Goal: Task Accomplishment & Management: Complete application form

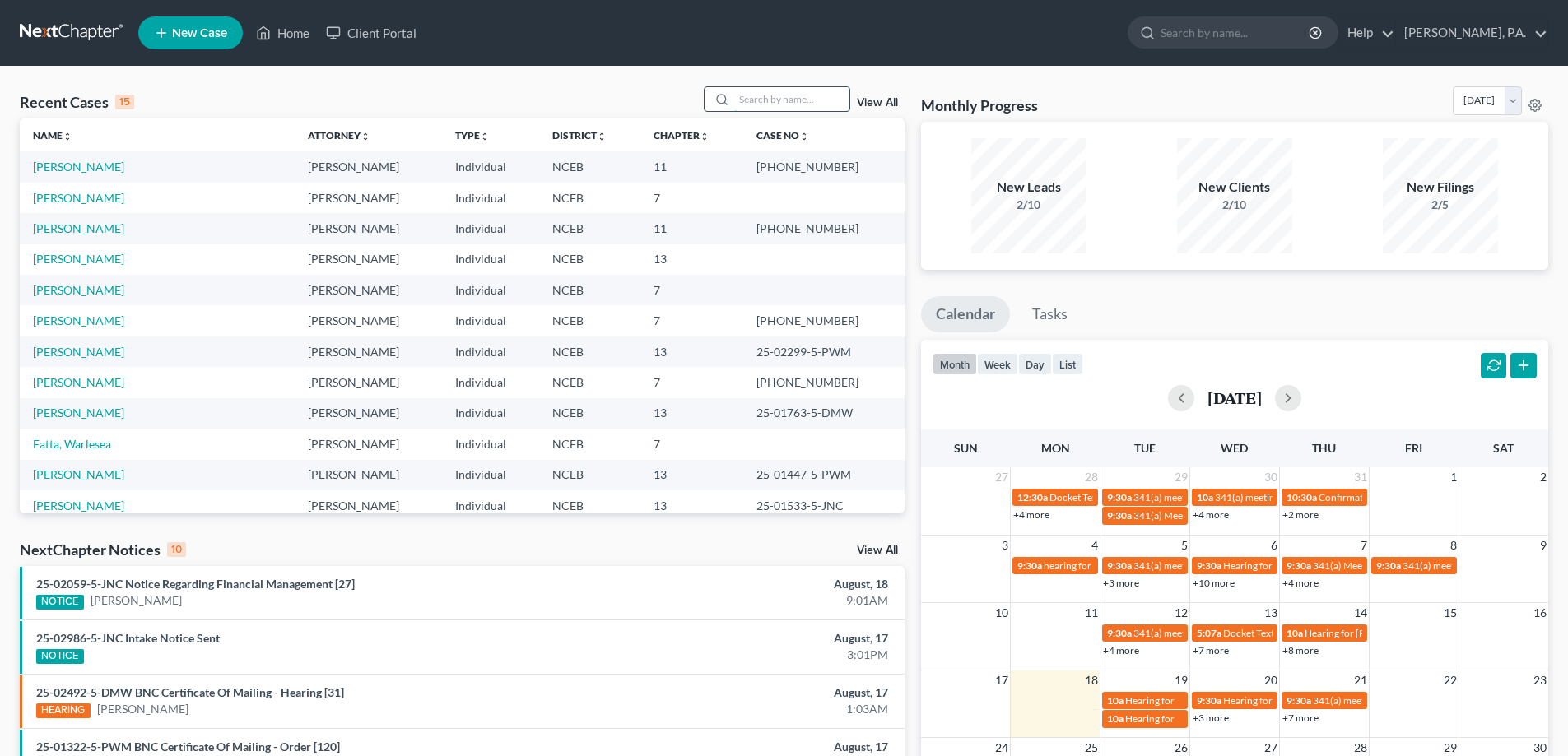
click at [788, 91] on input "search" at bounding box center [792, 99] width 116 height 24
type input "[PERSON_NAME]"
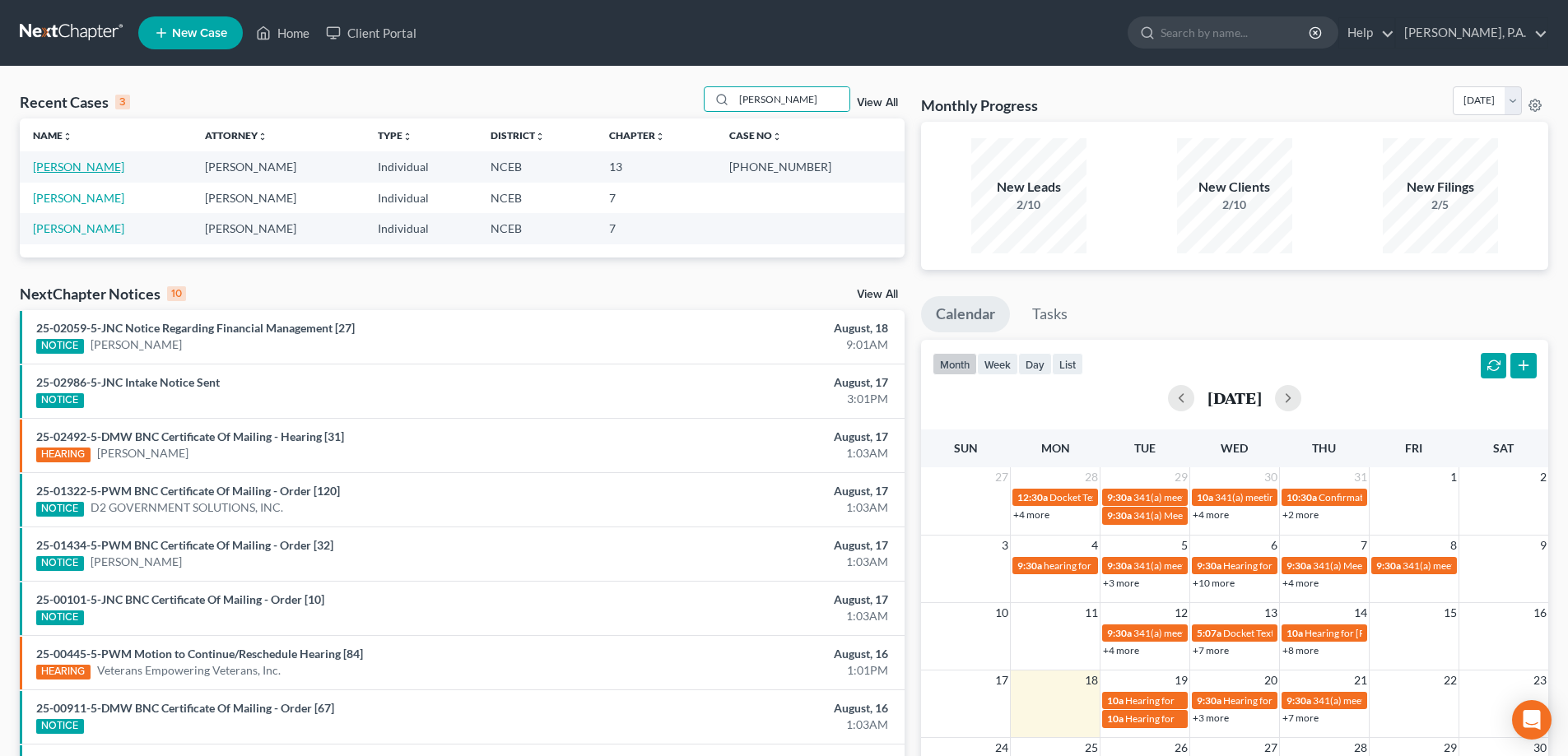
click at [66, 171] on link "Greer, William" at bounding box center [79, 166] width 91 height 14
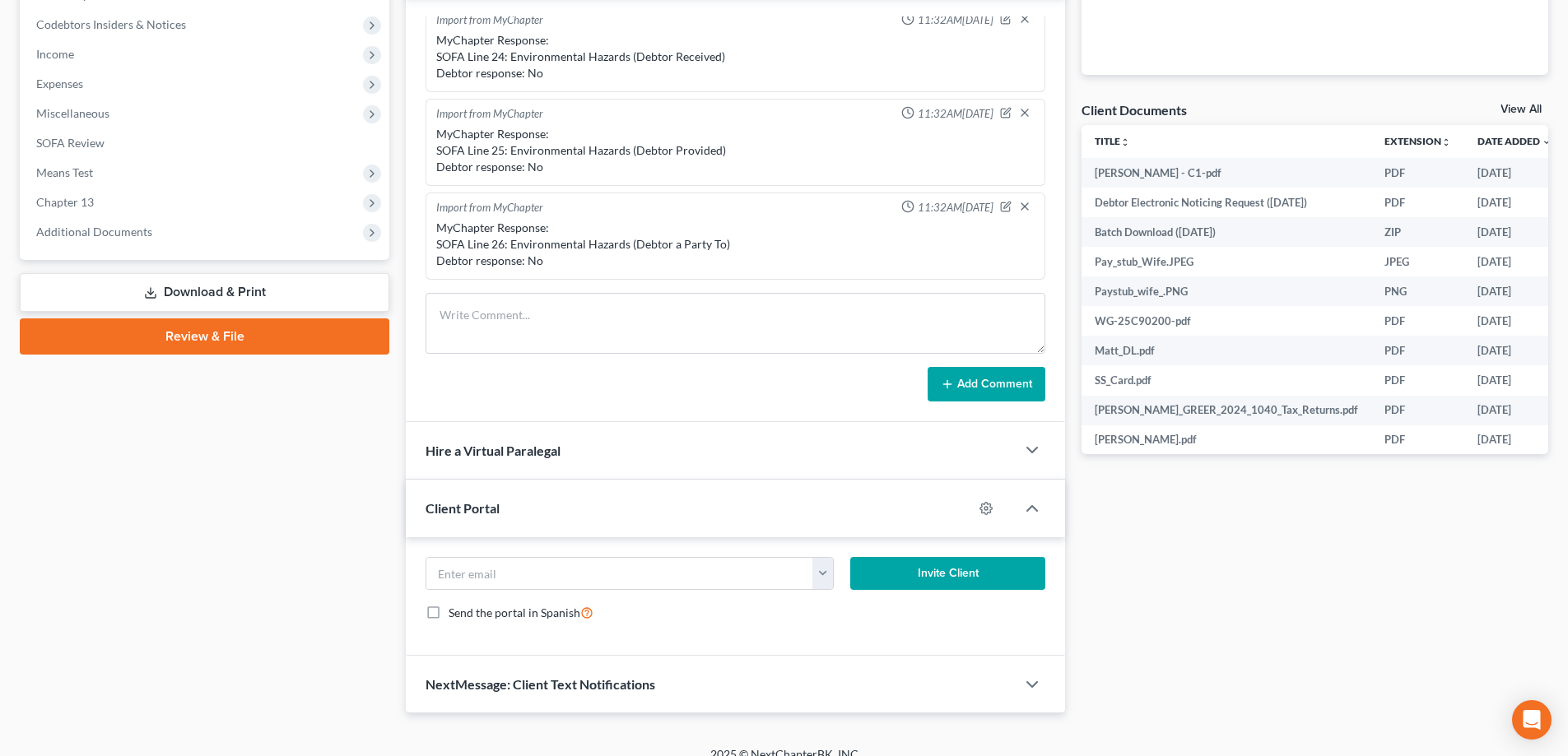
scroll to position [536, 0]
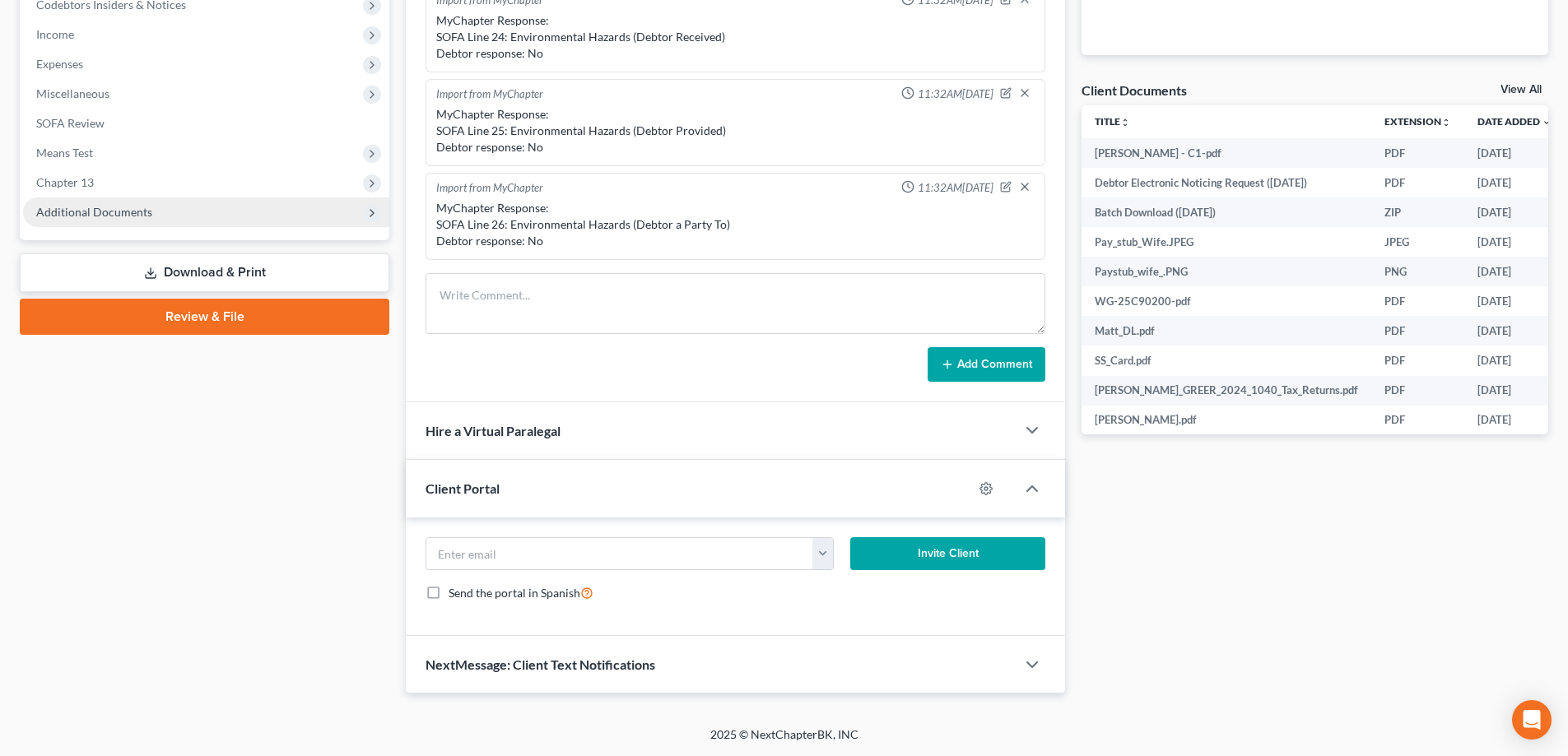
click at [229, 218] on span "Additional Documents" at bounding box center [206, 213] width 366 height 30
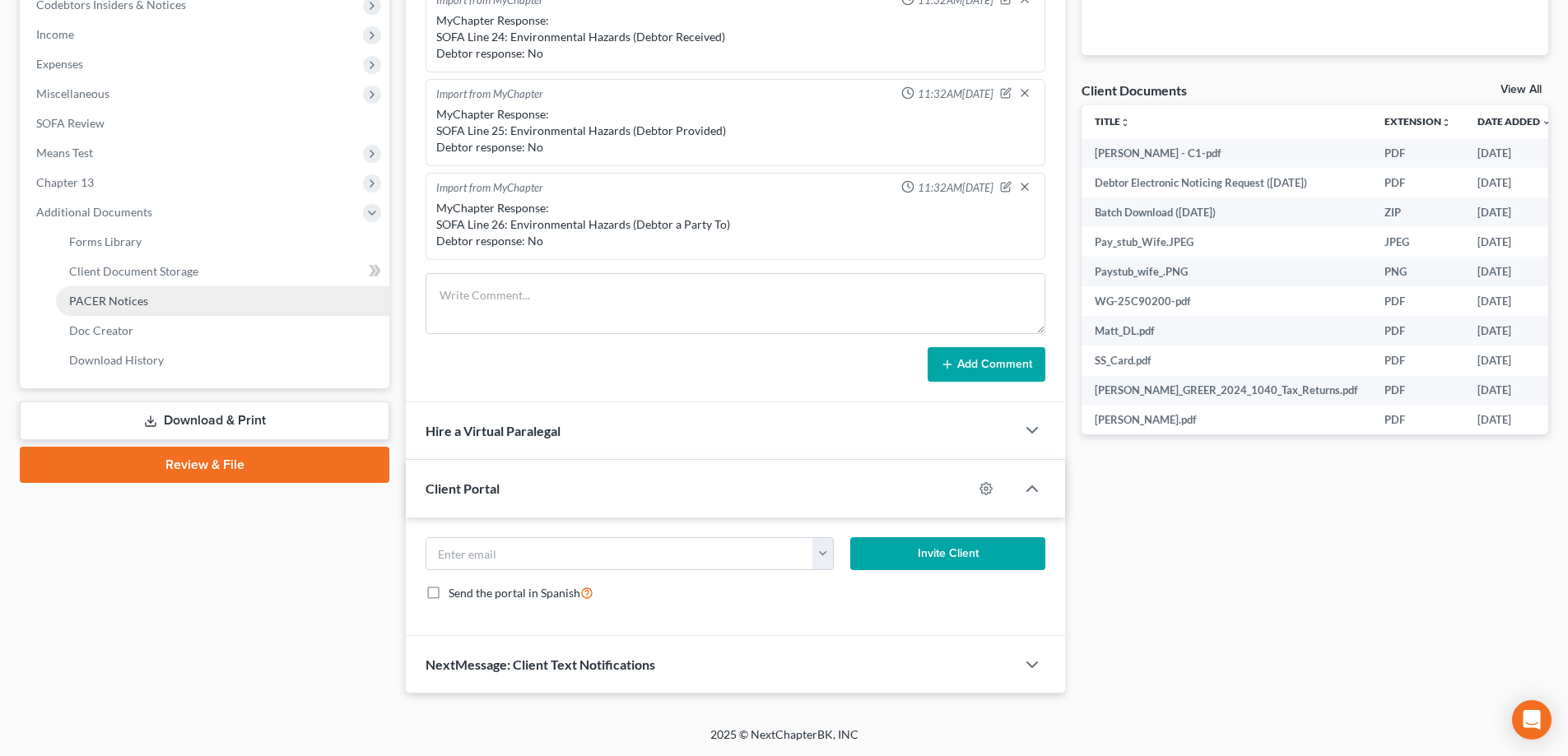
click at [250, 295] on link "PACER Notices" at bounding box center [222, 301] width 334 height 30
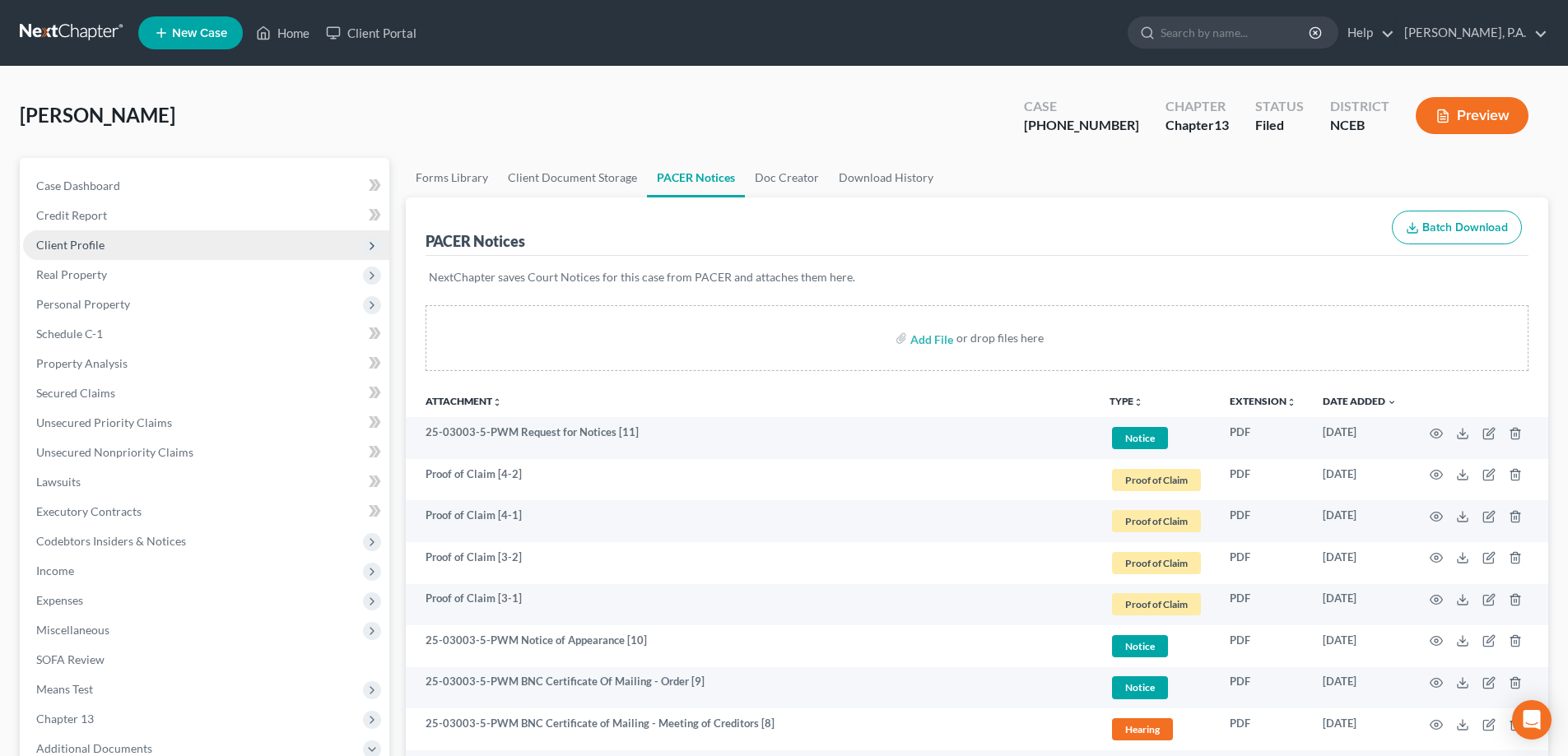
click at [133, 241] on span "Client Profile" at bounding box center [206, 245] width 366 height 30
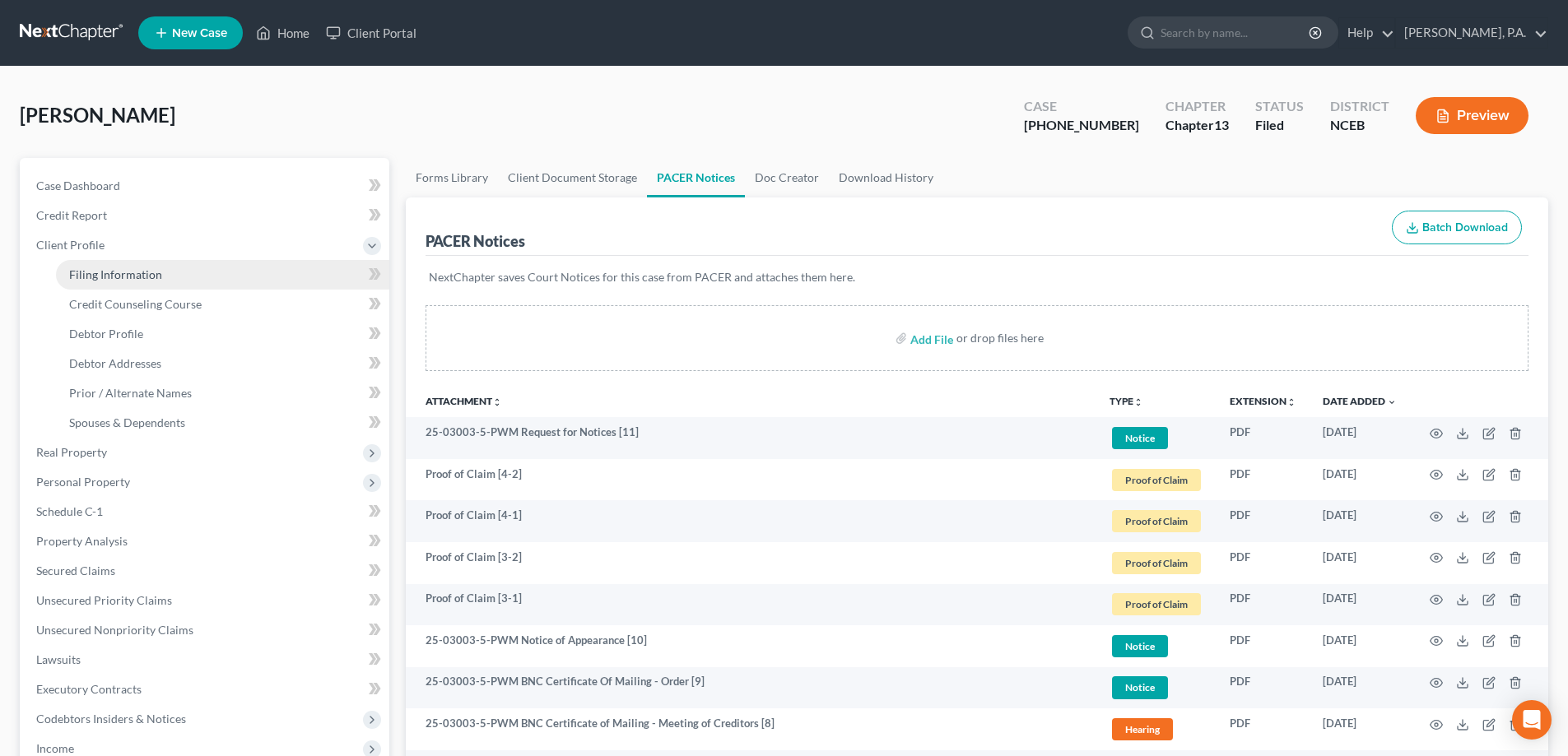
click at [159, 280] on link "Filing Information" at bounding box center [222, 275] width 334 height 30
select select "1"
select select "0"
select select "3"
select select "57"
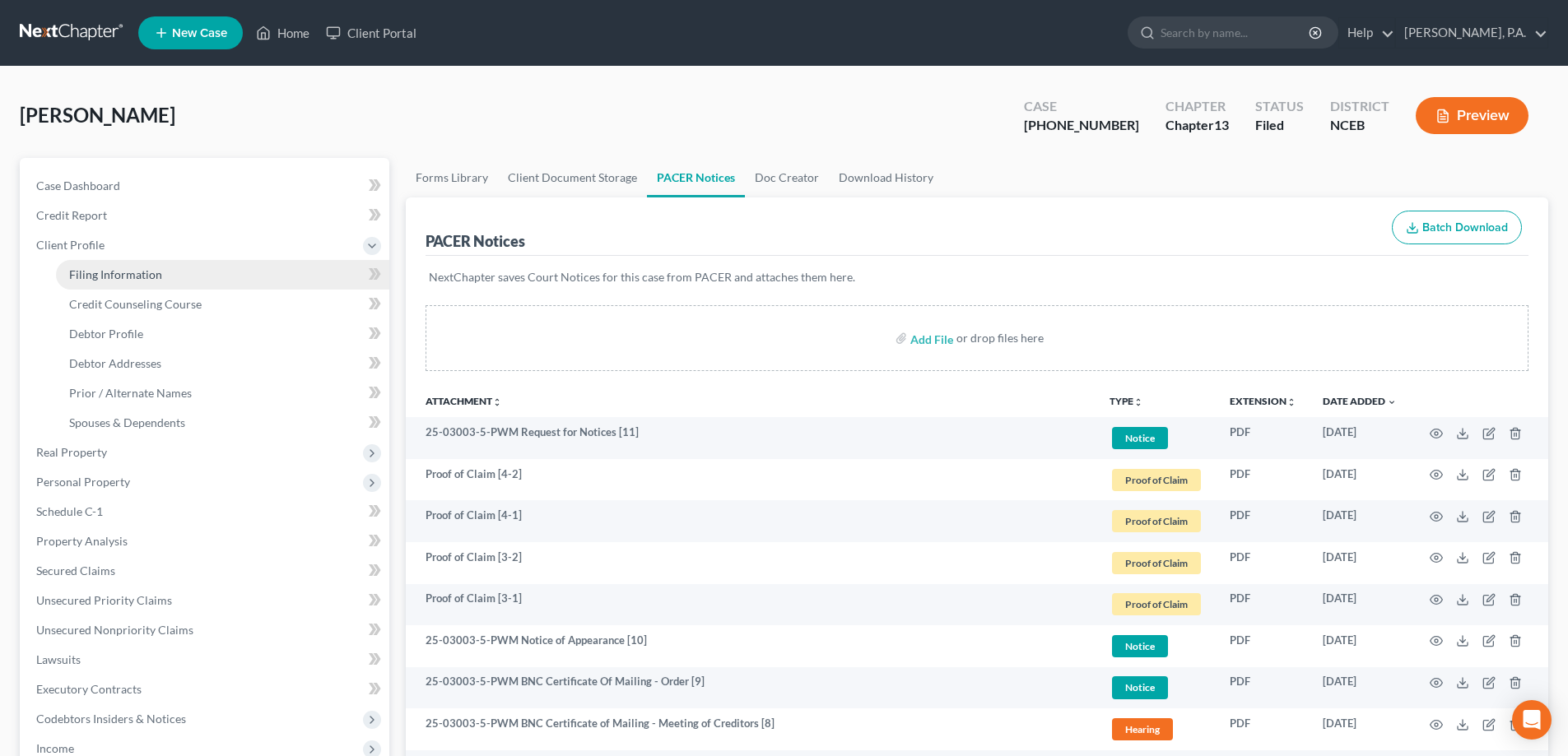
select select "28"
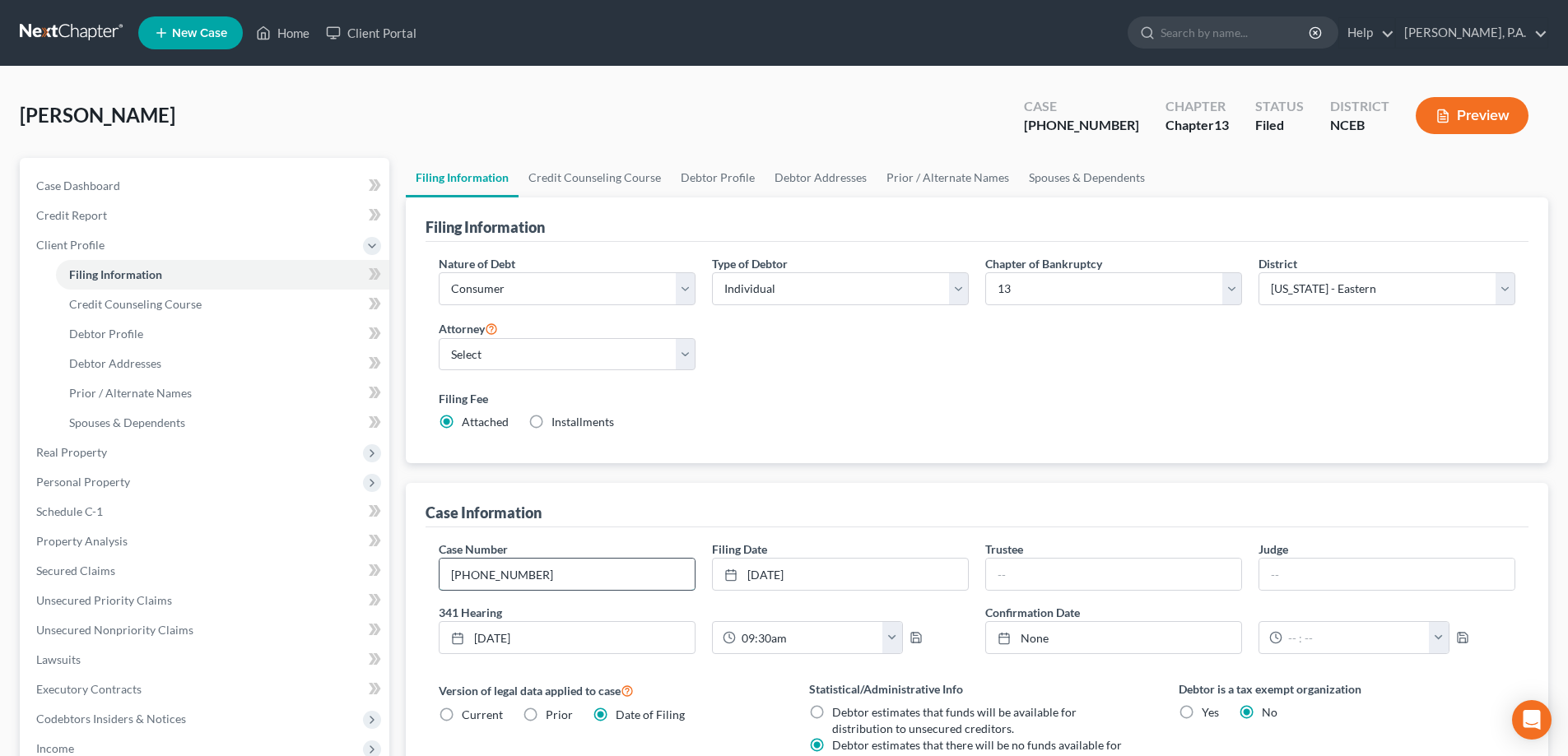
click at [607, 574] on input "25-03003-5" at bounding box center [566, 574] width 255 height 32
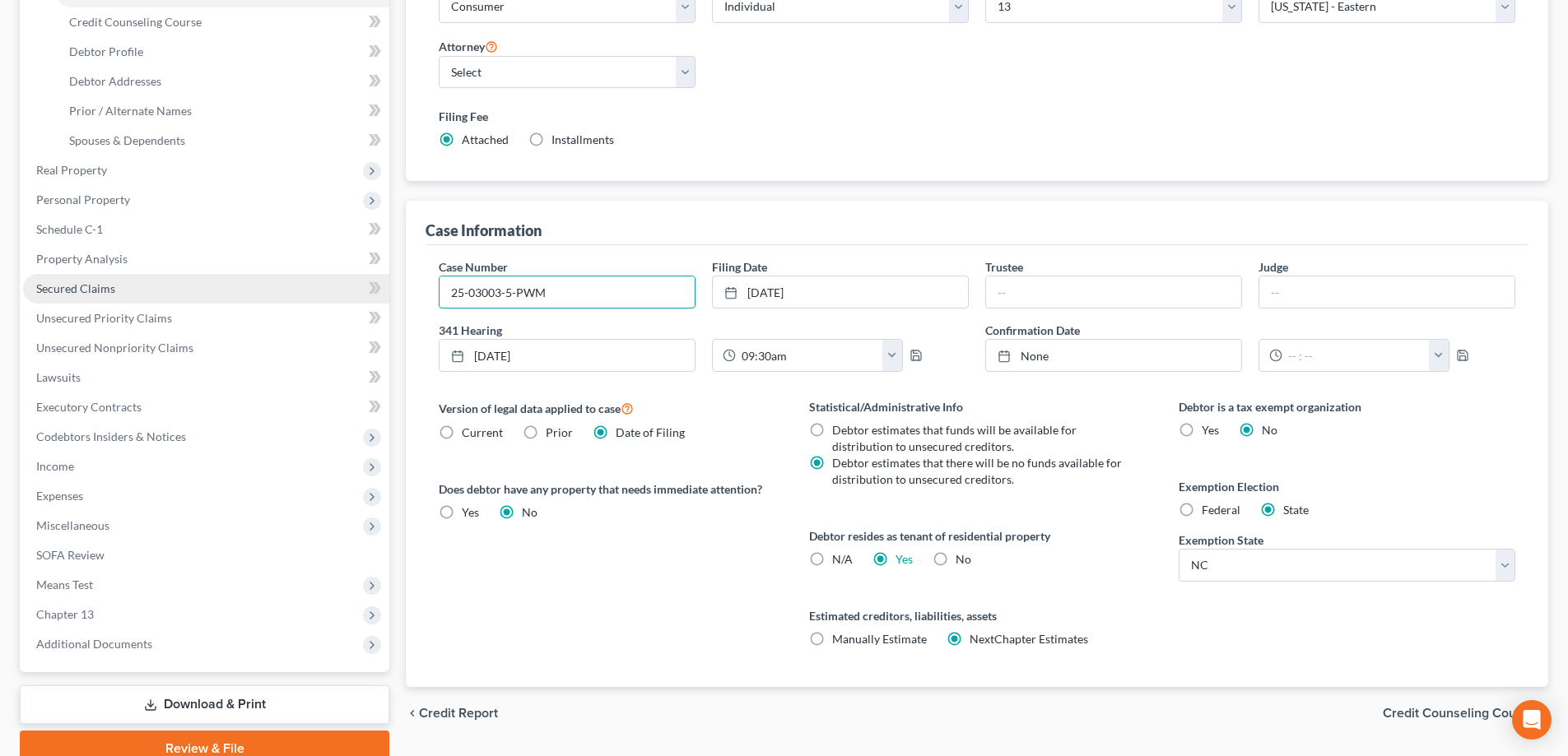
scroll to position [355, 0]
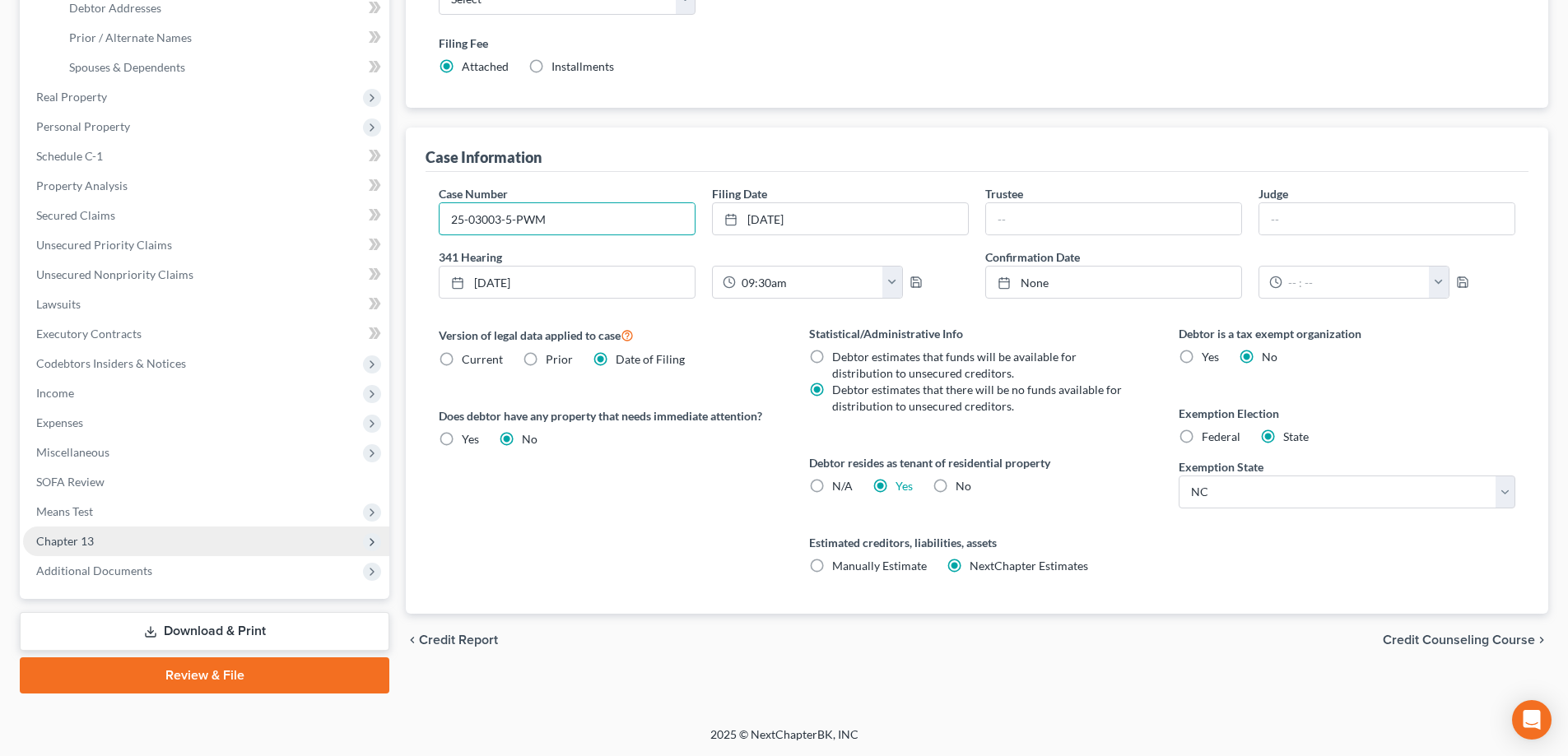
type input "25-03003-5-PWM"
click at [304, 542] on span "Chapter 13" at bounding box center [206, 542] width 366 height 30
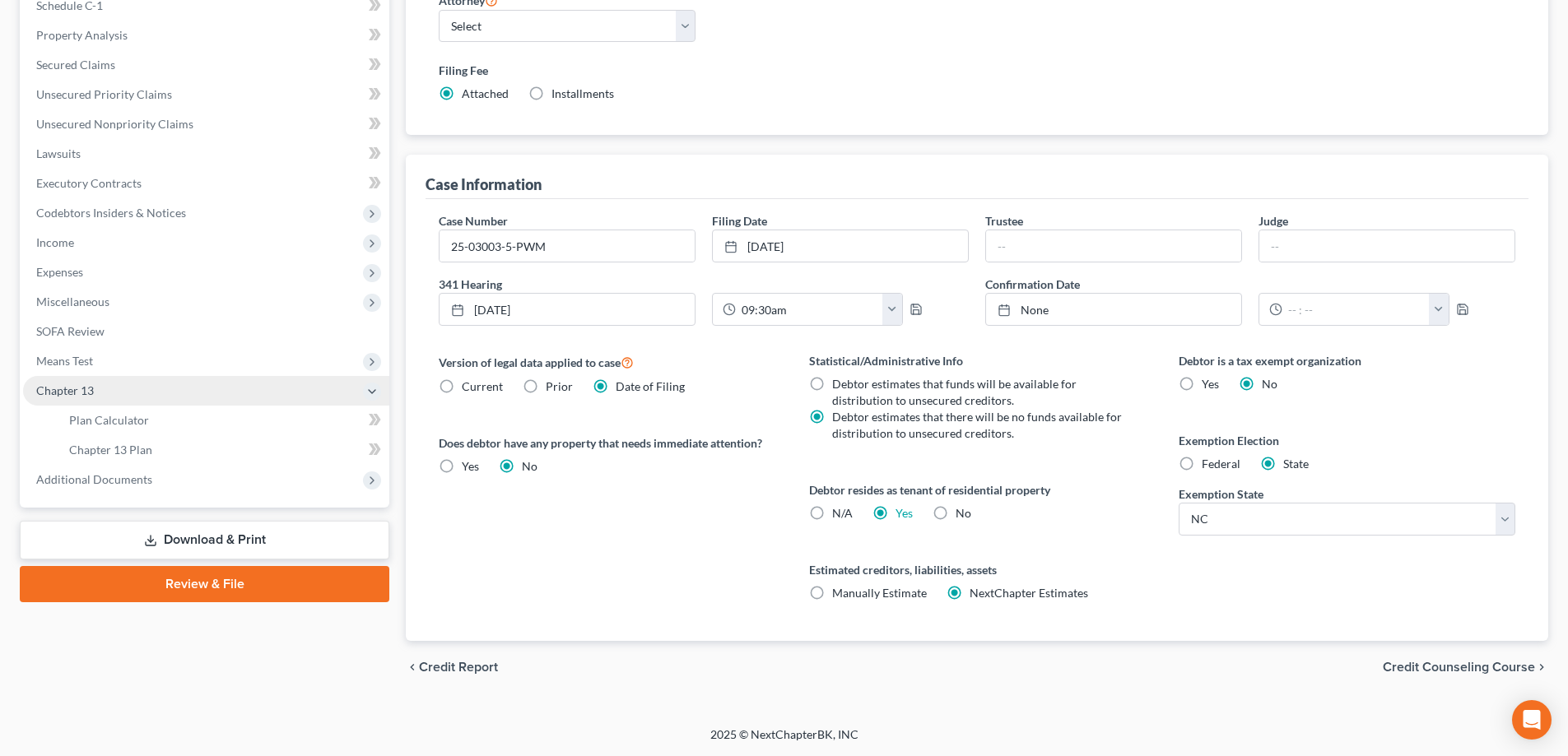
scroll to position [328, 0]
click at [323, 420] on link "Plan Calculator" at bounding box center [222, 420] width 334 height 30
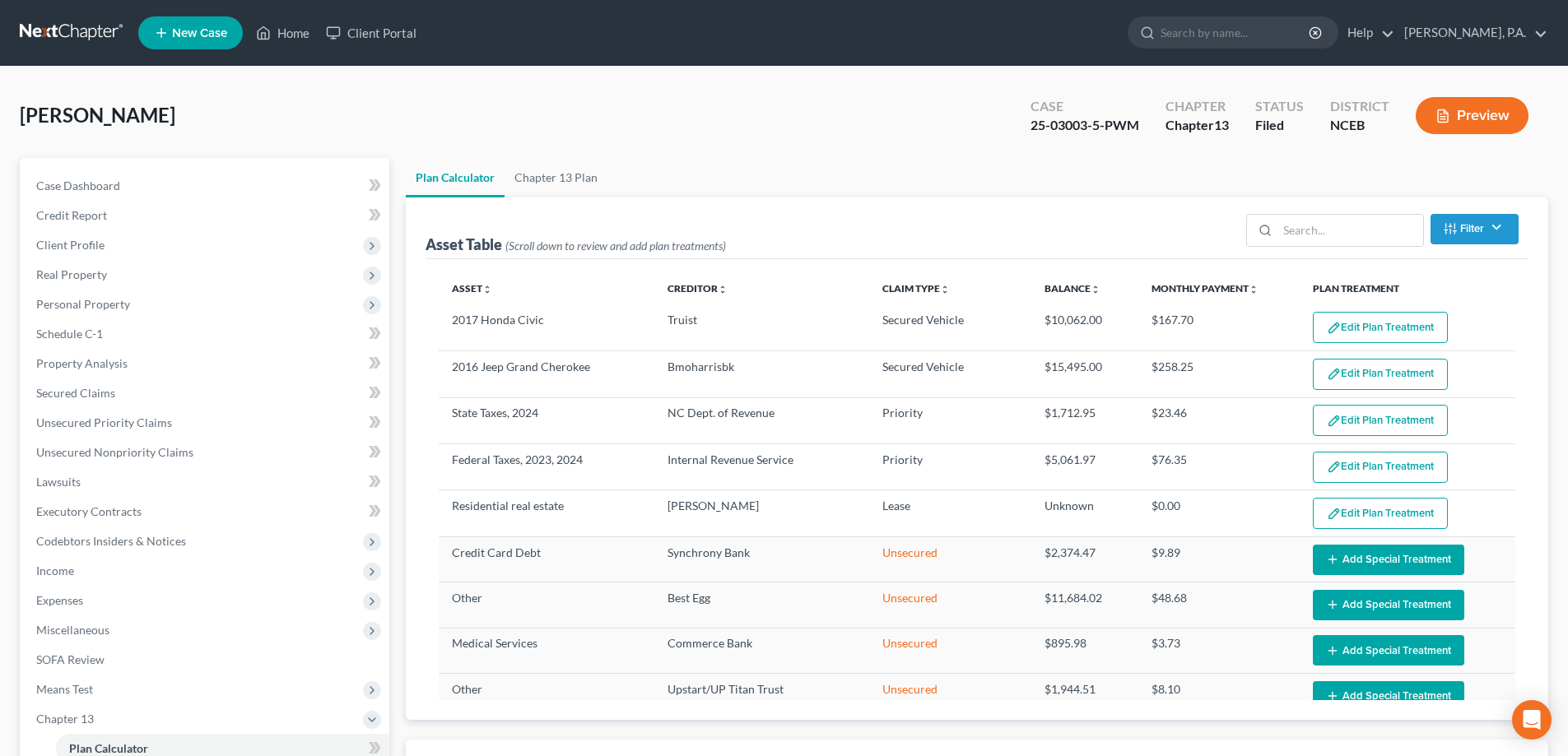
select select "59"
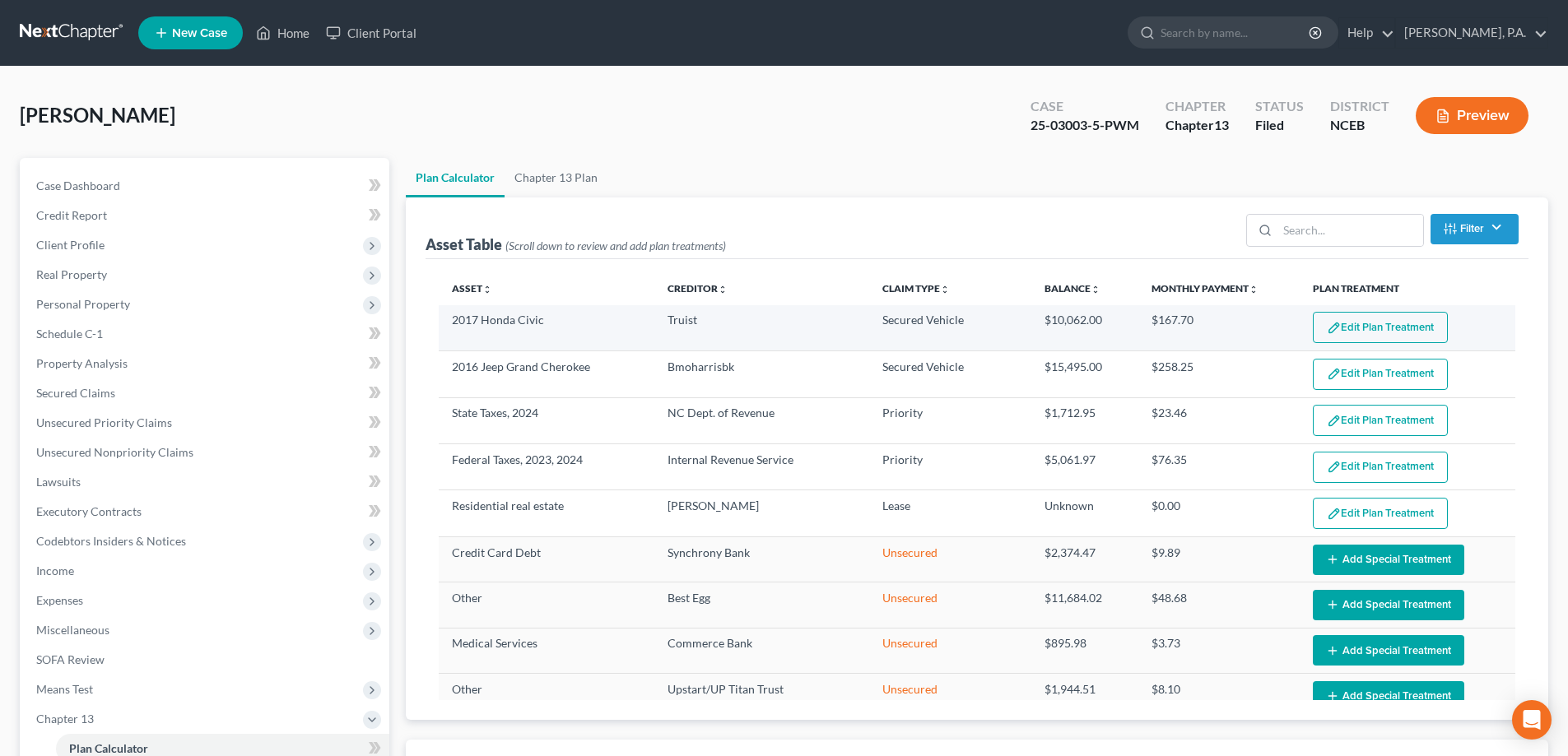
click at [1338, 323] on button "Edit Plan Treatment" at bounding box center [1381, 327] width 135 height 32
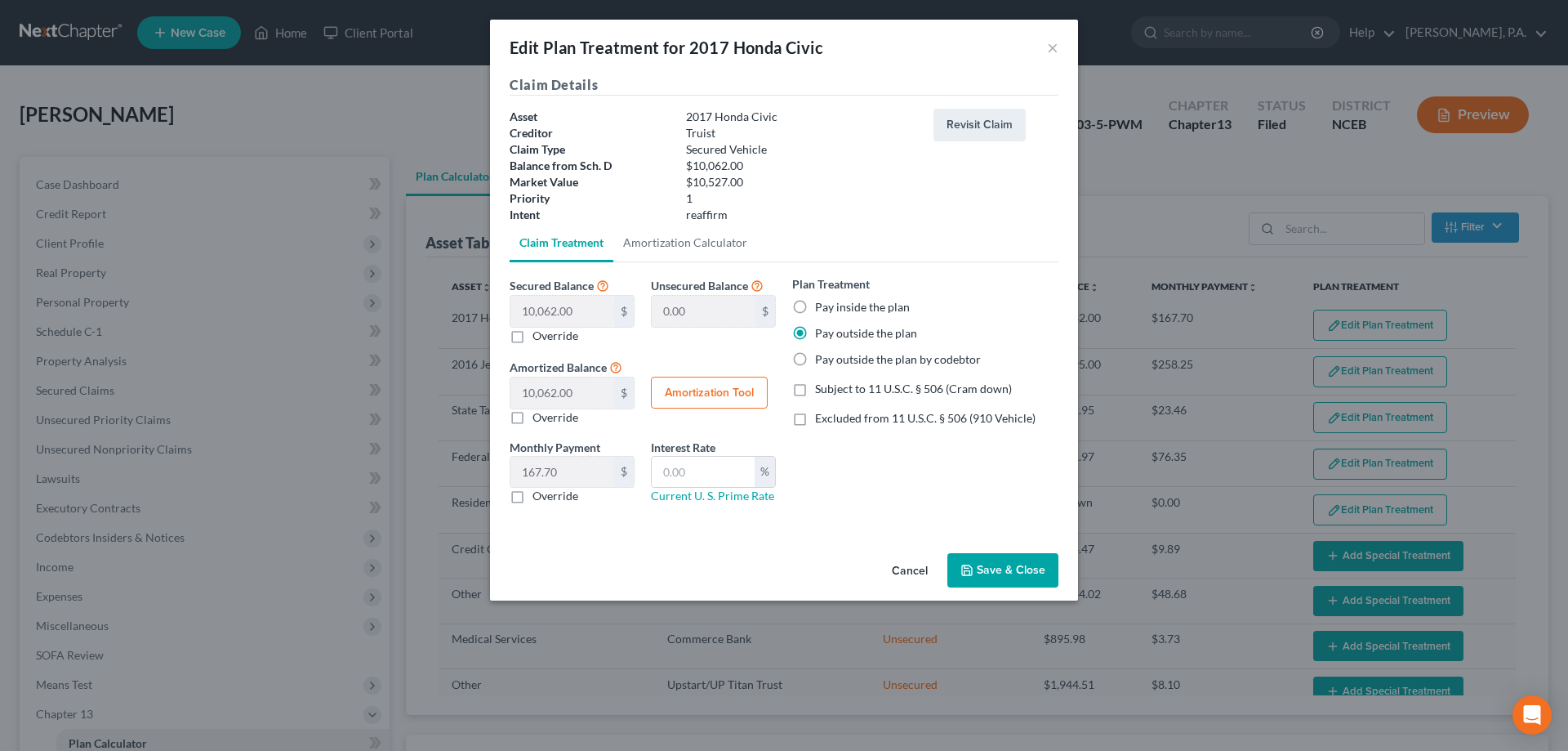
click at [911, 565] on button "Cancel" at bounding box center [910, 571] width 62 height 33
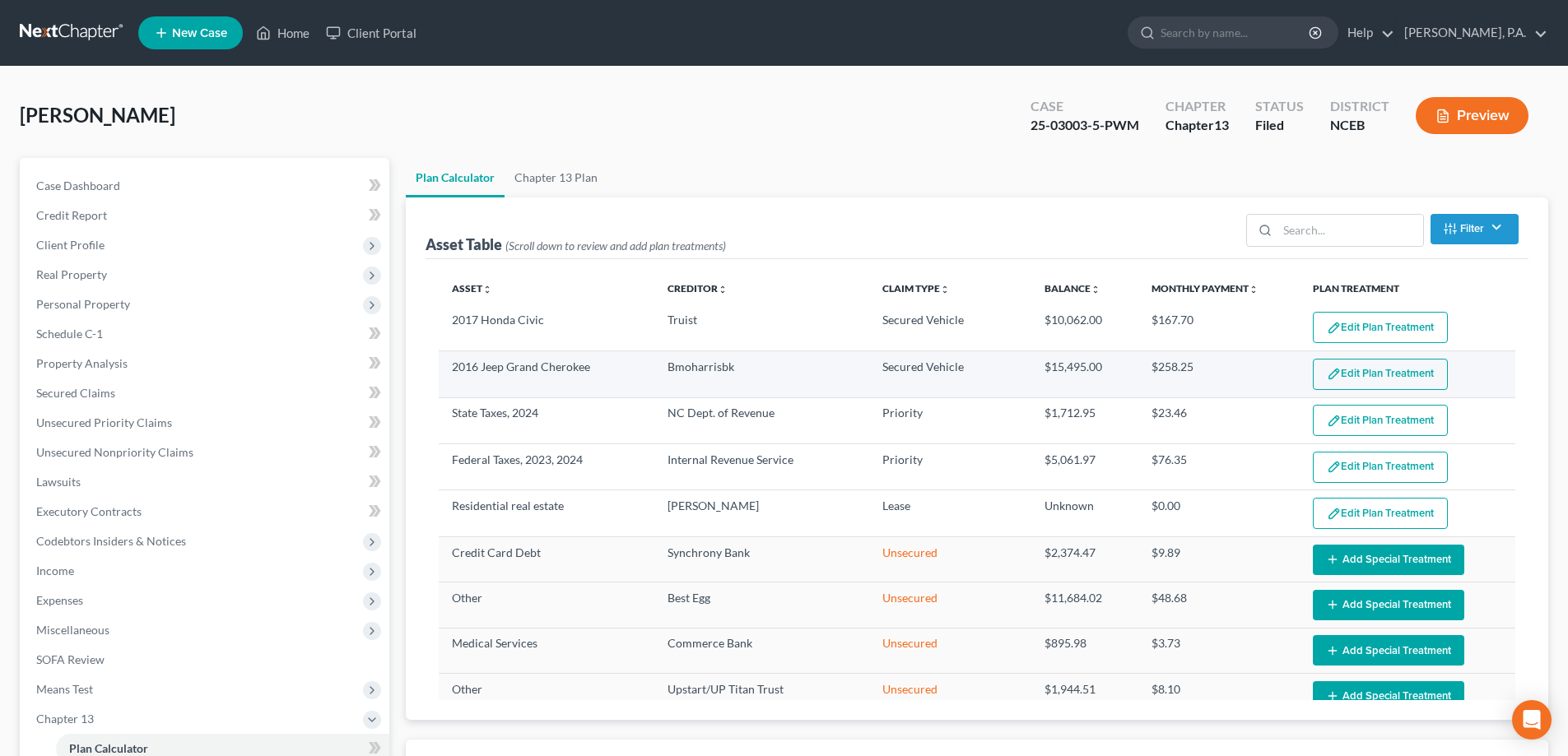
click at [1353, 367] on button "Edit Plan Treatment" at bounding box center [1381, 374] width 135 height 32
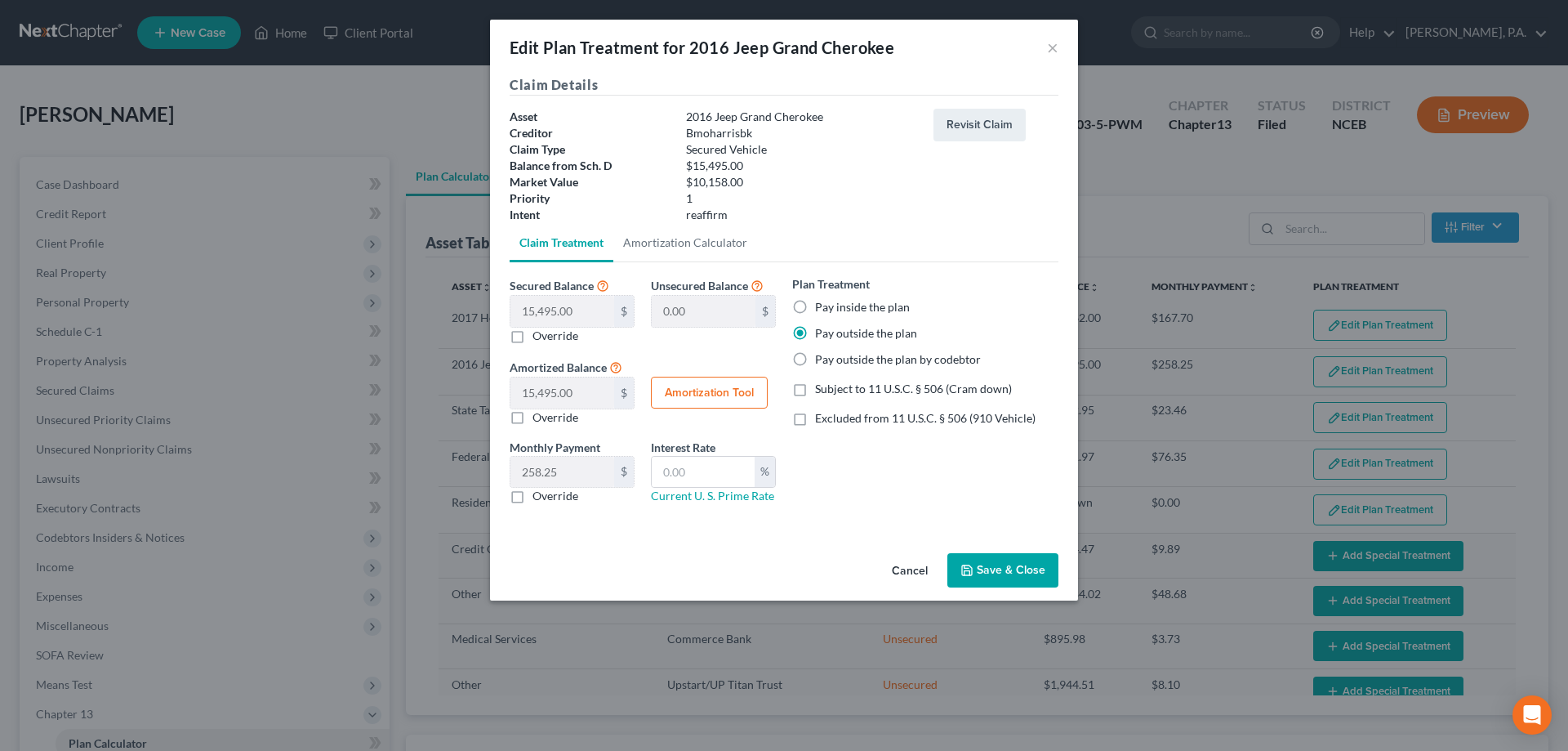
click at [920, 574] on button "Cancel" at bounding box center [910, 571] width 62 height 33
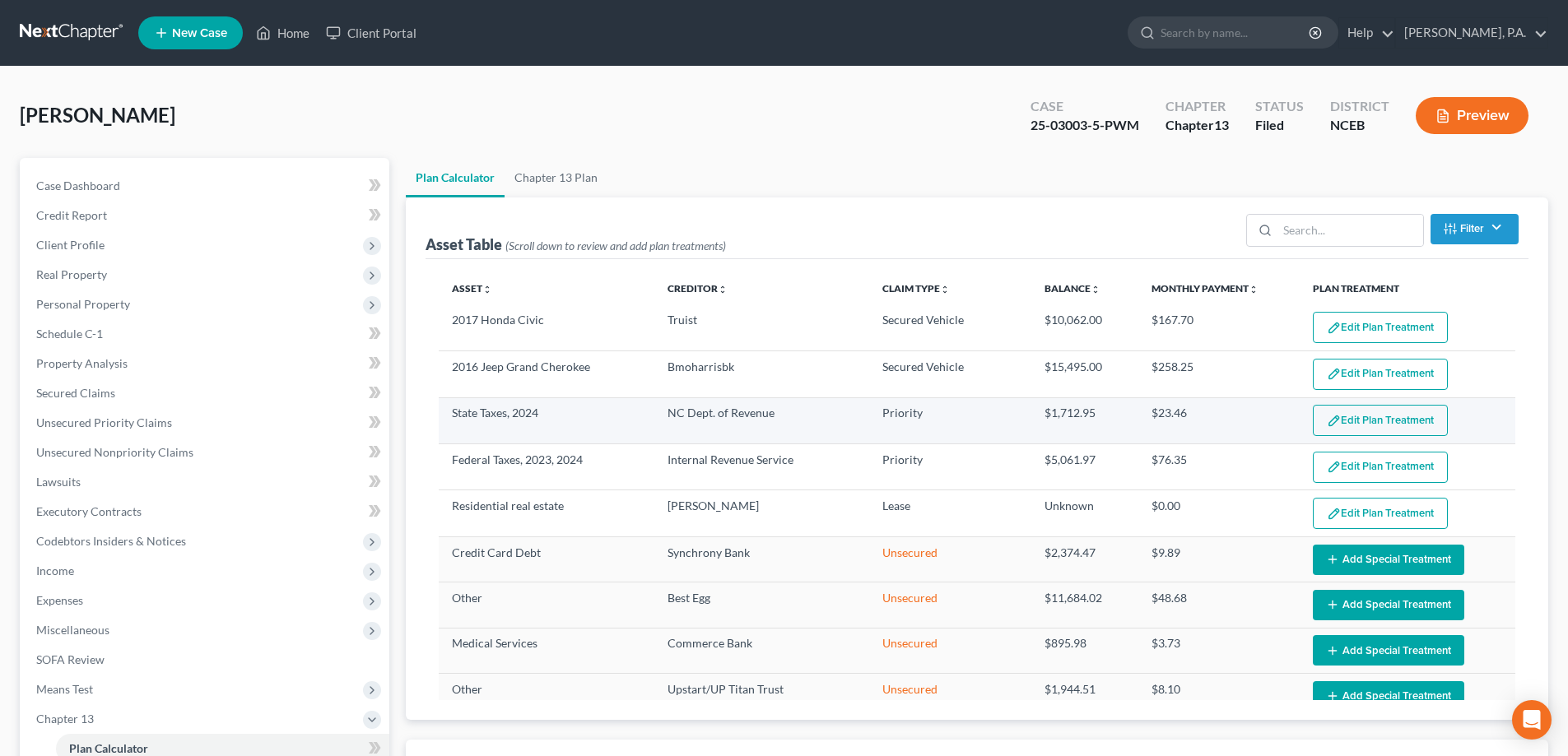
click at [1351, 413] on button "Edit Plan Treatment" at bounding box center [1381, 421] width 135 height 32
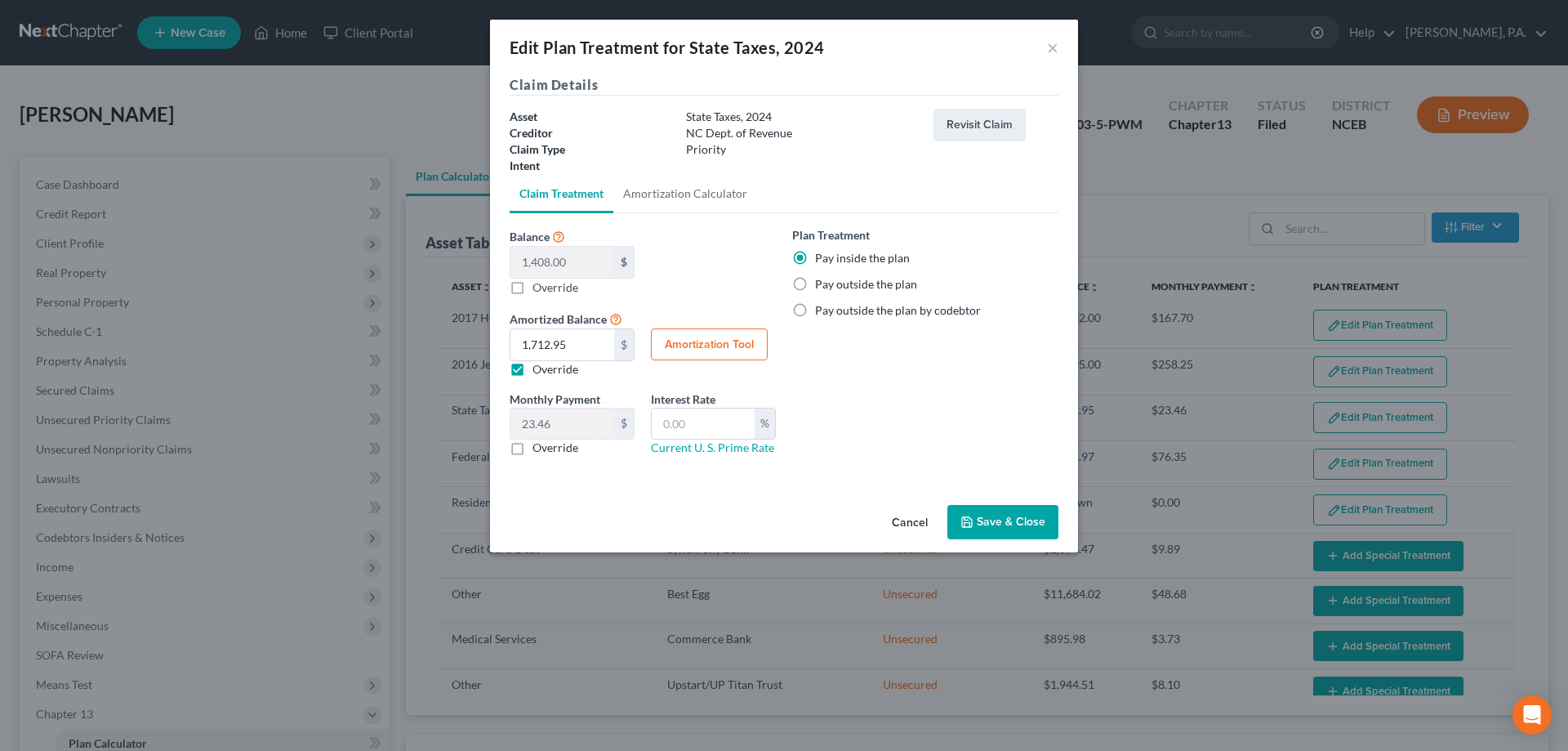
click at [921, 512] on button "Cancel" at bounding box center [910, 523] width 62 height 33
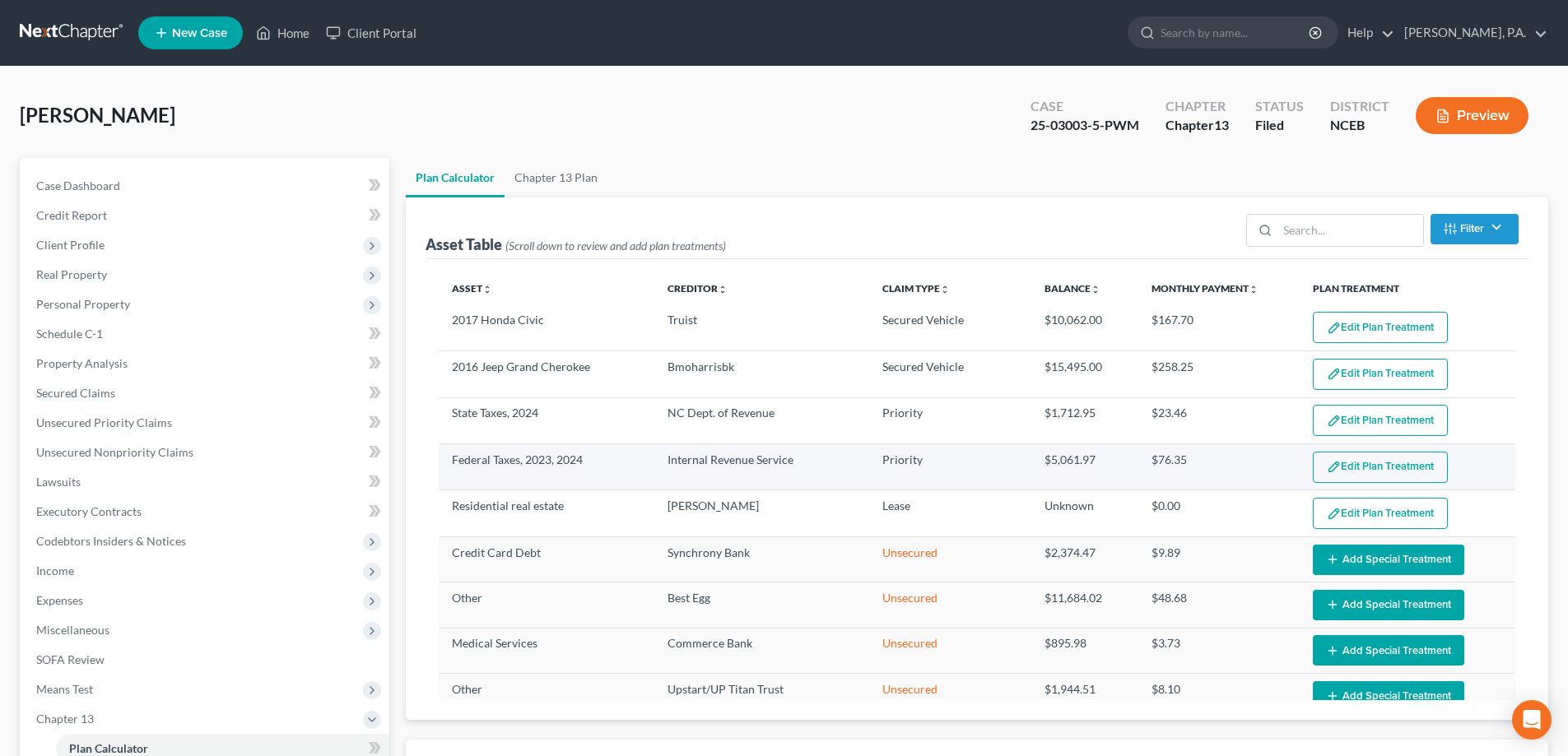
click at [1375, 466] on button "Edit Plan Treatment" at bounding box center [1381, 467] width 135 height 32
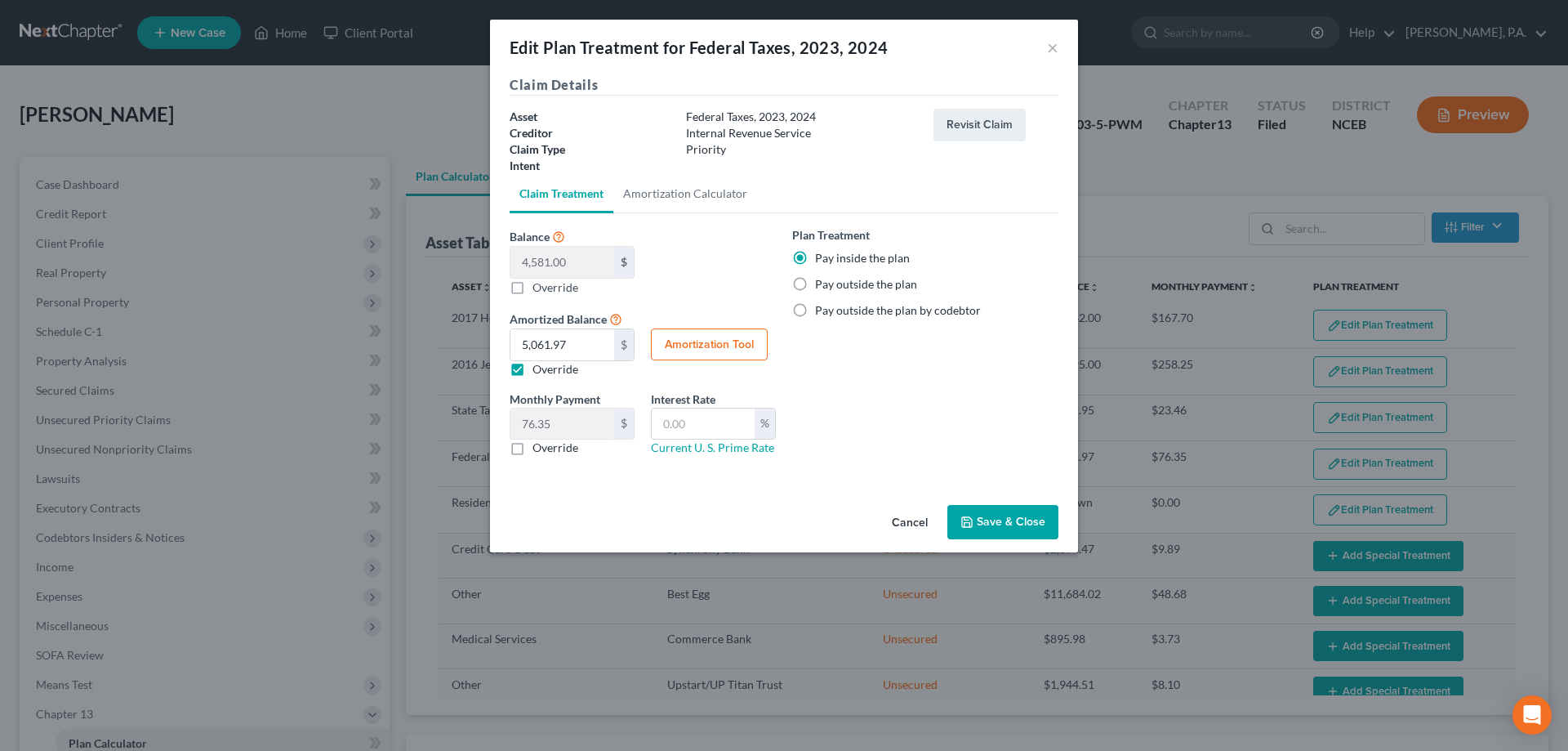
click at [899, 512] on button "Cancel" at bounding box center [910, 523] width 62 height 33
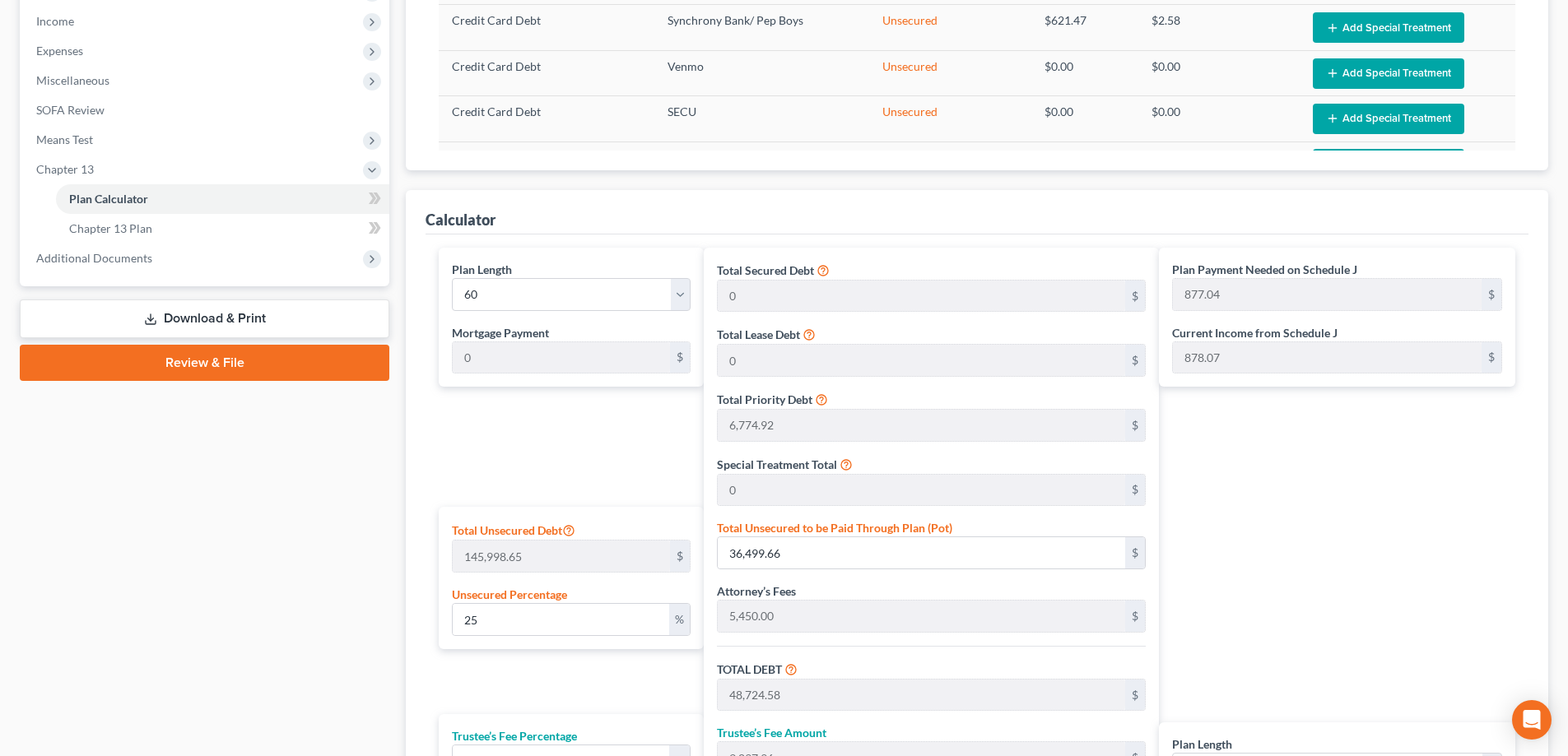
scroll to position [494, 0]
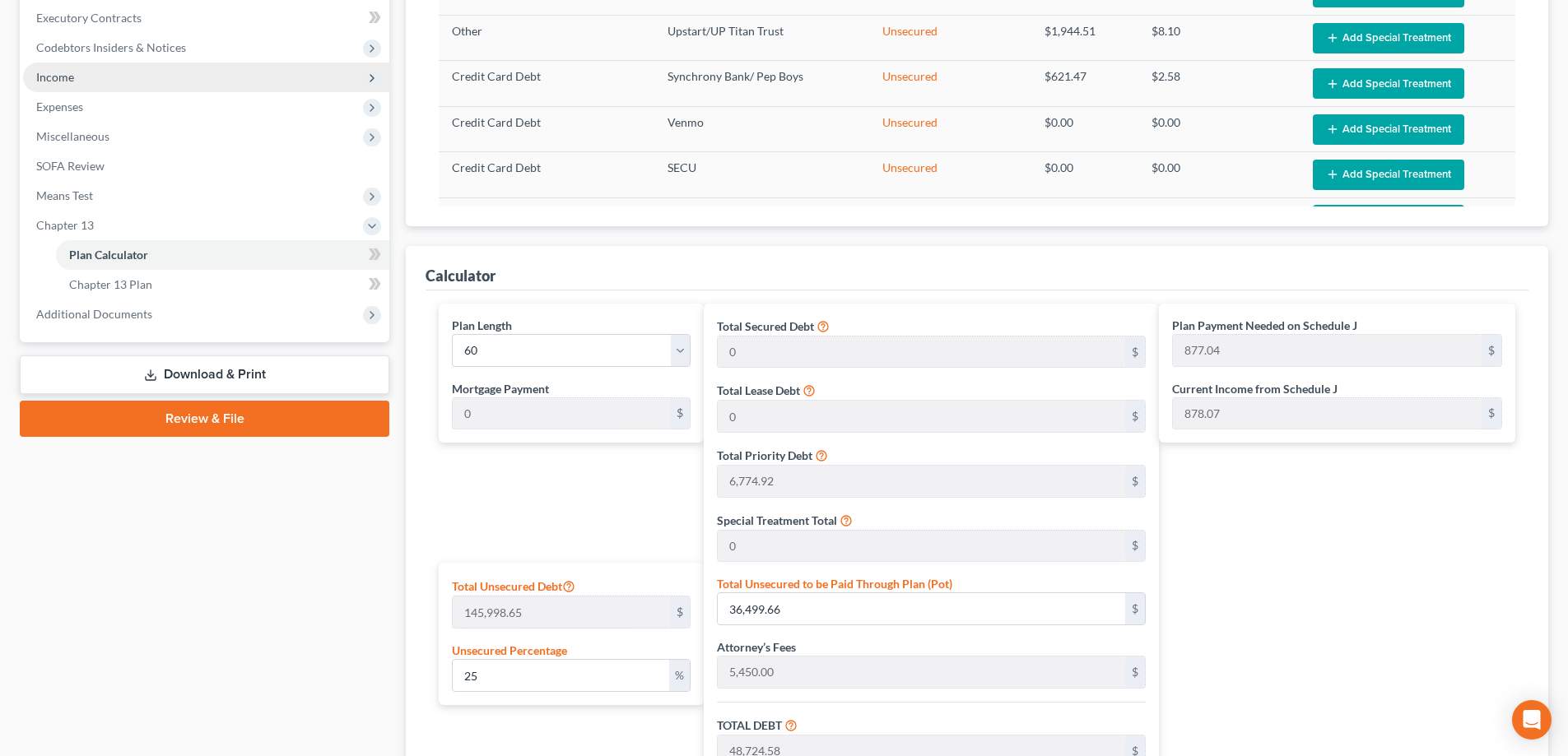
click at [212, 81] on span "Income" at bounding box center [206, 77] width 366 height 30
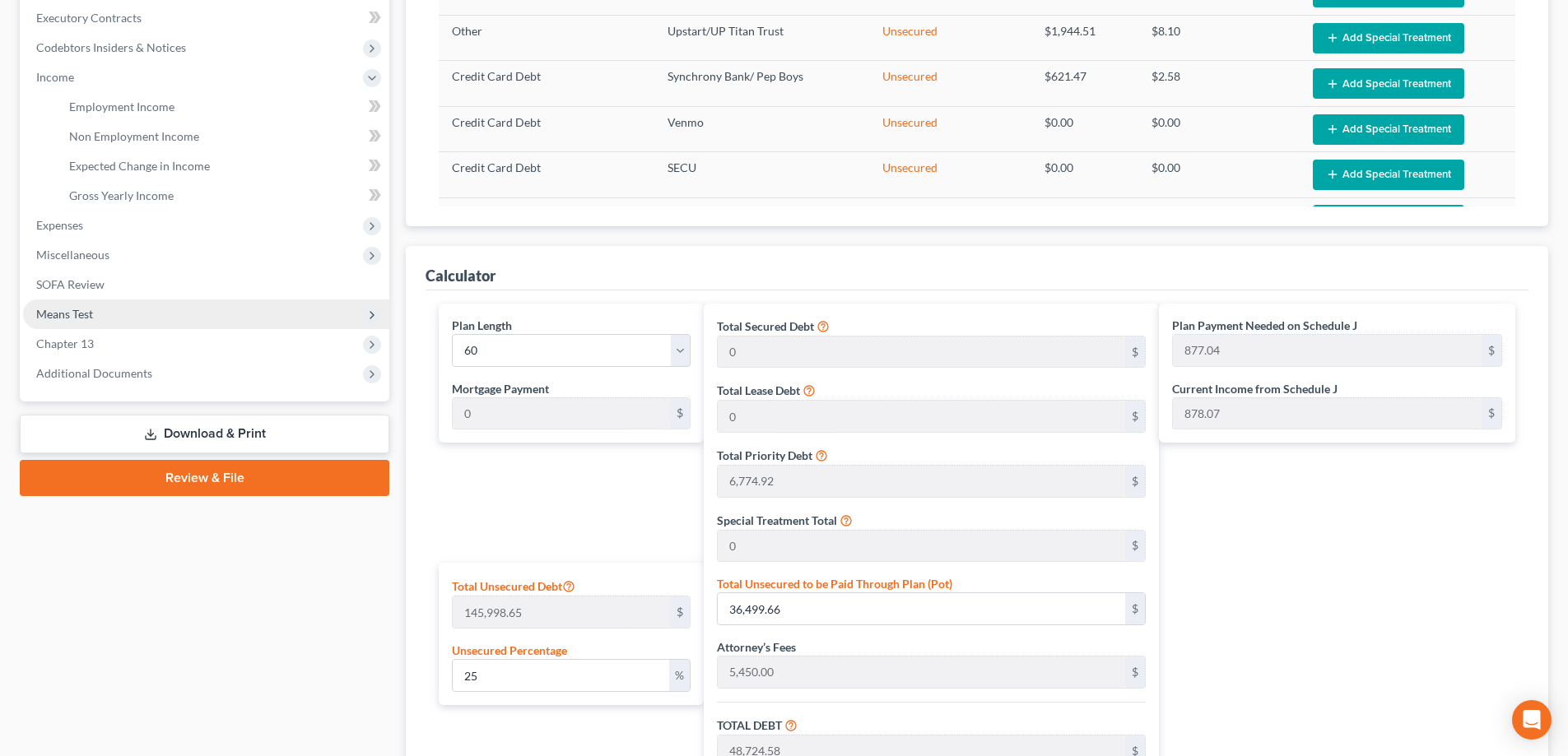
click at [277, 322] on span "Means Test" at bounding box center [206, 314] width 366 height 30
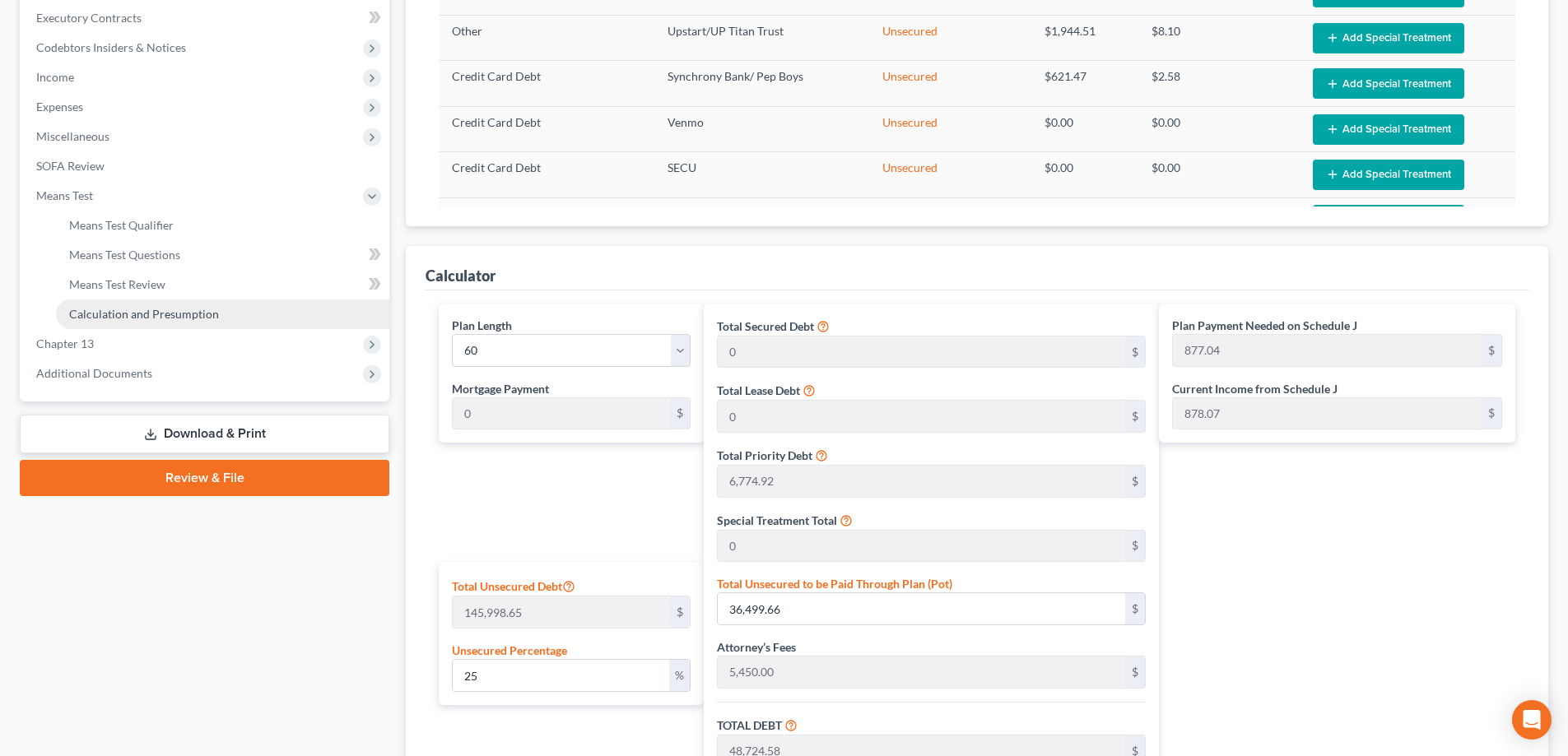
click at [309, 309] on link "Calculation and Presumption" at bounding box center [222, 314] width 334 height 30
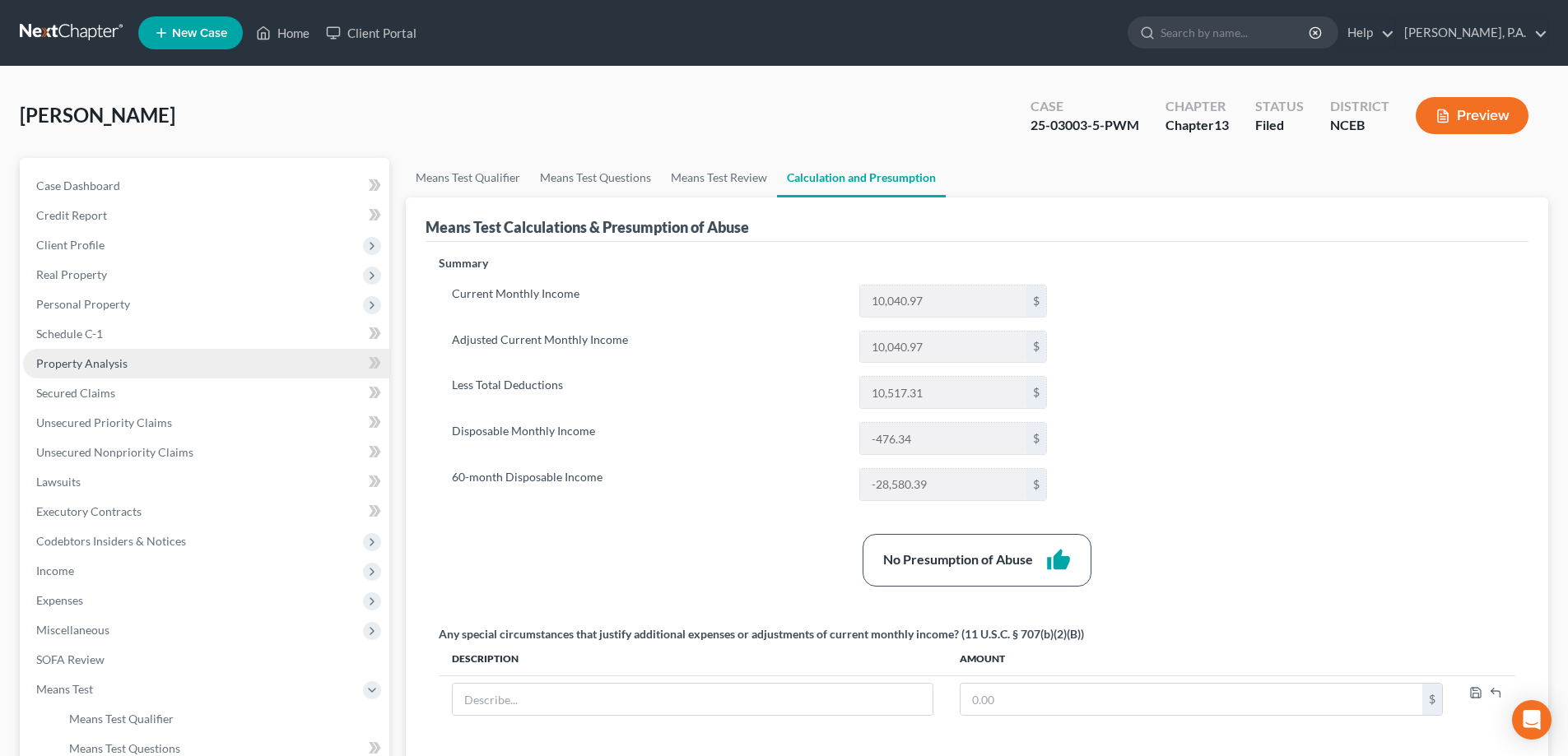
click at [288, 362] on link "Property Analysis" at bounding box center [206, 364] width 366 height 30
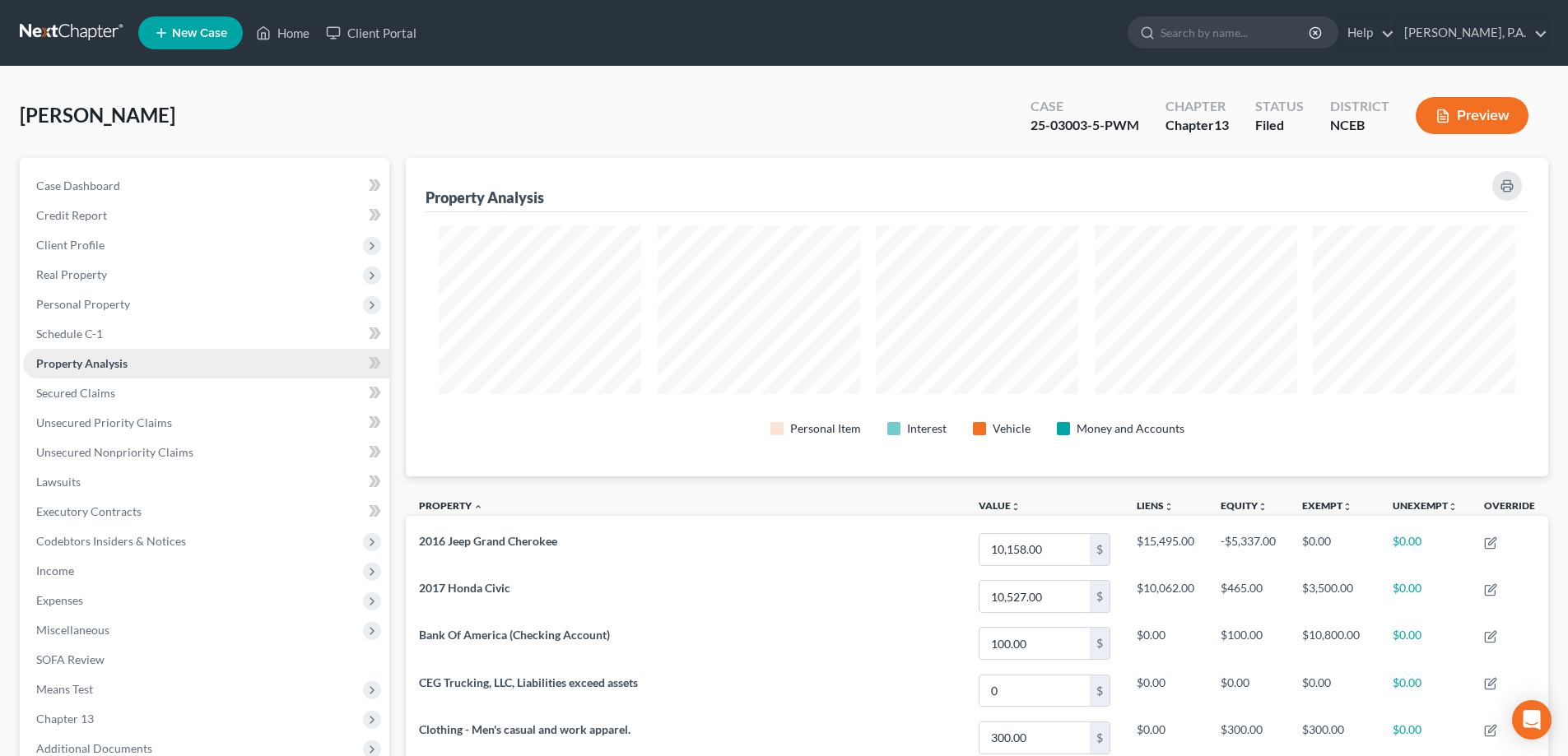
scroll to position [494, 0]
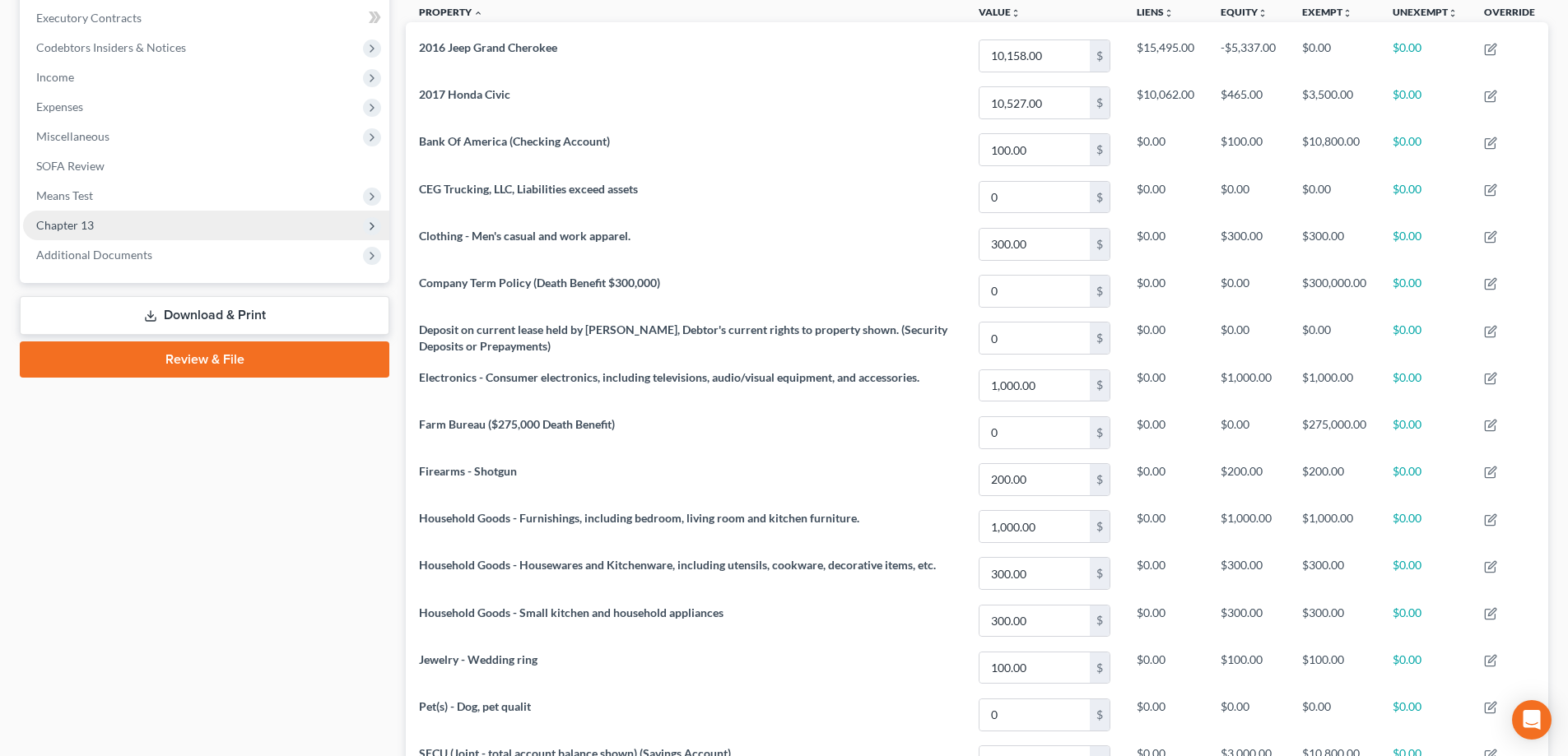
click at [204, 236] on span "Chapter 13" at bounding box center [206, 226] width 366 height 30
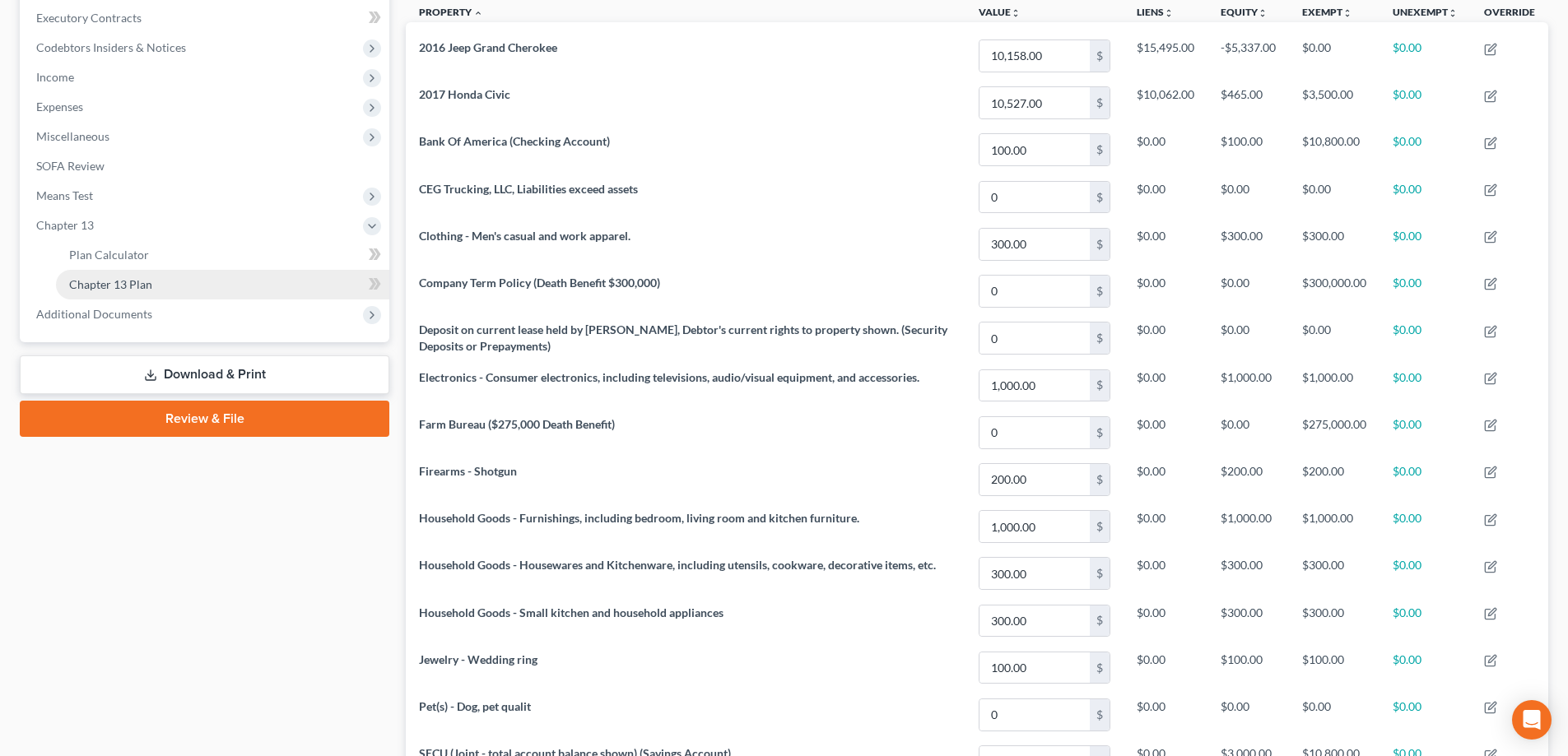
click at [235, 279] on link "Chapter 13 Plan" at bounding box center [222, 284] width 334 height 30
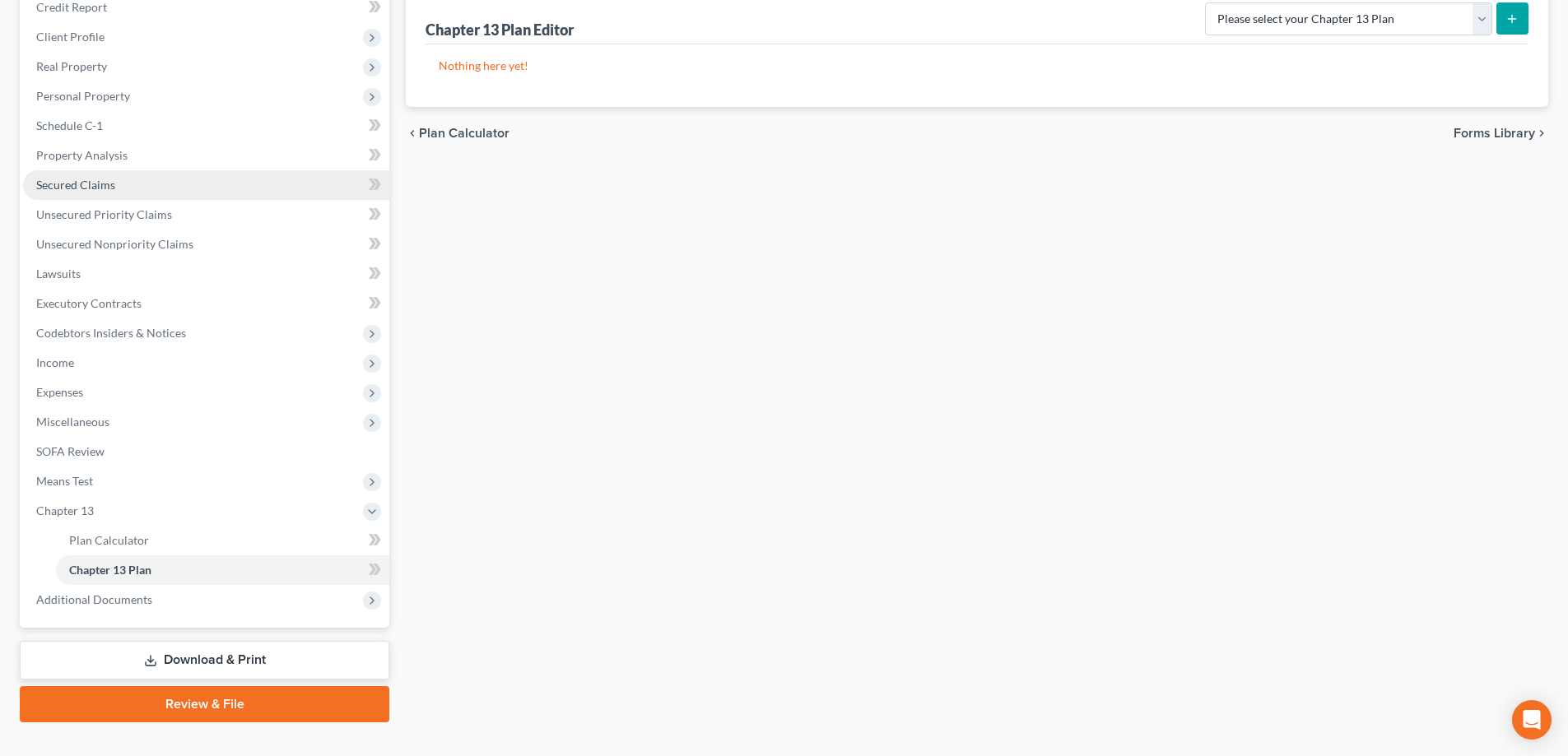
scroll to position [237, 0]
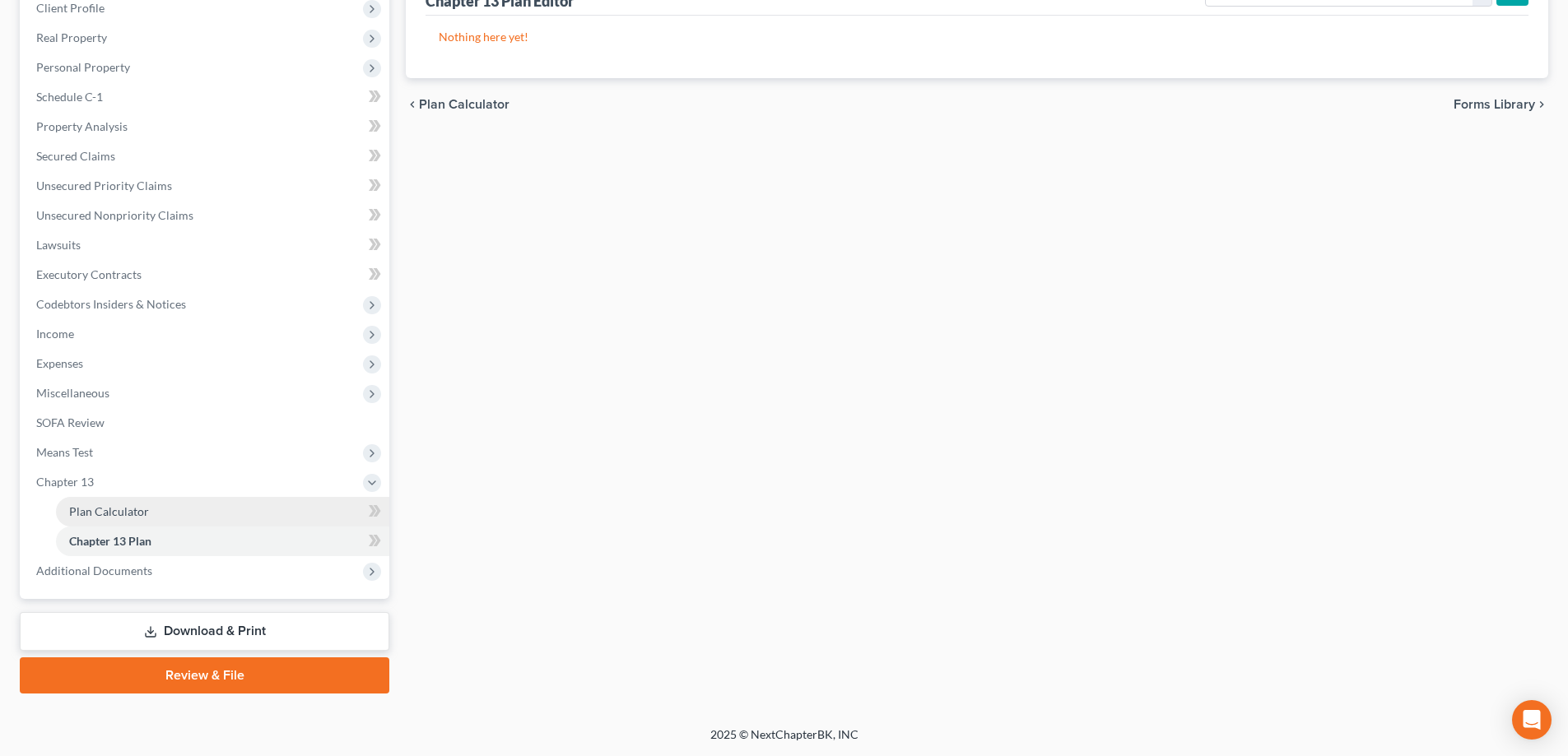
click at [314, 499] on link "Plan Calculator" at bounding box center [222, 512] width 334 height 30
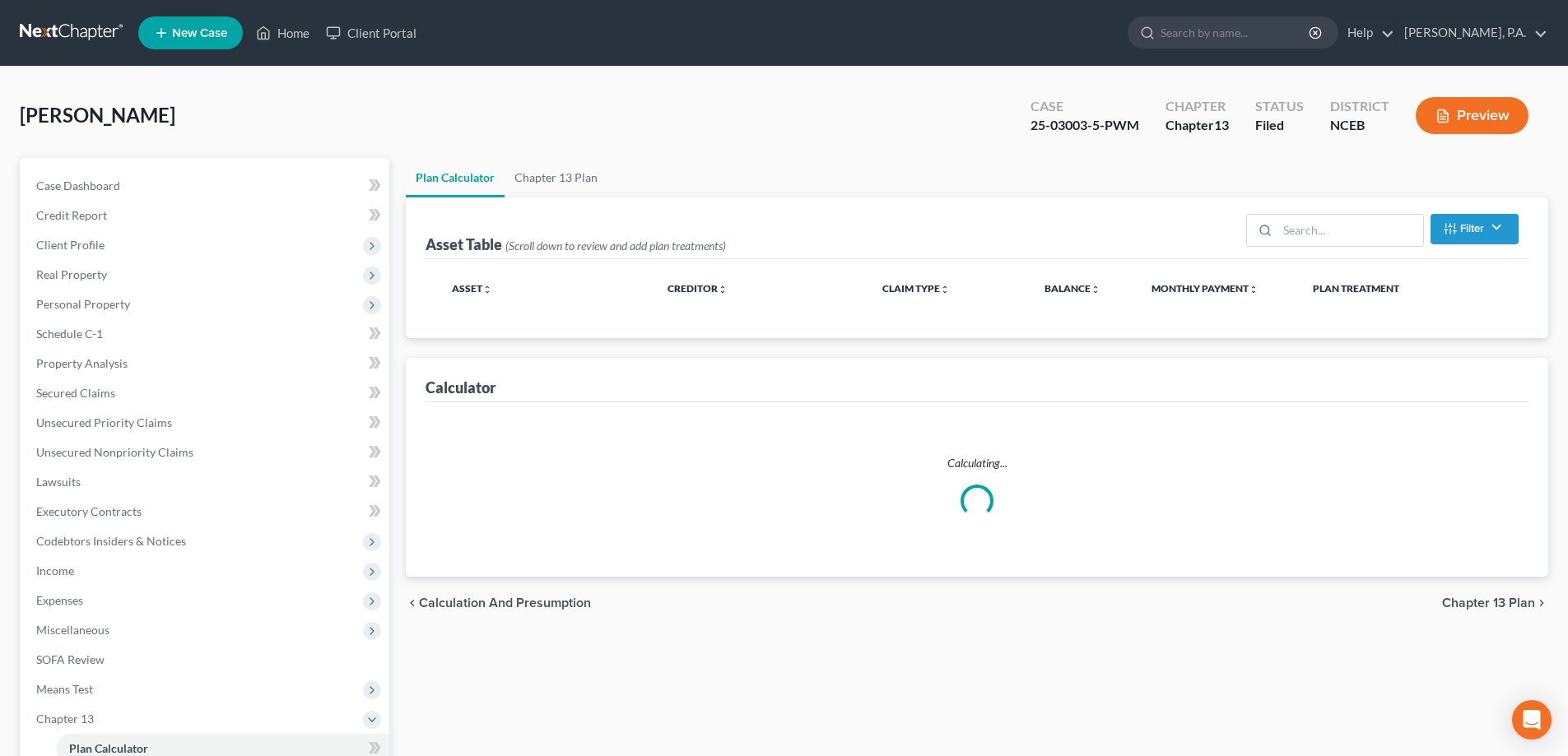
select select "59"
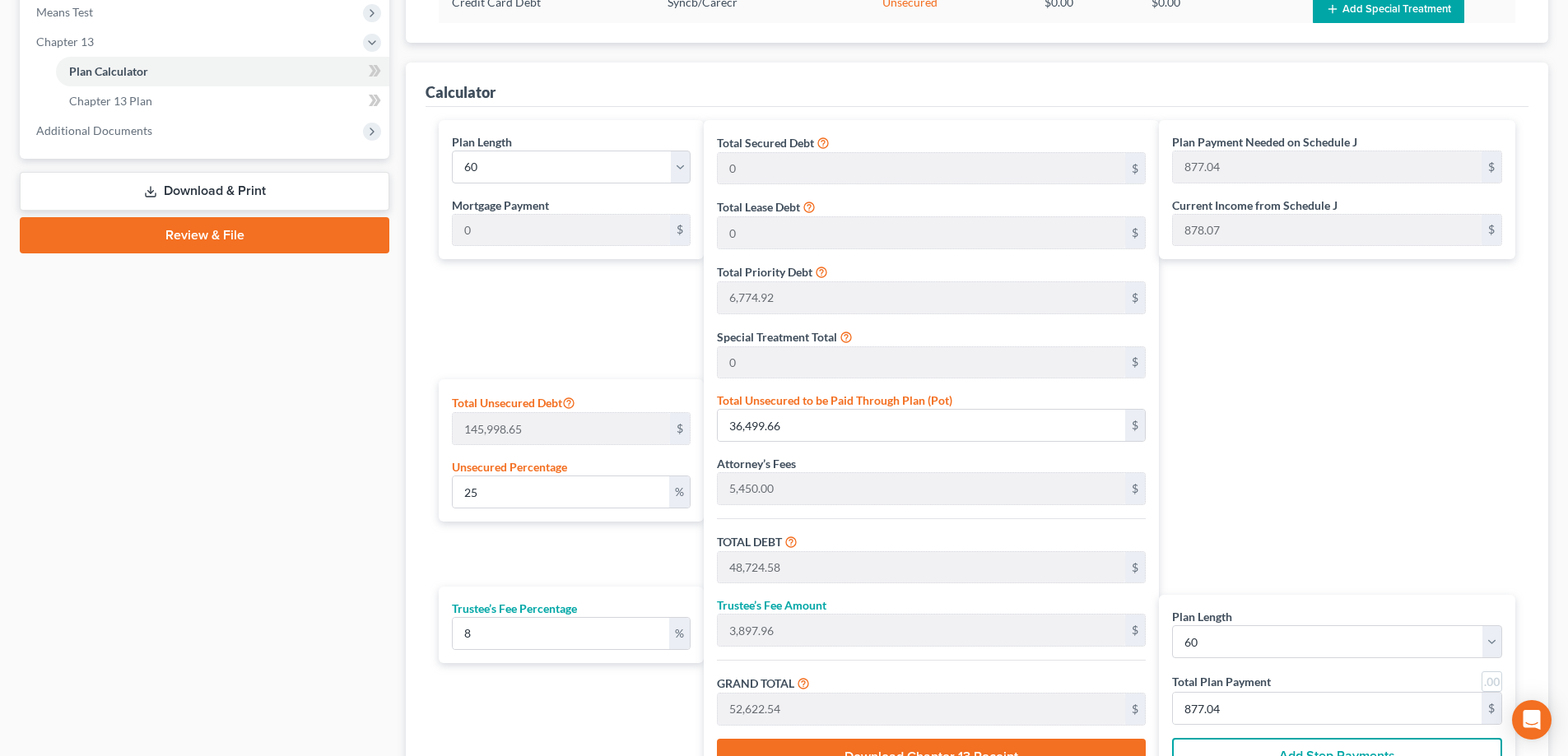
scroll to position [844, 0]
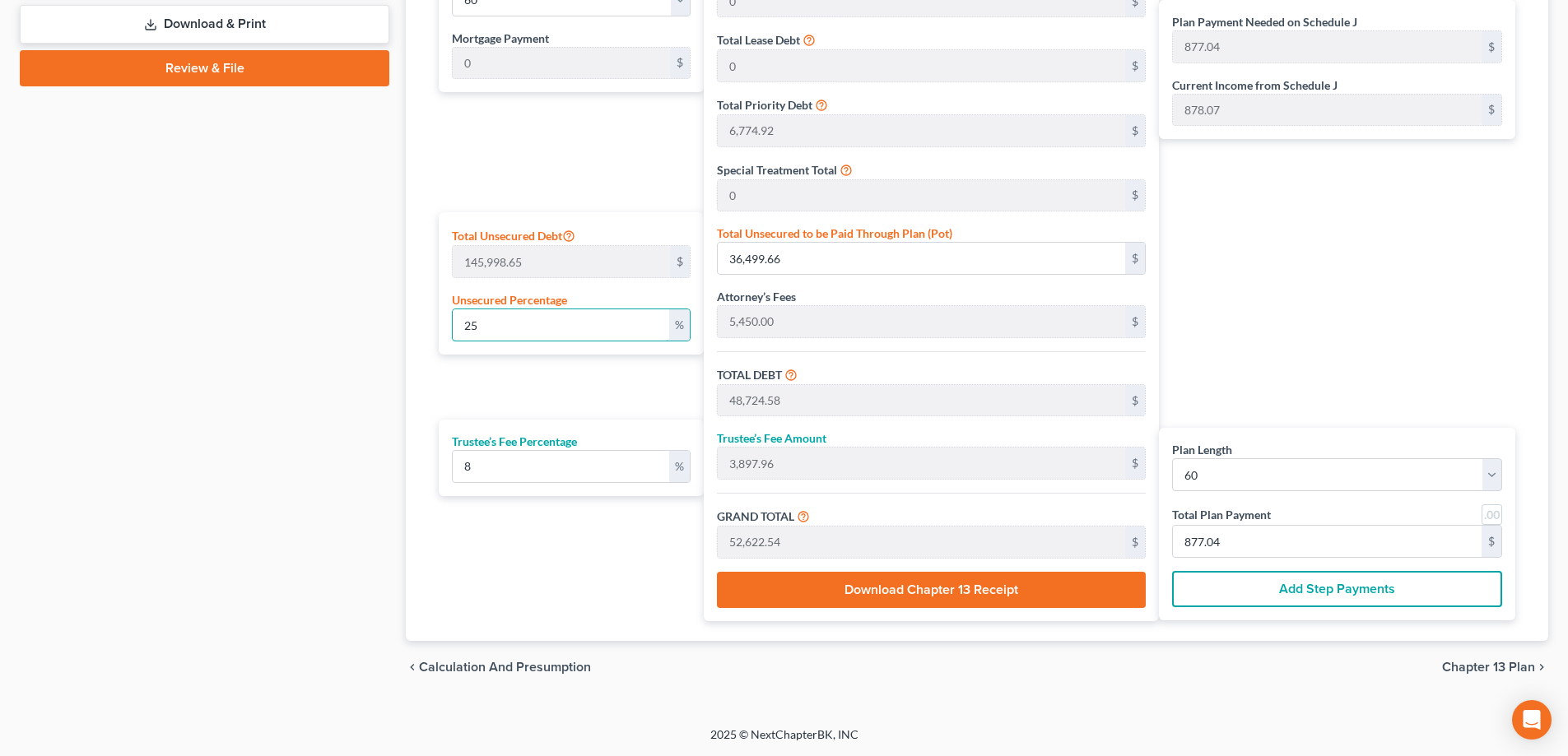
drag, startPoint x: 605, startPoint y: 338, endPoint x: 445, endPoint y: 354, distance: 160.8
click at [445, 354] on div "Plan Length 1 2 3 4 5 6 7 8 9 10 11 12 13 14 15 16 17 18 19 20 21 22 23 24 25 2…" at bounding box center [567, 286] width 273 height 668
type input "0"
type input "12,224.92"
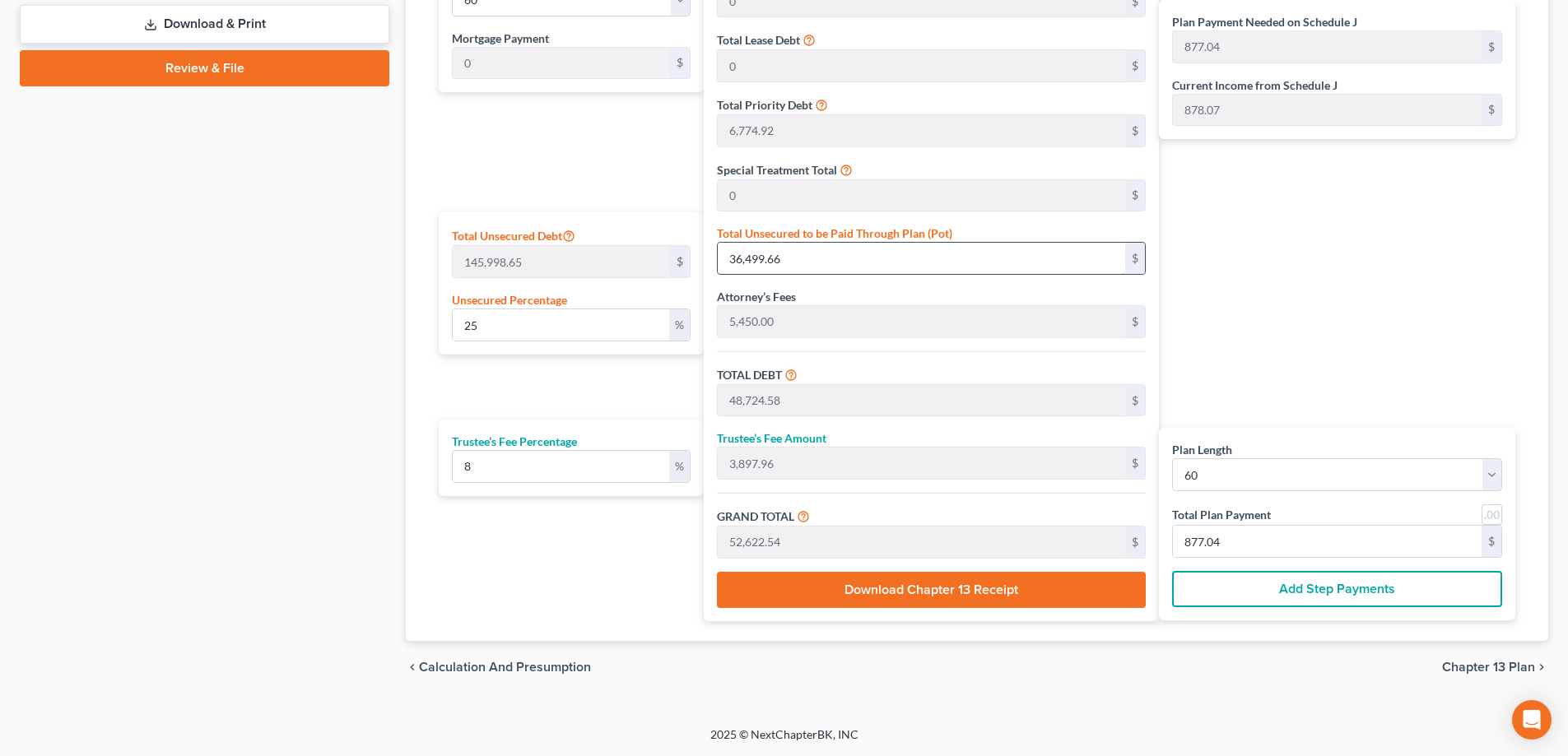
type input "977.99"
type input "13,202.91"
type input "220.04"
type input "0"
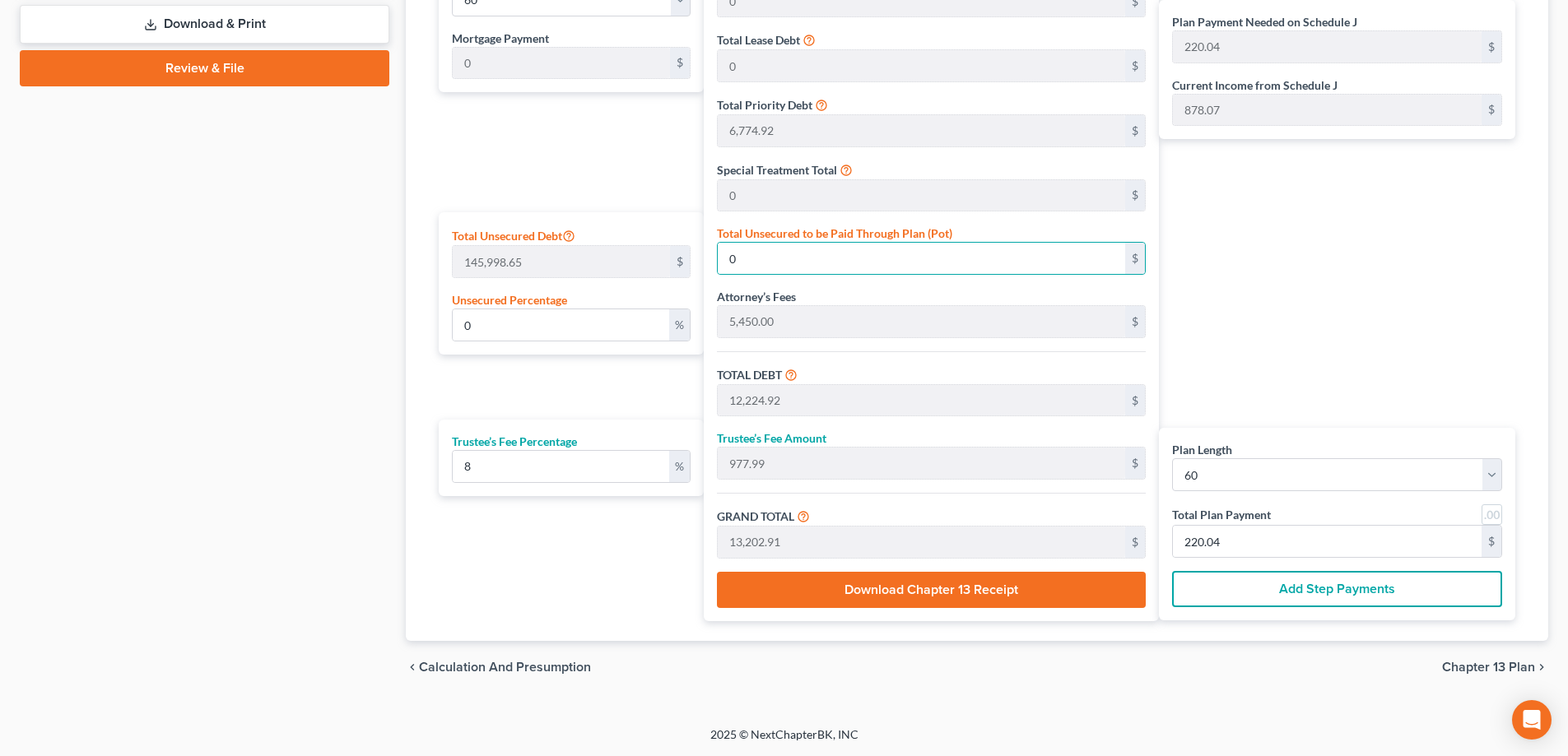
click at [1182, 318] on div "Plan Payment Needed on Schedule J 220.04 $ Current Income from Schedule J 878.0…" at bounding box center [1341, 286] width 364 height 668
click at [1292, 539] on input "220.04" at bounding box center [1327, 542] width 309 height 32
type input "111.11"
type input "8.88"
type input "120.00"
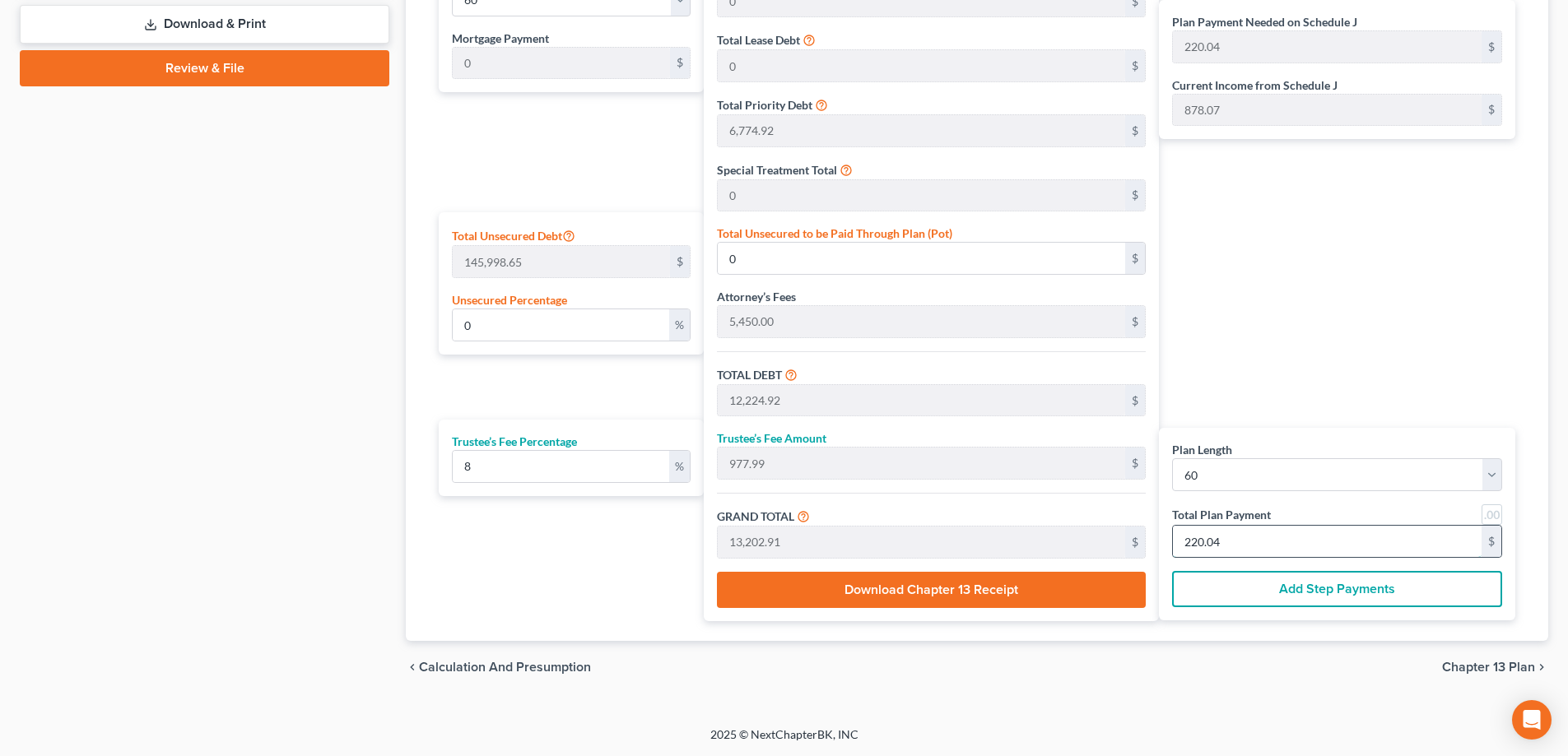
type input "2"
type input "1,222.22"
type input "97.77"
type input "1,320.00"
type input "22"
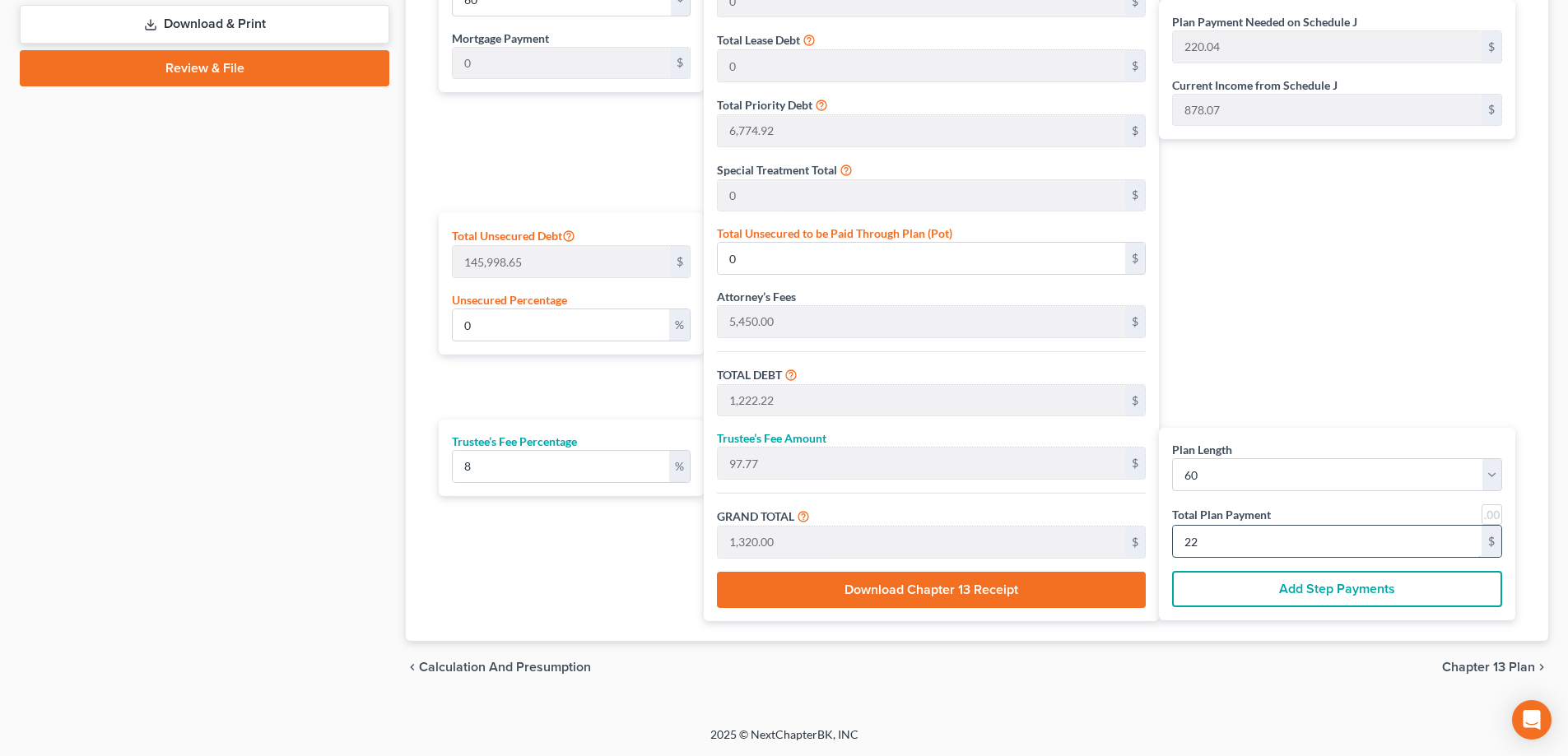
type input "0.04"
type input "52.85"
type input "12,277.77"
type input "982.22"
type input "13,260.00"
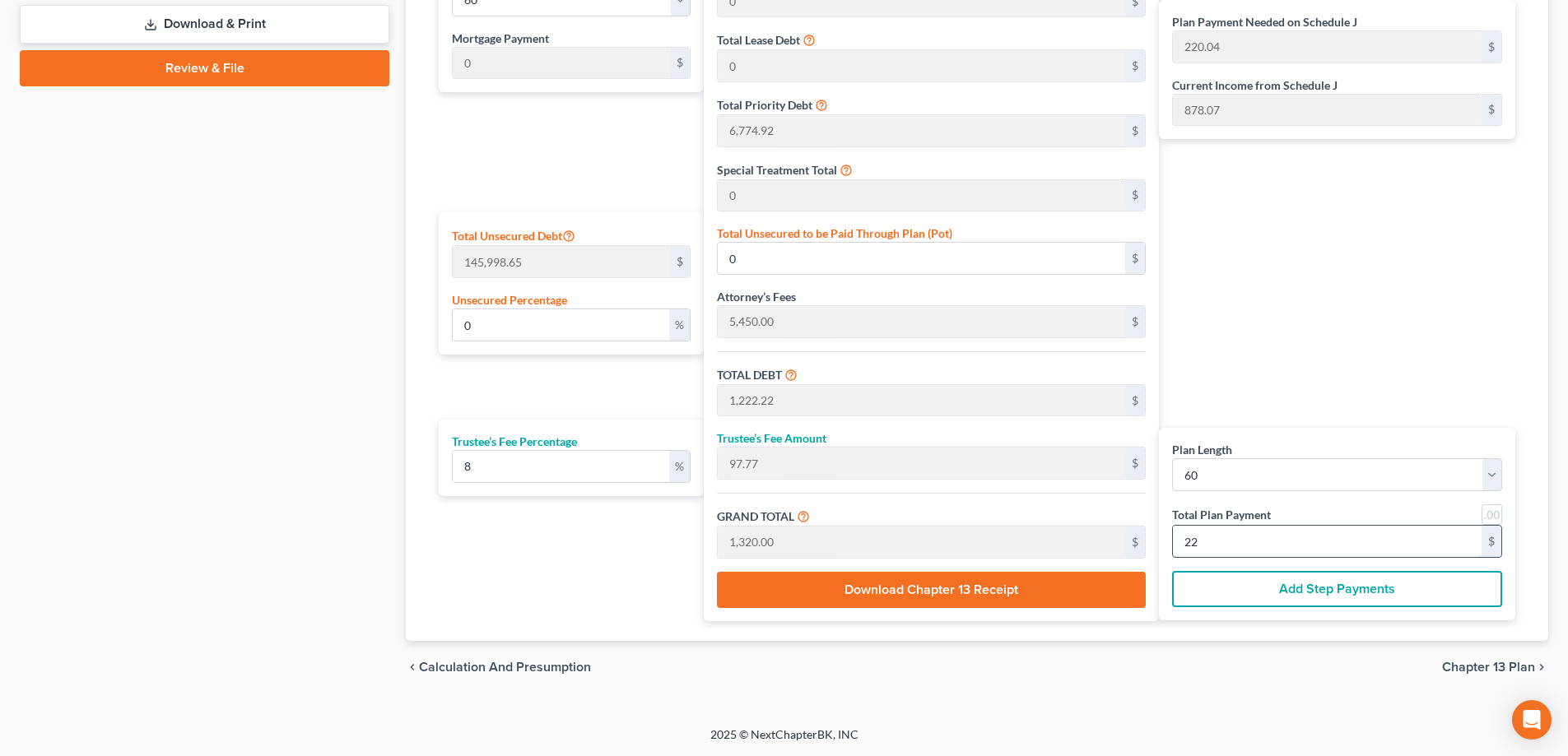
type input "221"
click at [1472, 664] on span "Chapter 13 Plan" at bounding box center [1488, 667] width 93 height 13
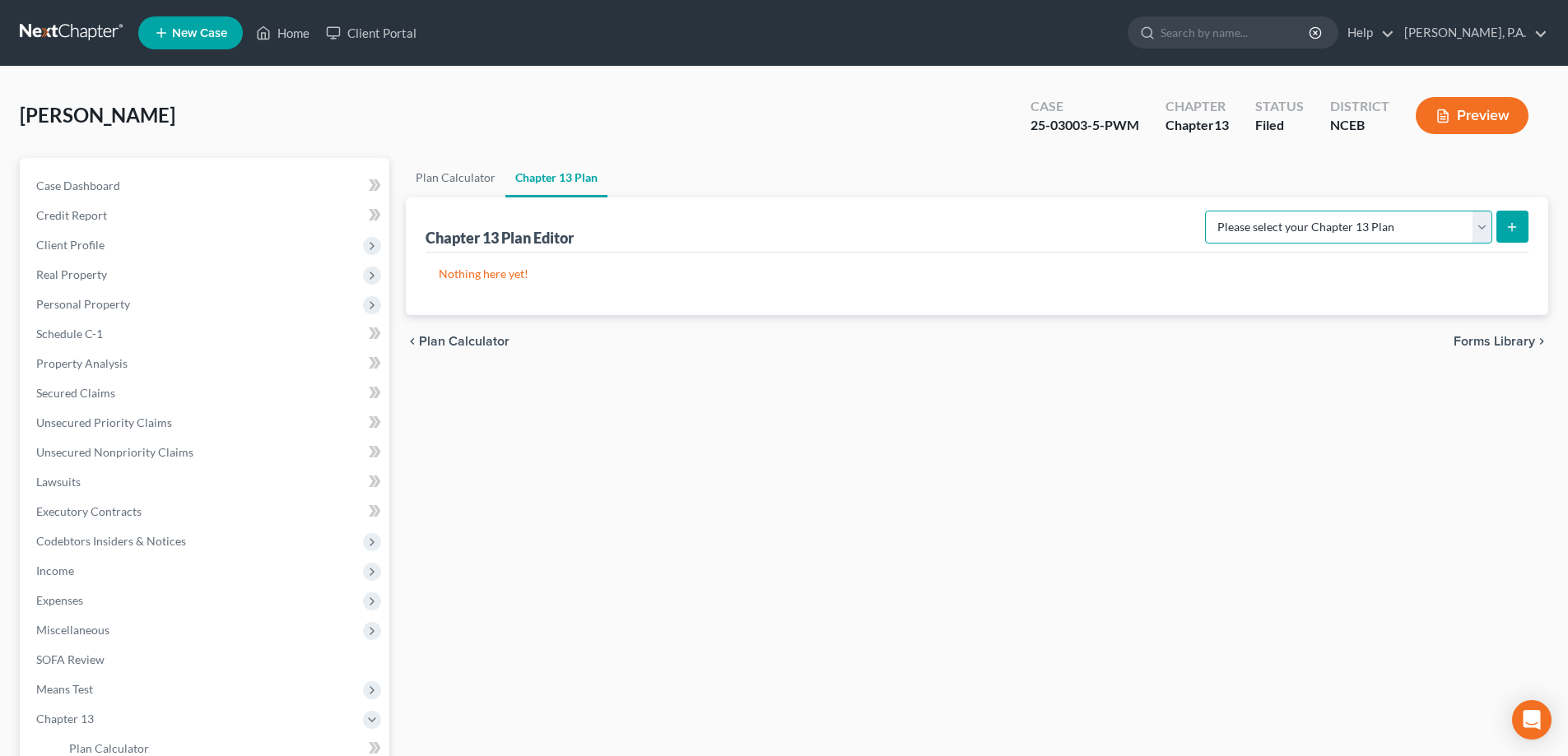
click at [1299, 240] on select "Please select your Chapter 13 Plan Eastern District of North Carolina: Effectiv…" at bounding box center [1348, 228] width 287 height 33
select select "2"
click at [1205, 211] on select "Please select your Chapter 13 Plan Eastern District of North Carolina: Effectiv…" at bounding box center [1348, 228] width 287 height 33
click at [1506, 228] on icon "submit" at bounding box center [1511, 227] width 13 height 13
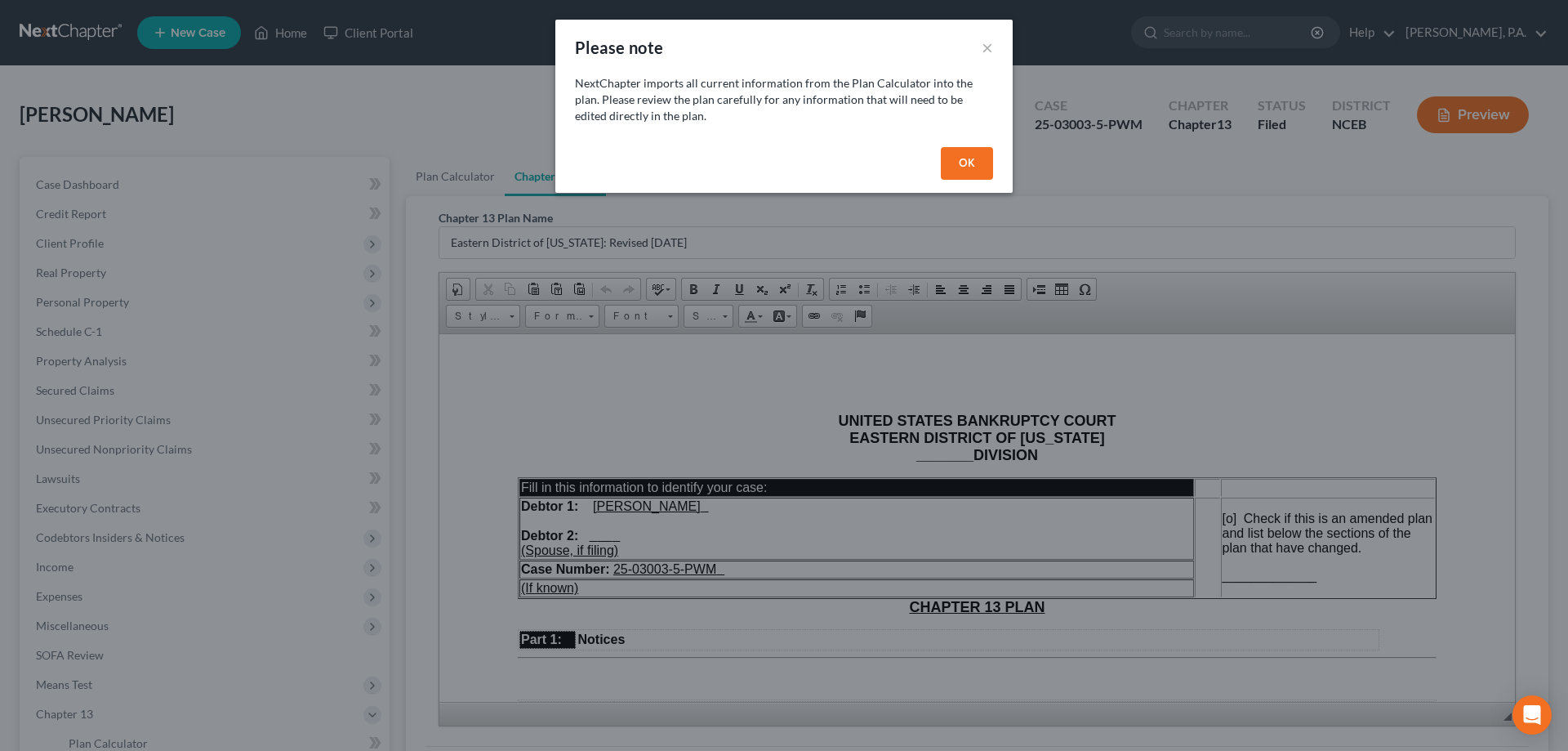
click at [967, 163] on button "OK" at bounding box center [967, 163] width 52 height 33
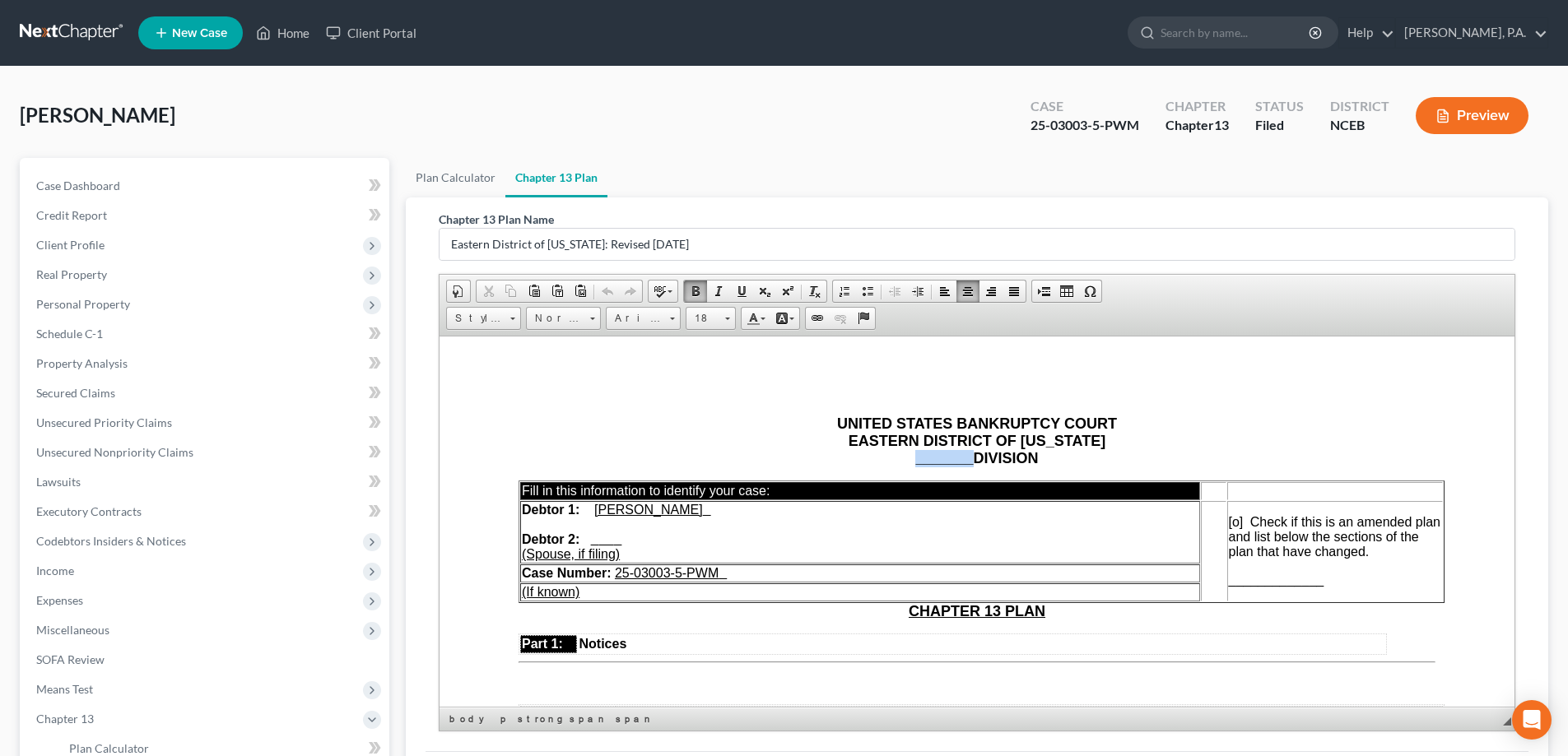
drag, startPoint x: 964, startPoint y: 458, endPoint x: 903, endPoint y: 456, distance: 61.0
click at [903, 456] on p "UNITED STATES BANKRUPTCY COURT EASTERN DISTRICT OF NORTH CAROLINA _______ DIVIS…" at bounding box center [976, 440] width 917 height 52
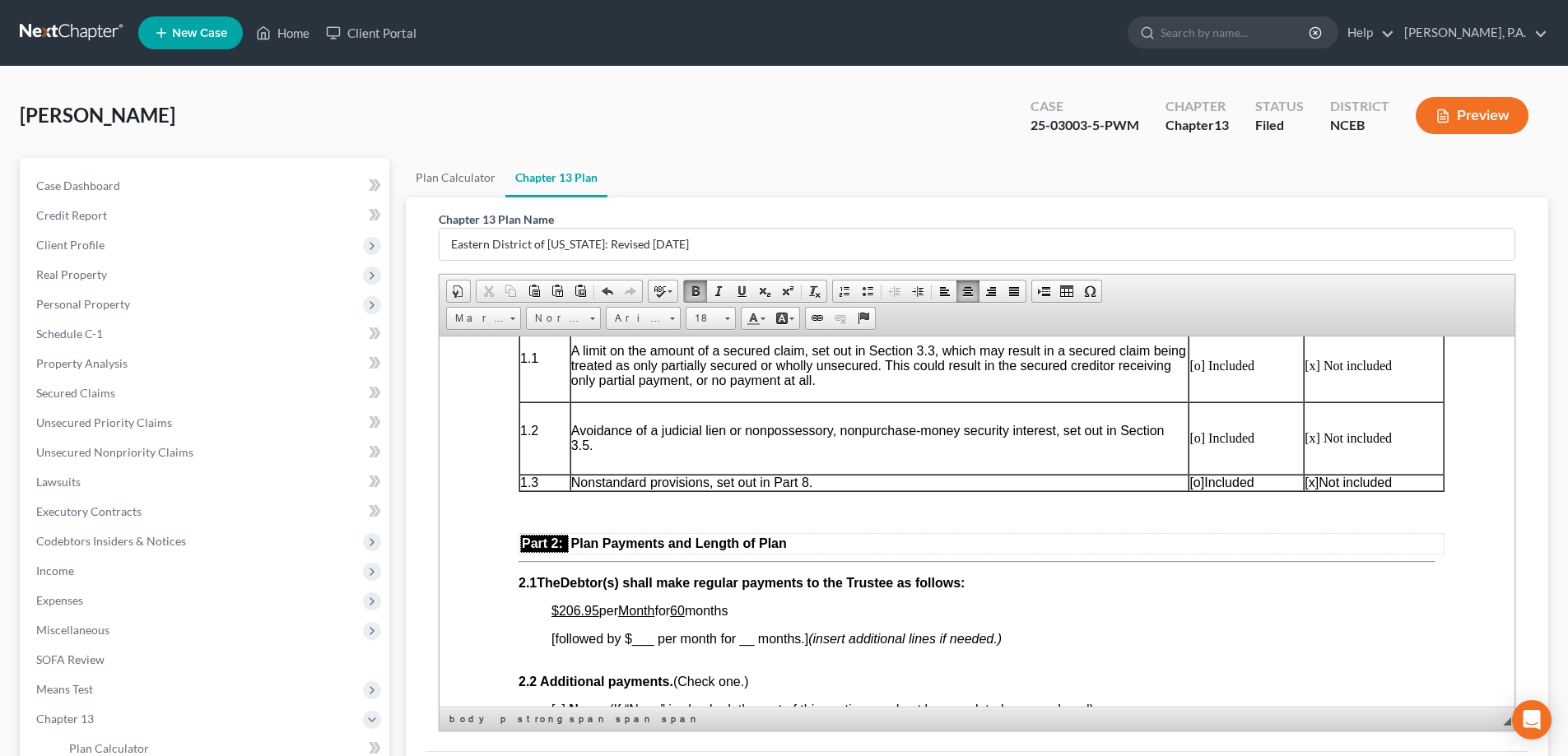
scroll to position [822, 0]
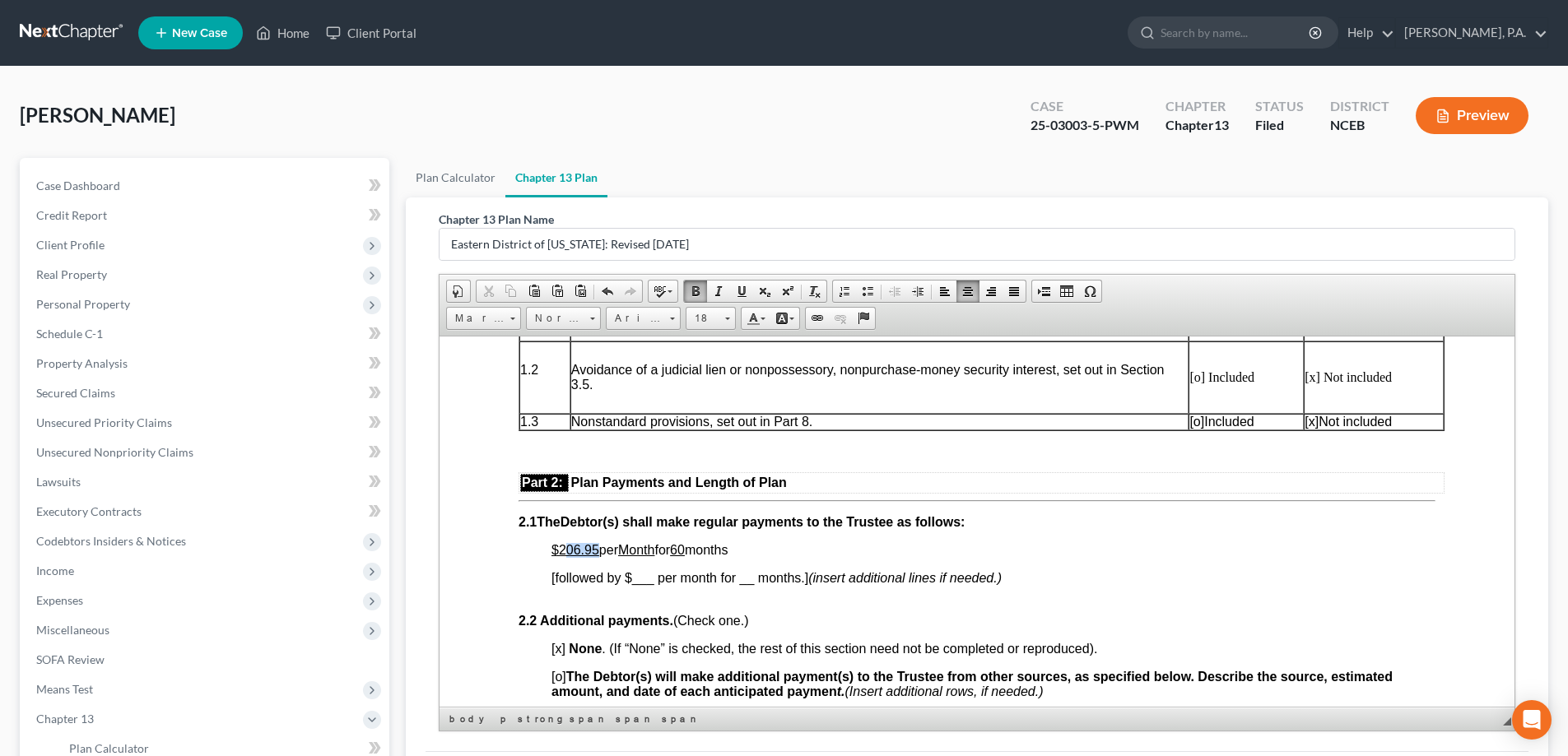
drag, startPoint x: 566, startPoint y: 549, endPoint x: 596, endPoint y: 550, distance: 30.0
click at [596, 550] on u "$206.95" at bounding box center [575, 550] width 48 height 14
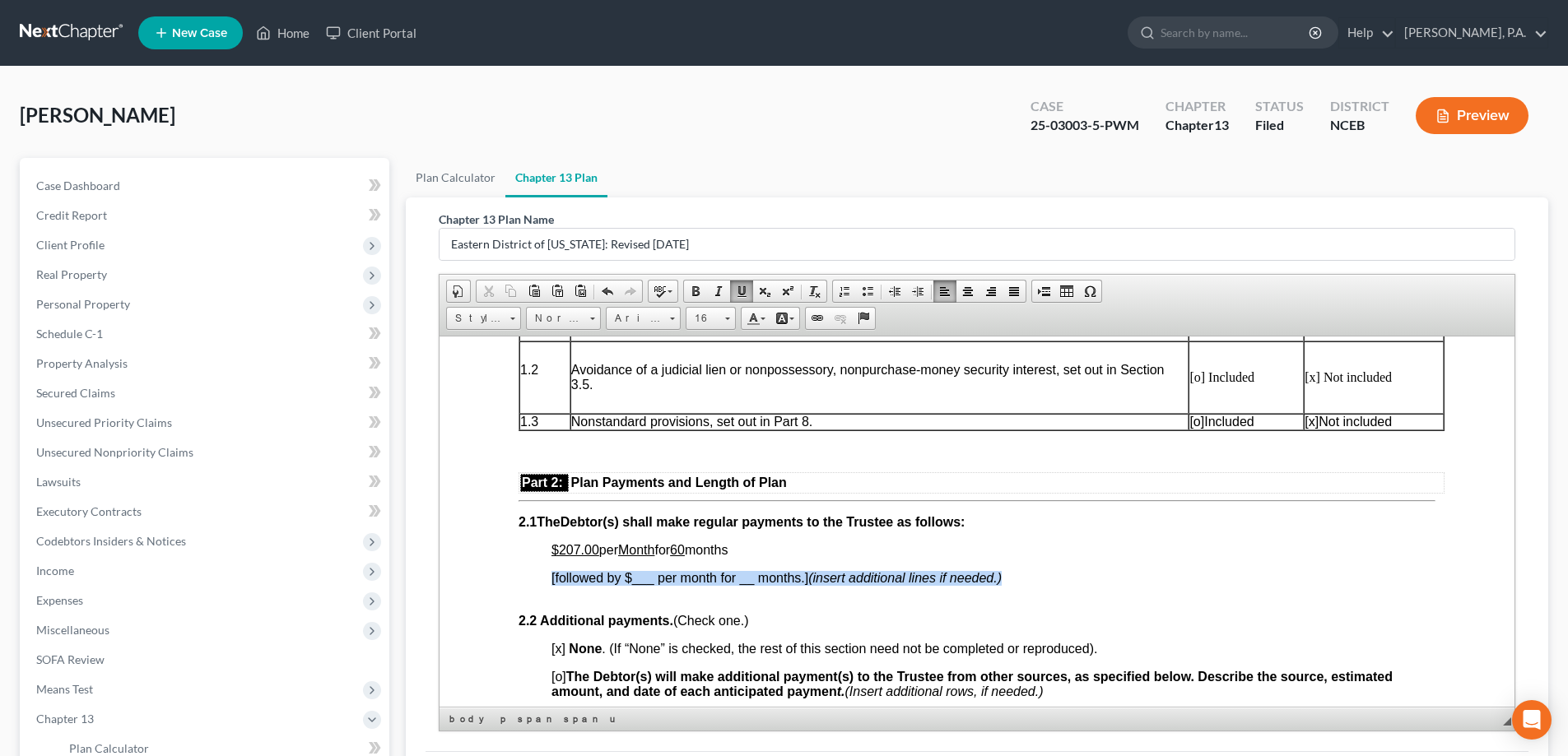
drag, startPoint x: 556, startPoint y: 578, endPoint x: 1005, endPoint y: 558, distance: 449.4
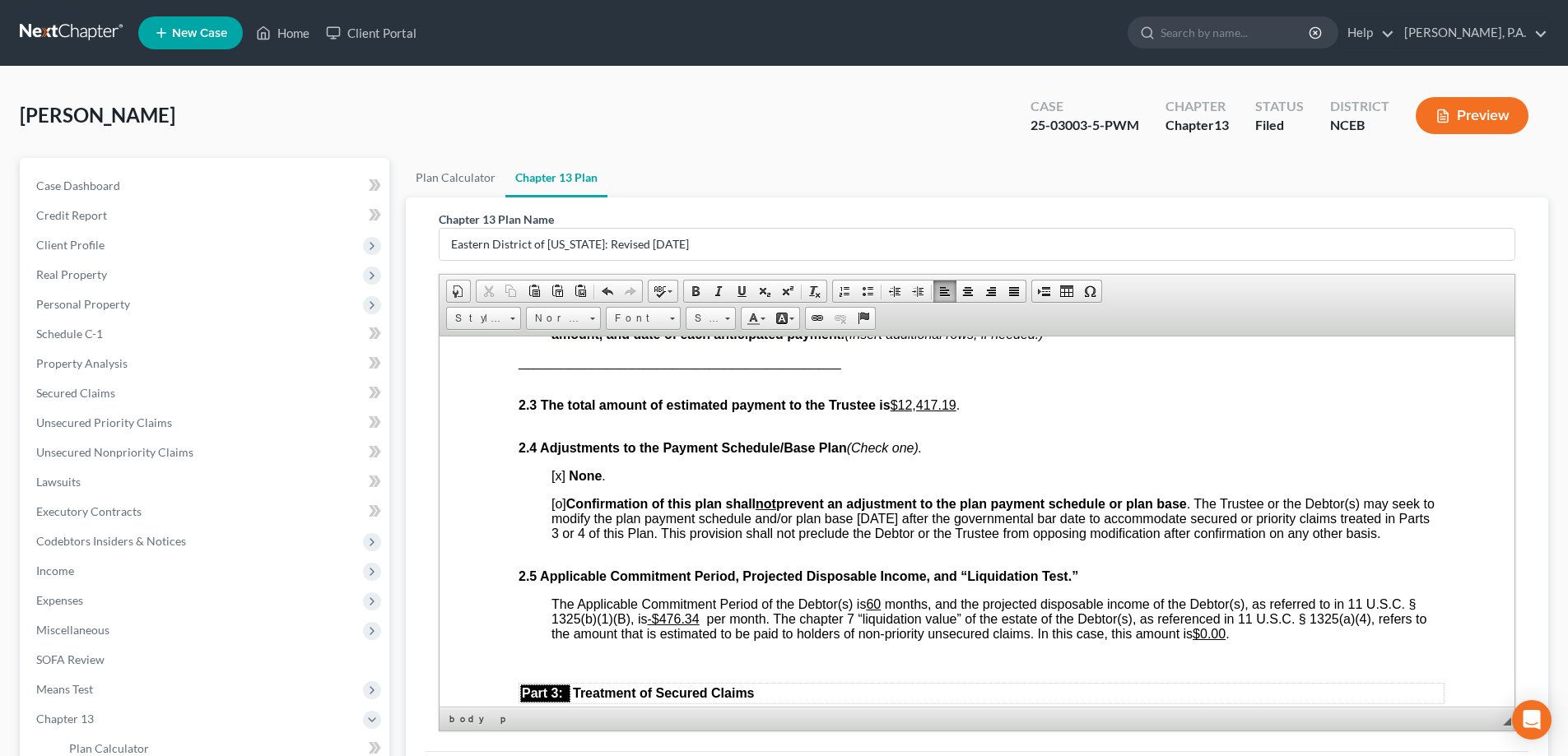
scroll to position [987, 0]
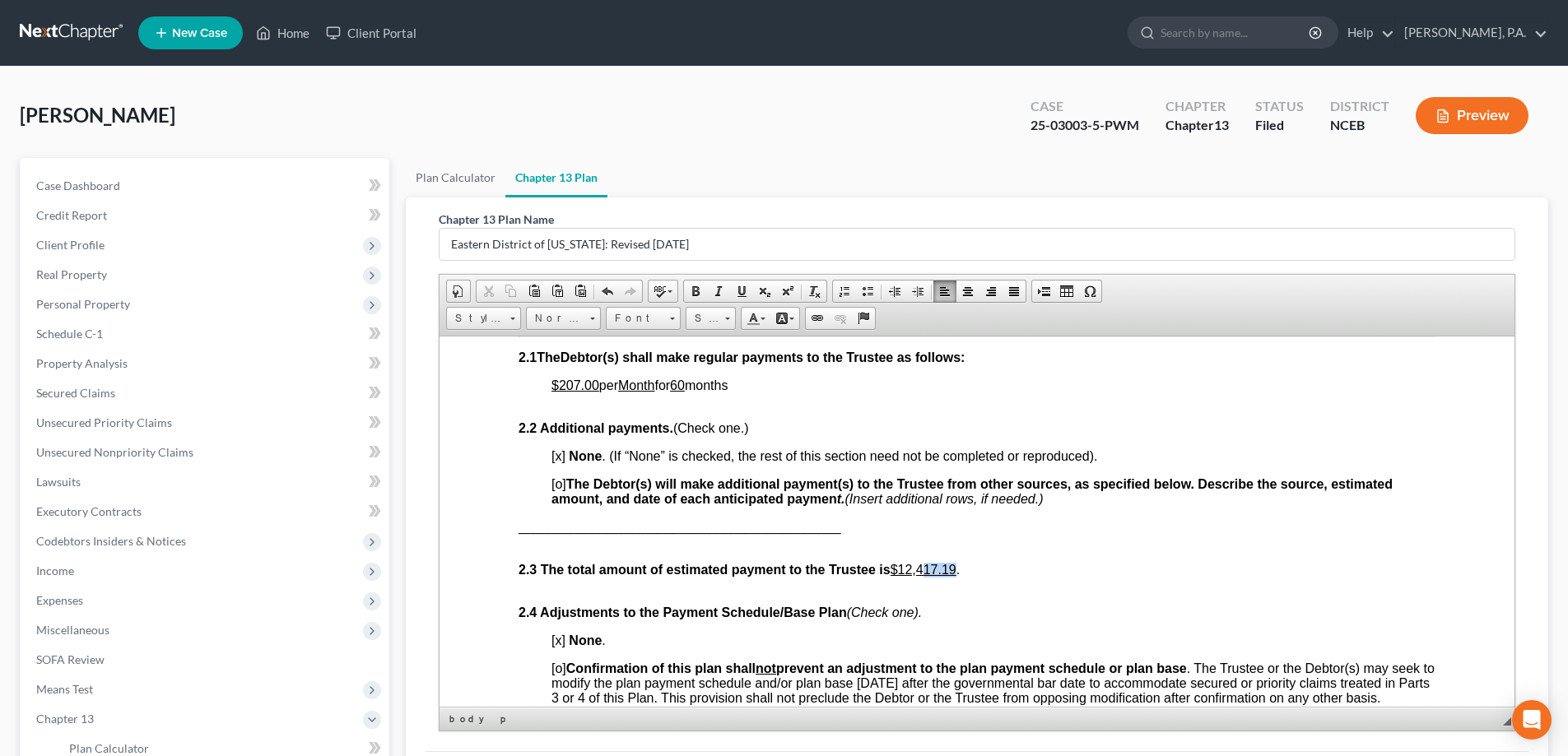
drag, startPoint x: 928, startPoint y: 570, endPoint x: 960, endPoint y: 570, distance: 32.0
click at [960, 570] on span "The total amount of estimated payment to the Trustee is $12,417.19 ." at bounding box center [750, 569] width 419 height 14
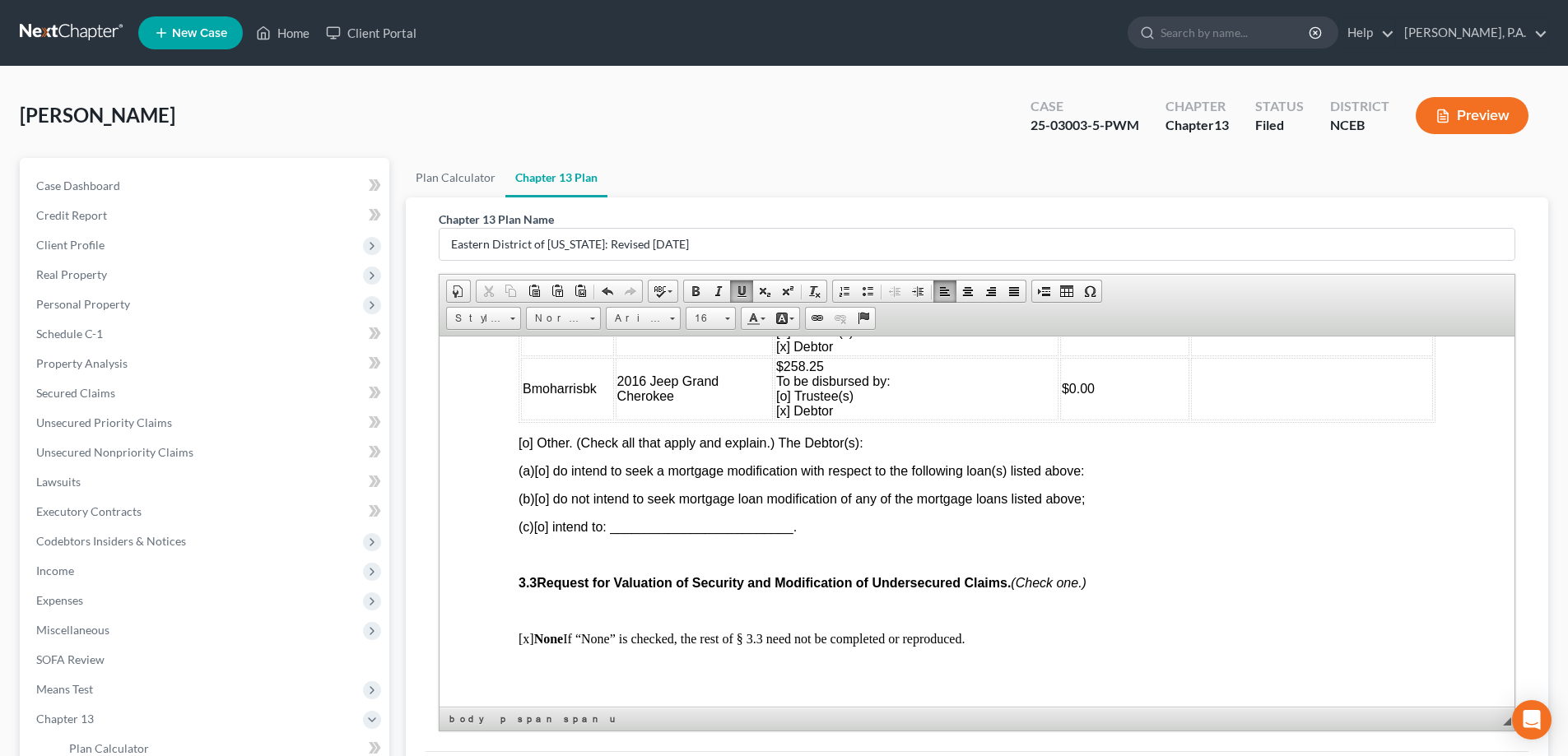
scroll to position [1974, 0]
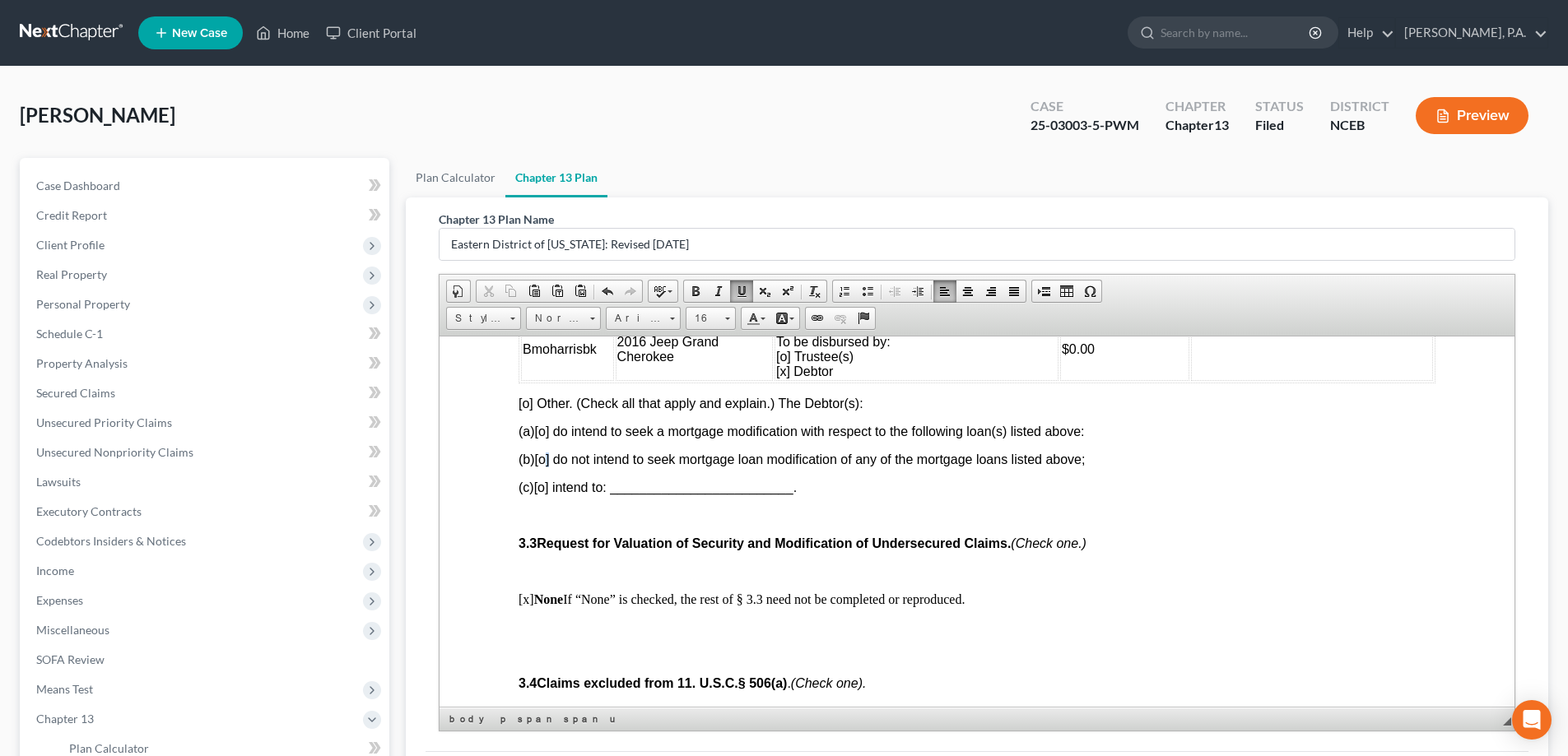
click at [552, 466] on span "(b)[o] do not intend to seek mortgage loan modification of any of the mortgage …" at bounding box center [801, 458] width 566 height 14
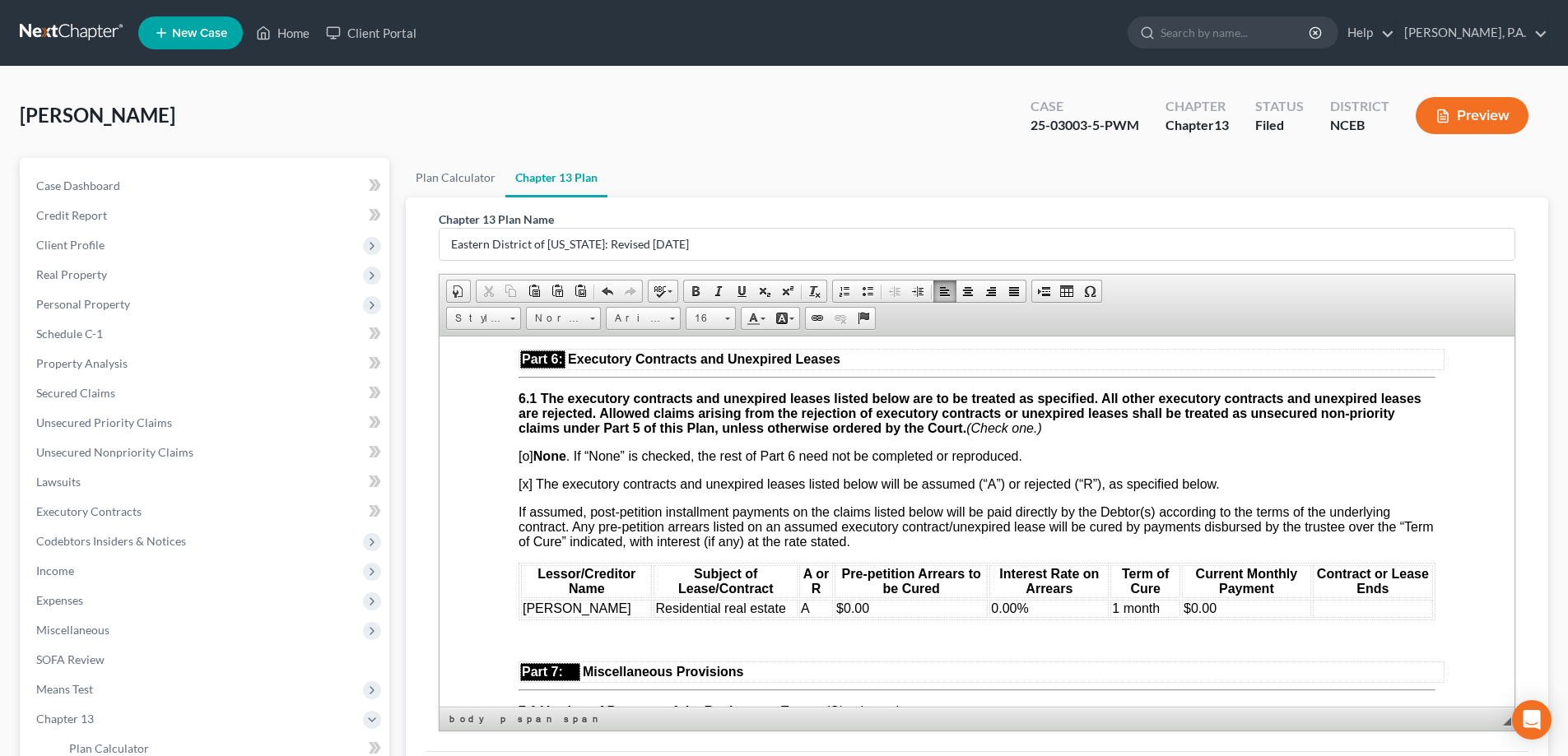
scroll to position [4113, 0]
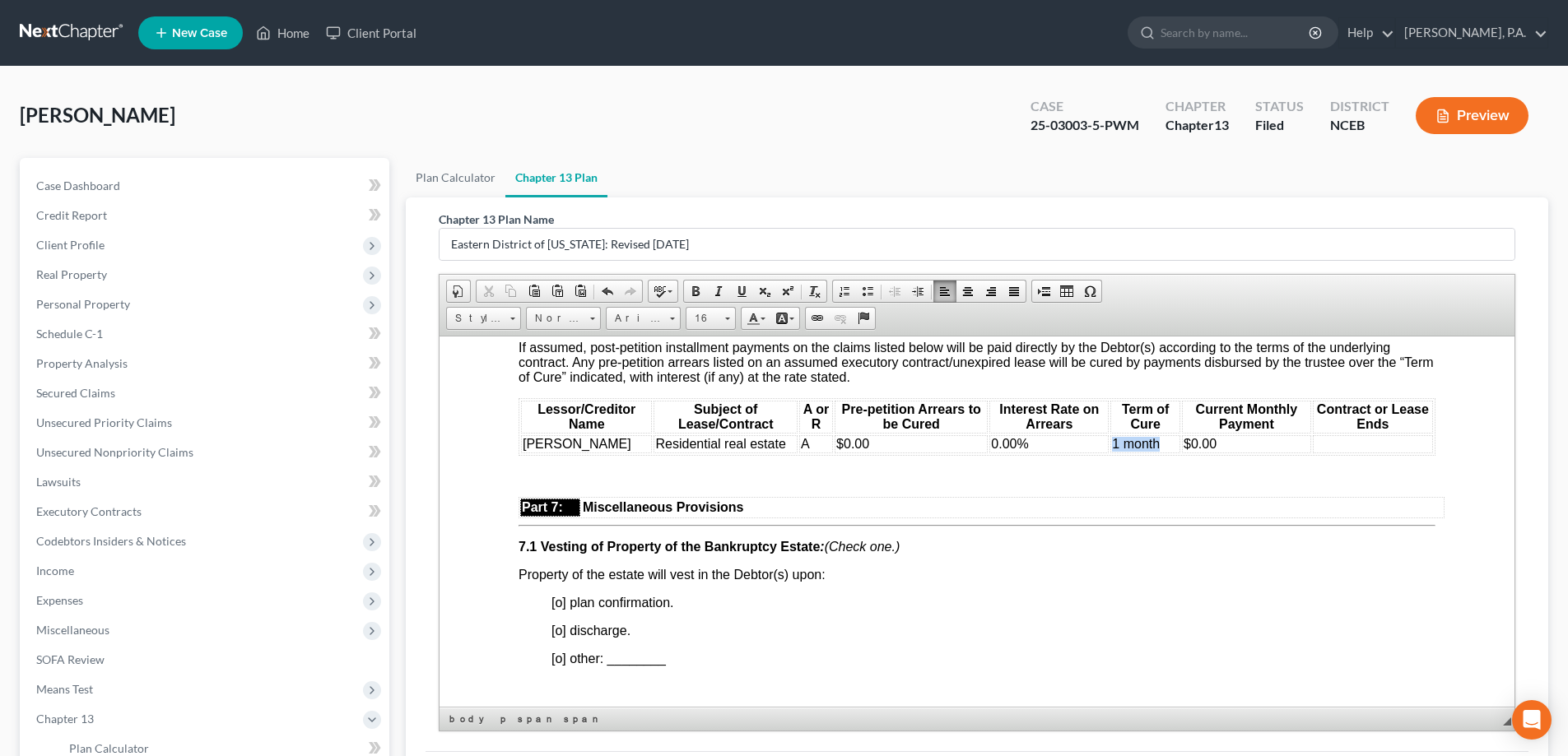
drag, startPoint x: 1157, startPoint y: 474, endPoint x: 1101, endPoint y: 474, distance: 56.0
click at [1110, 452] on td "1 month" at bounding box center [1145, 443] width 70 height 18
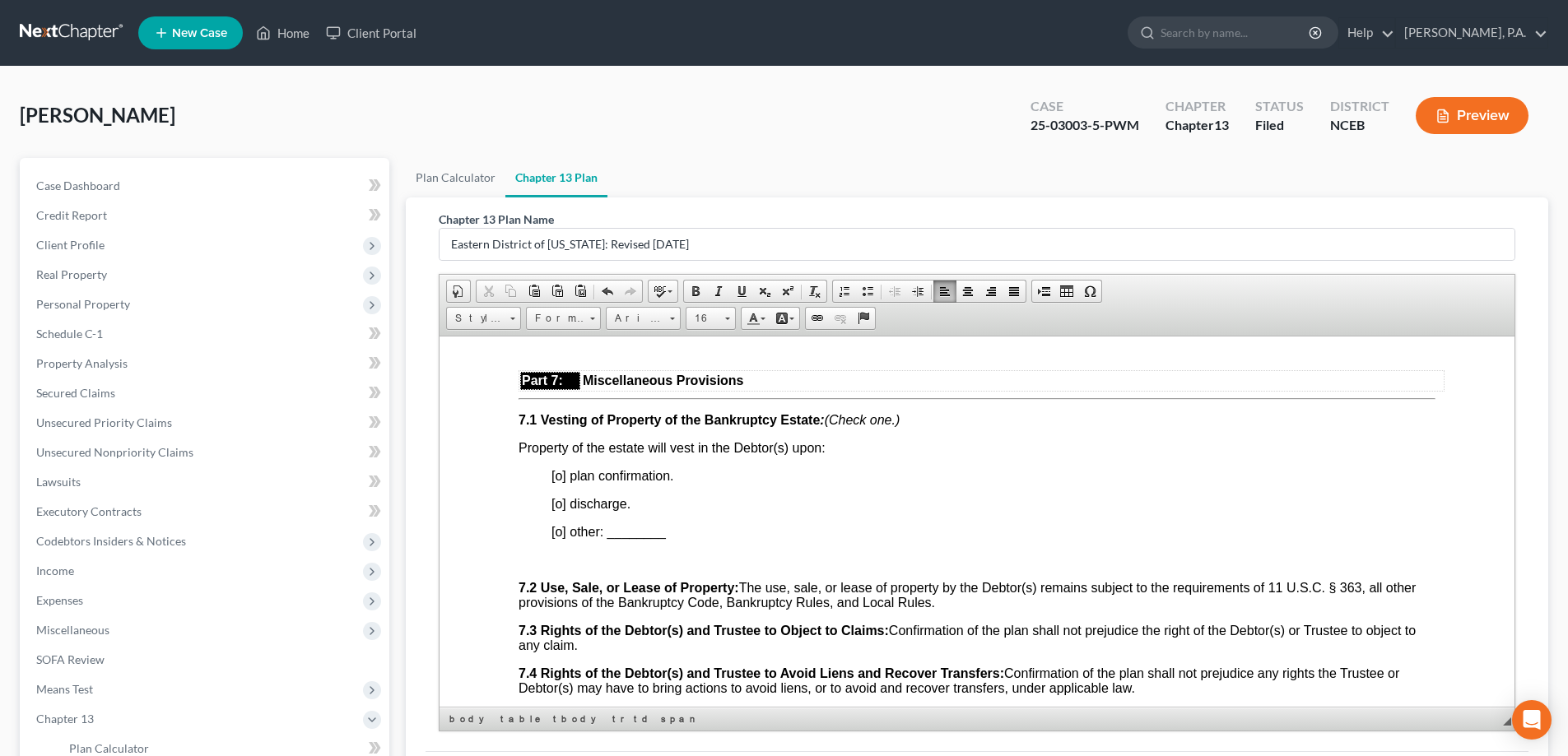
scroll to position [4278, 0]
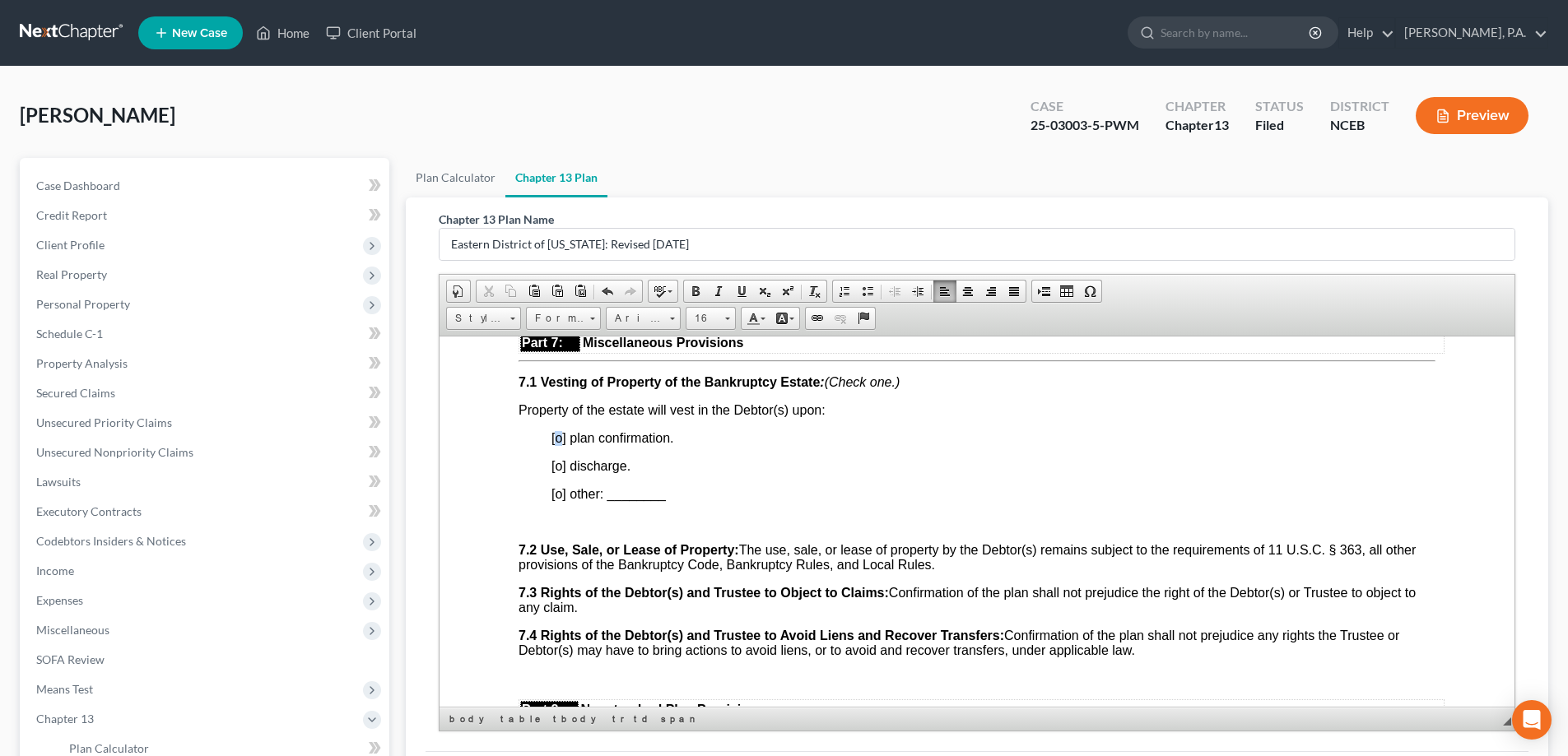
click at [560, 444] on span "[o] plan confirmation." at bounding box center [613, 438] width 123 height 14
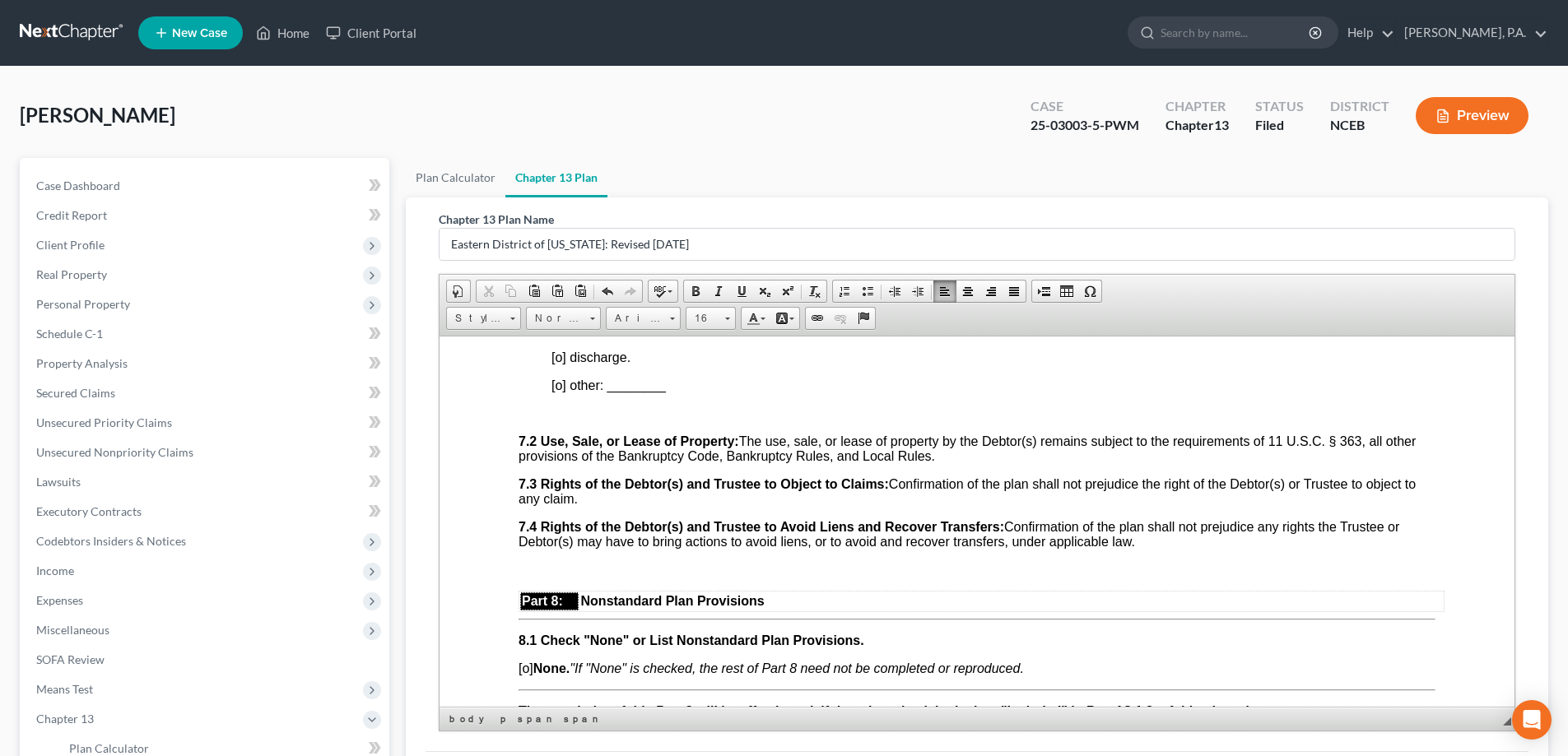
scroll to position [4607, 0]
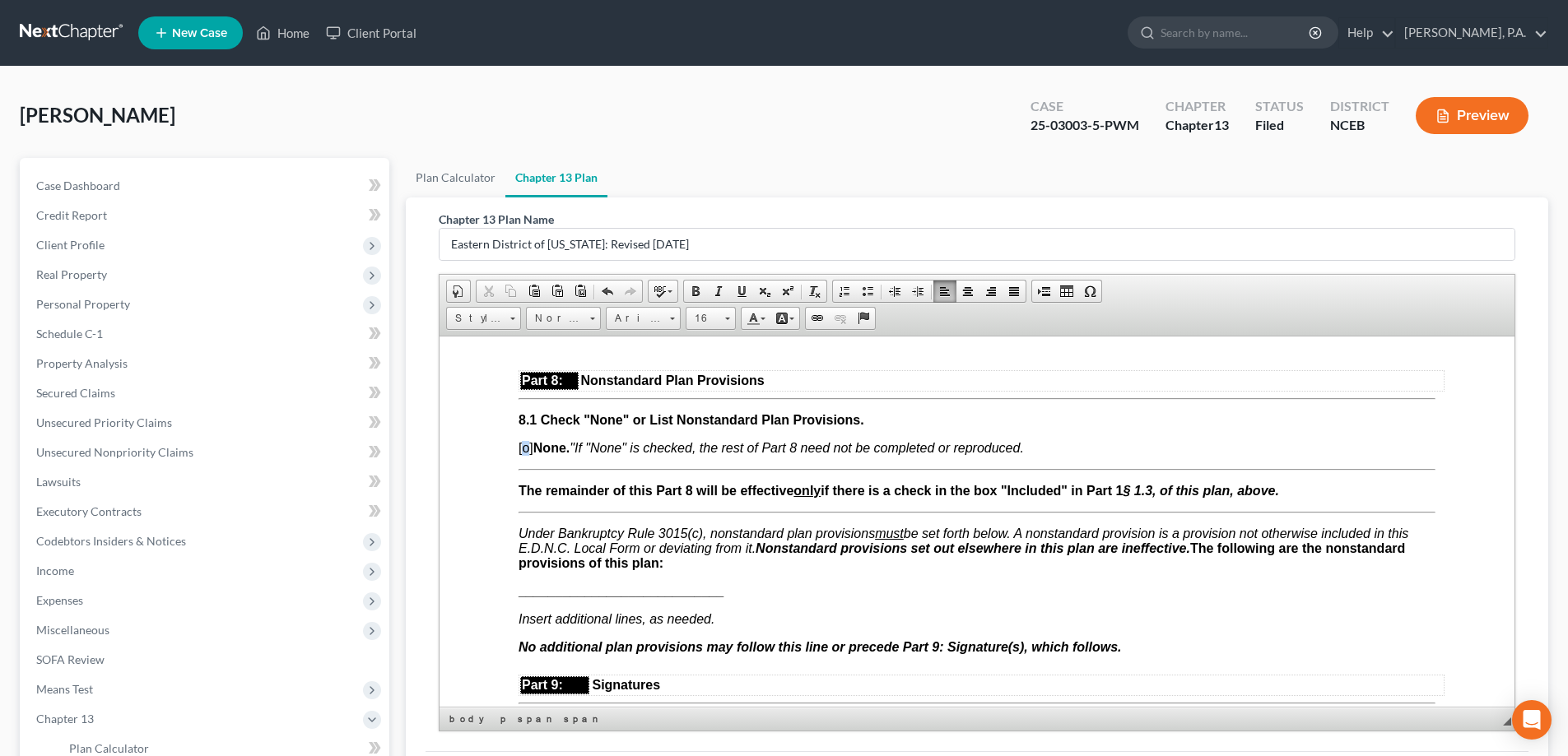
click at [526, 454] on span "[o] None. "If "None" is checked, the rest of Part 8 need not be completed or re…" at bounding box center [770, 447] width 505 height 14
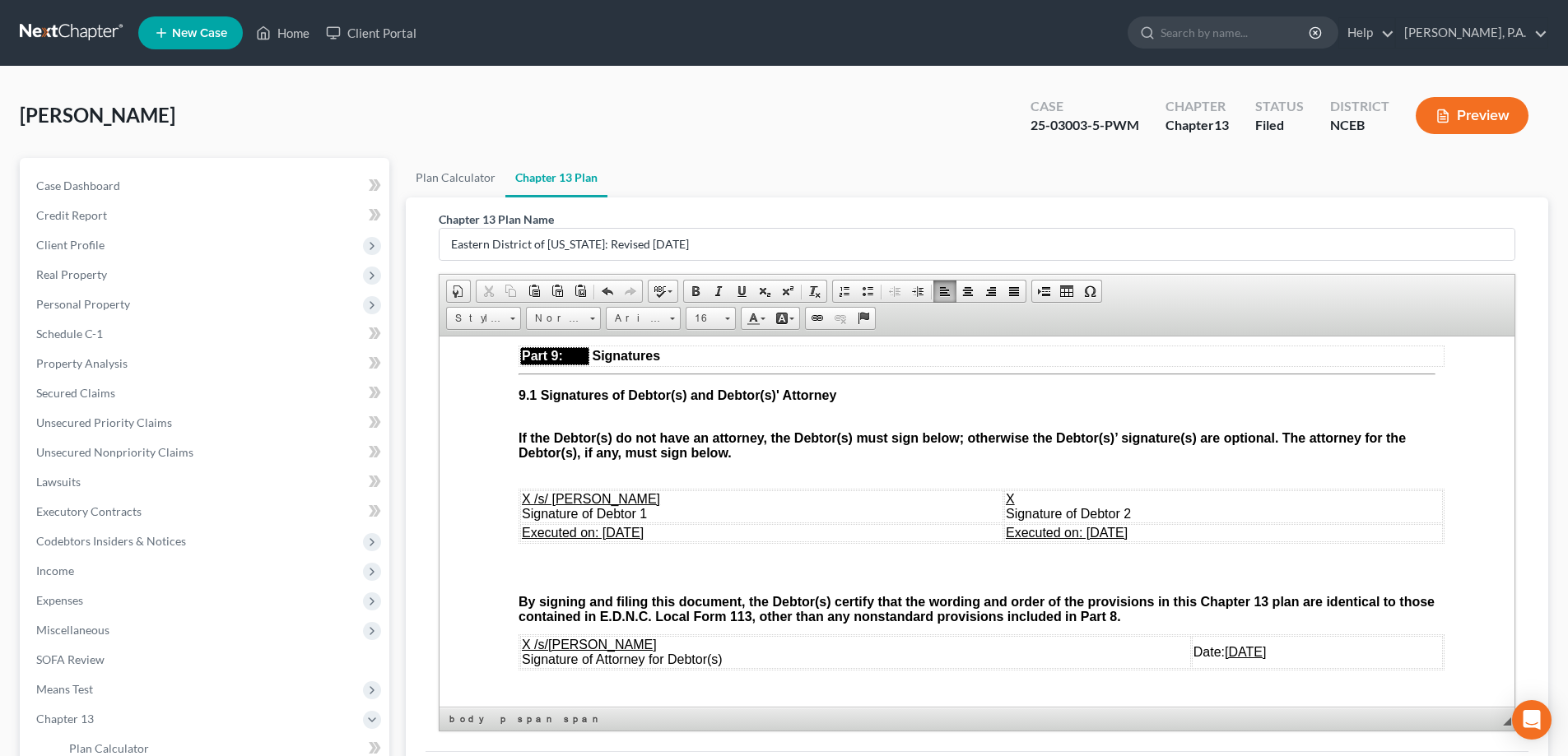
scroll to position [5100, 0]
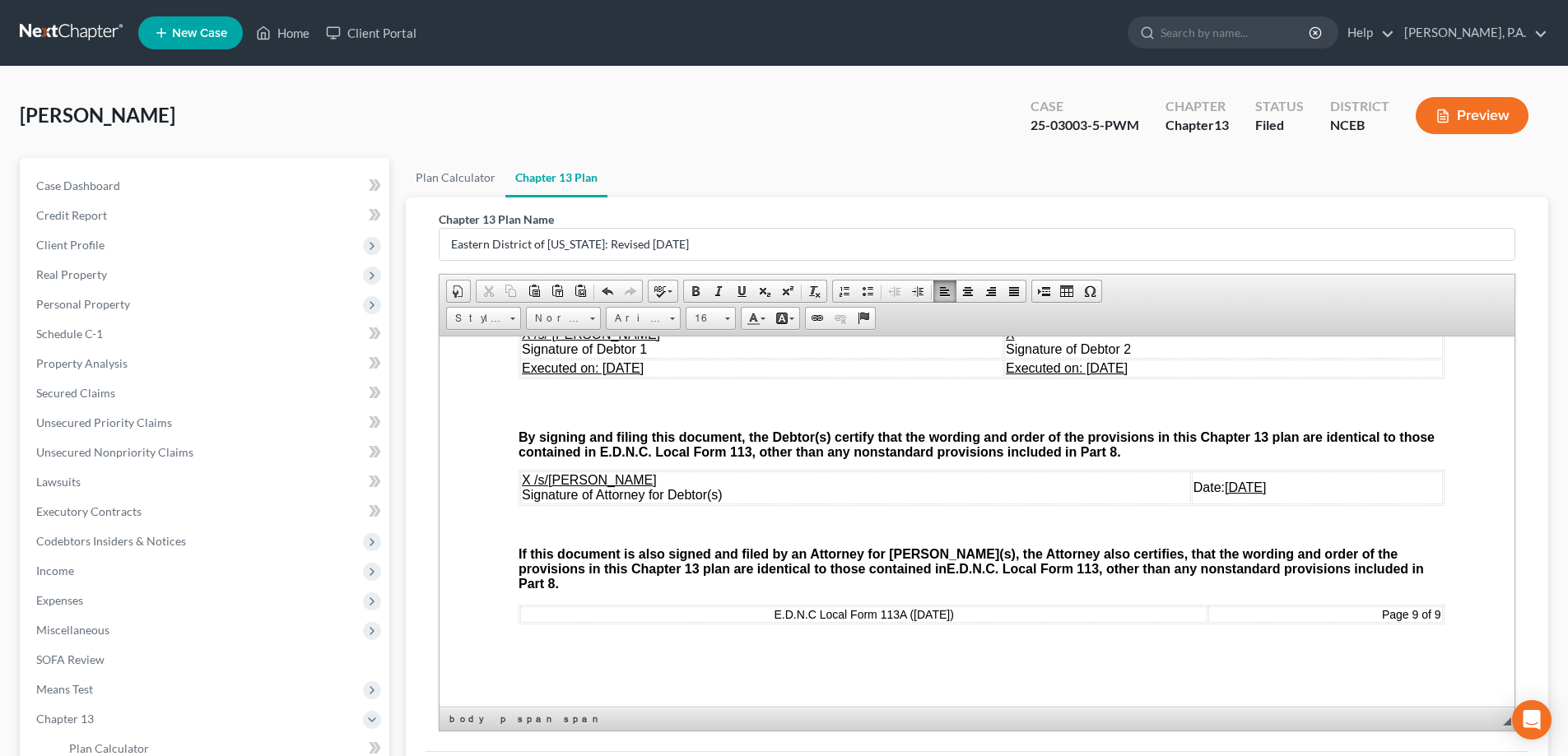
click at [550, 340] on u "X /s/ William M. Greer" at bounding box center [591, 333] width 138 height 14
drag, startPoint x: 533, startPoint y: 361, endPoint x: 650, endPoint y: 355, distance: 117.2
click at [650, 355] on td "X /s/ William M. Greer Signature of Debtor 1" at bounding box center [762, 341] width 483 height 33
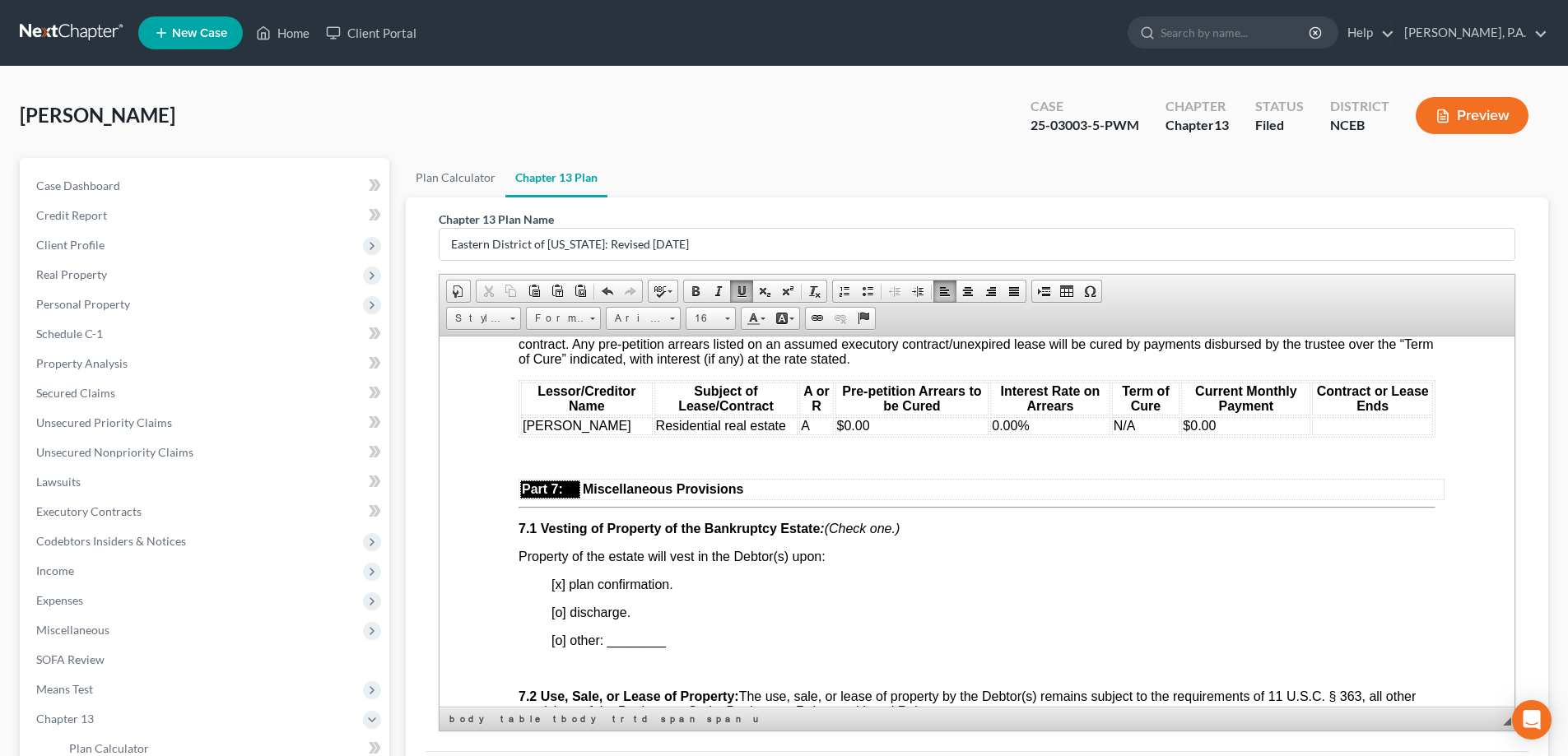
scroll to position [3144, 0]
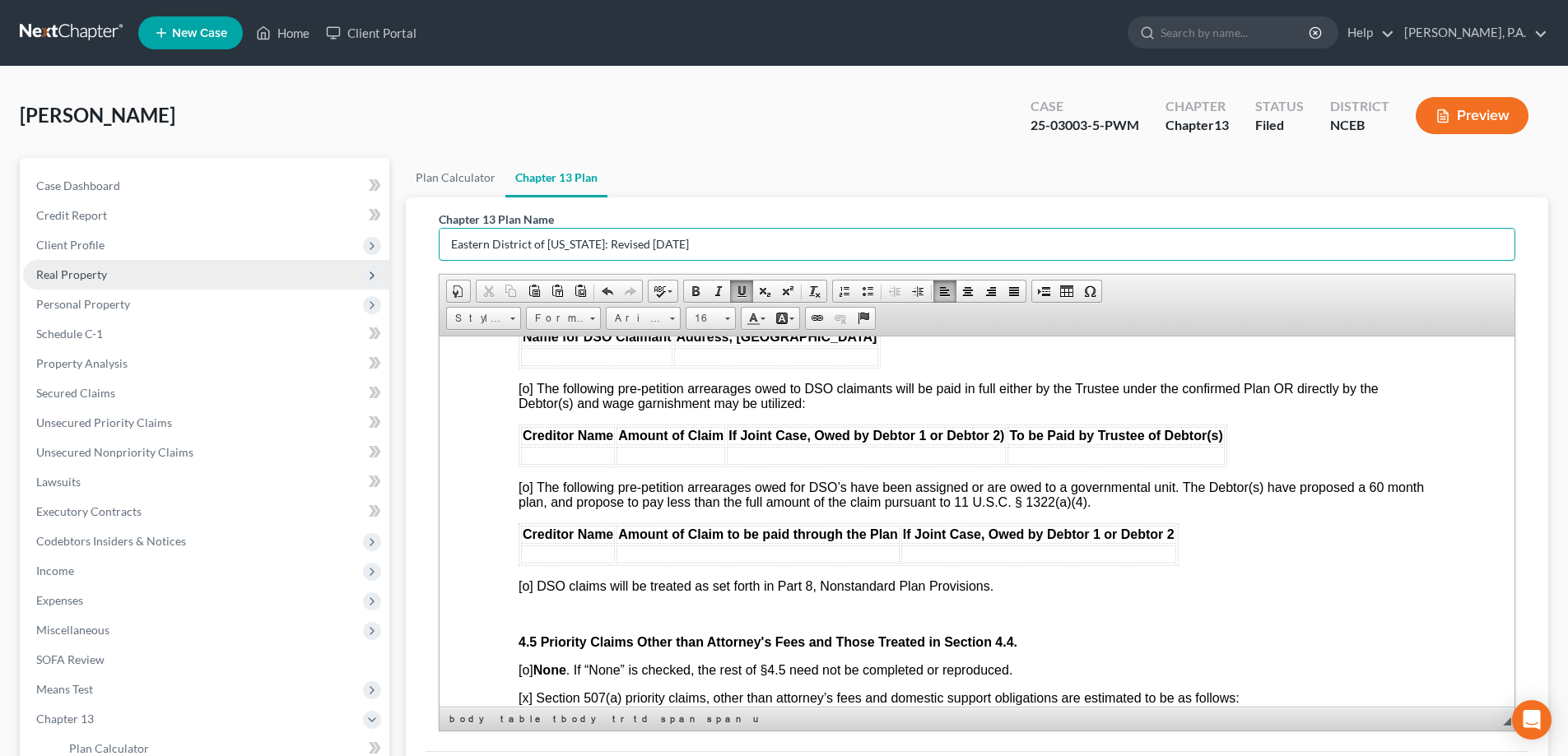
drag, startPoint x: 746, startPoint y: 241, endPoint x: 386, endPoint y: 278, distance: 361.9
click at [386, 278] on div "Petition Navigation Case Dashboard Payments Invoices Payments Payments Credit R…" at bounding box center [784, 544] width 1545 height 773
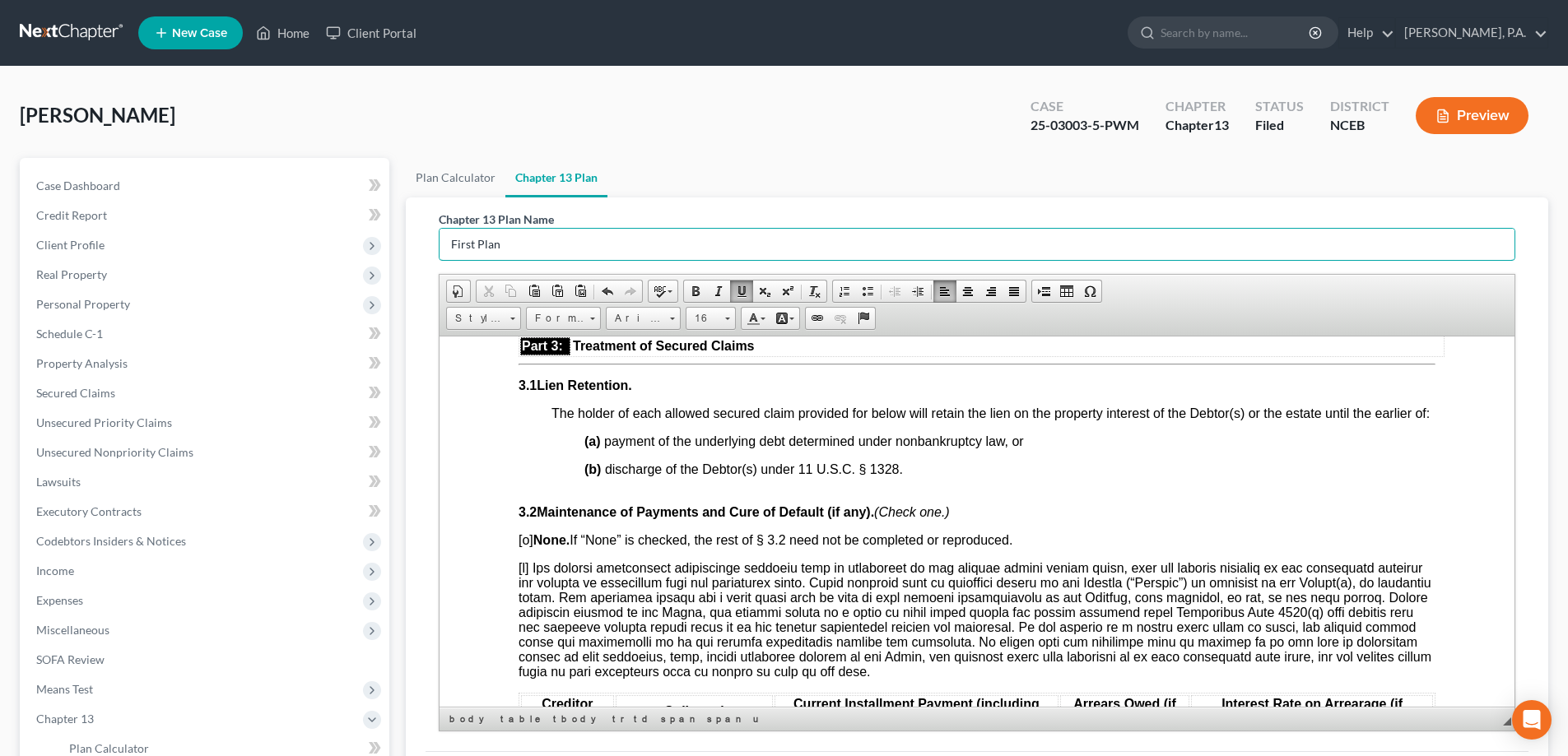
scroll to position [237, 0]
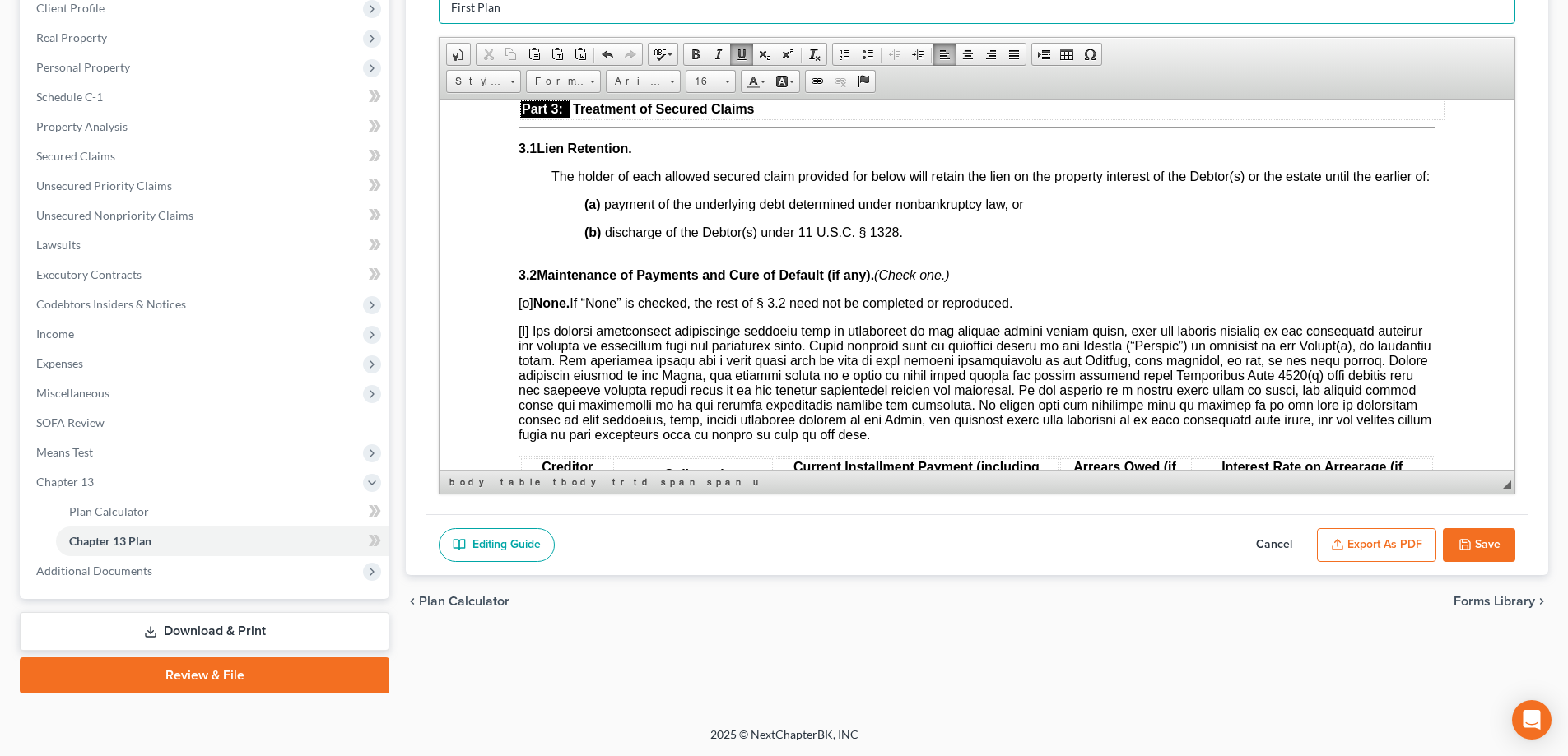
type input "First Plan"
click at [1497, 542] on button "Save" at bounding box center [1479, 545] width 73 height 34
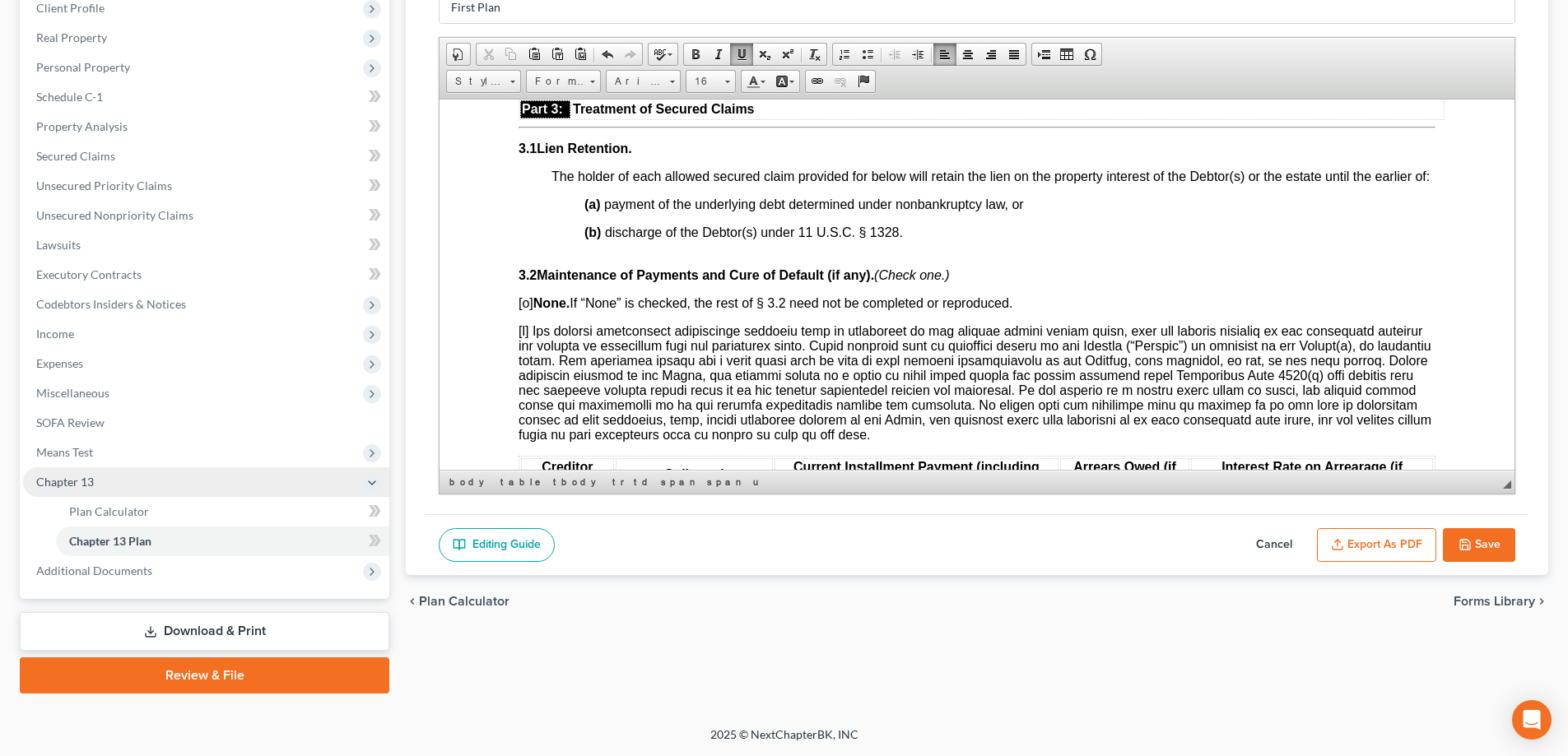
select select "2"
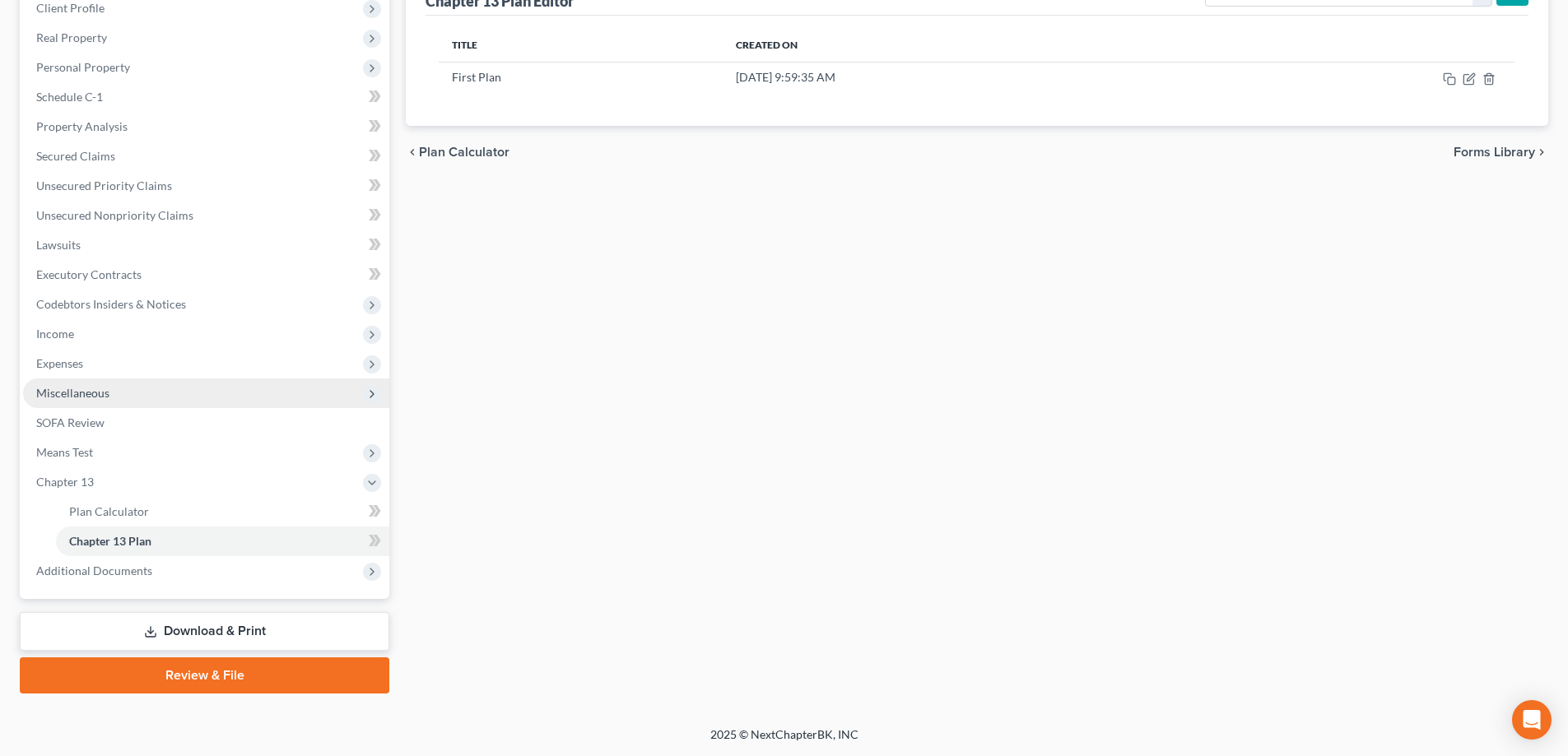
click at [95, 397] on span "Miscellaneous" at bounding box center [73, 393] width 74 height 14
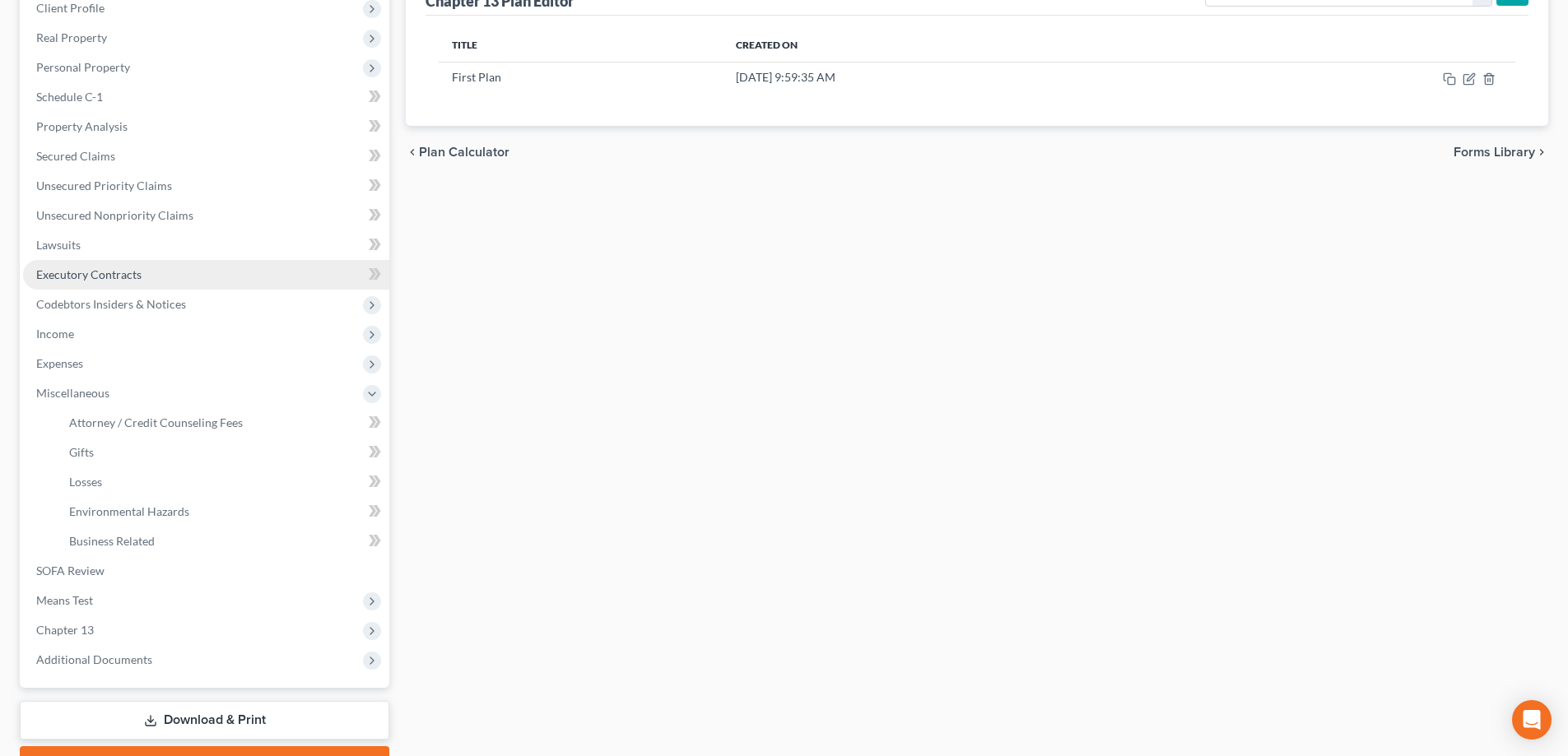
click at [186, 282] on link "Executory Contracts" at bounding box center [206, 275] width 366 height 30
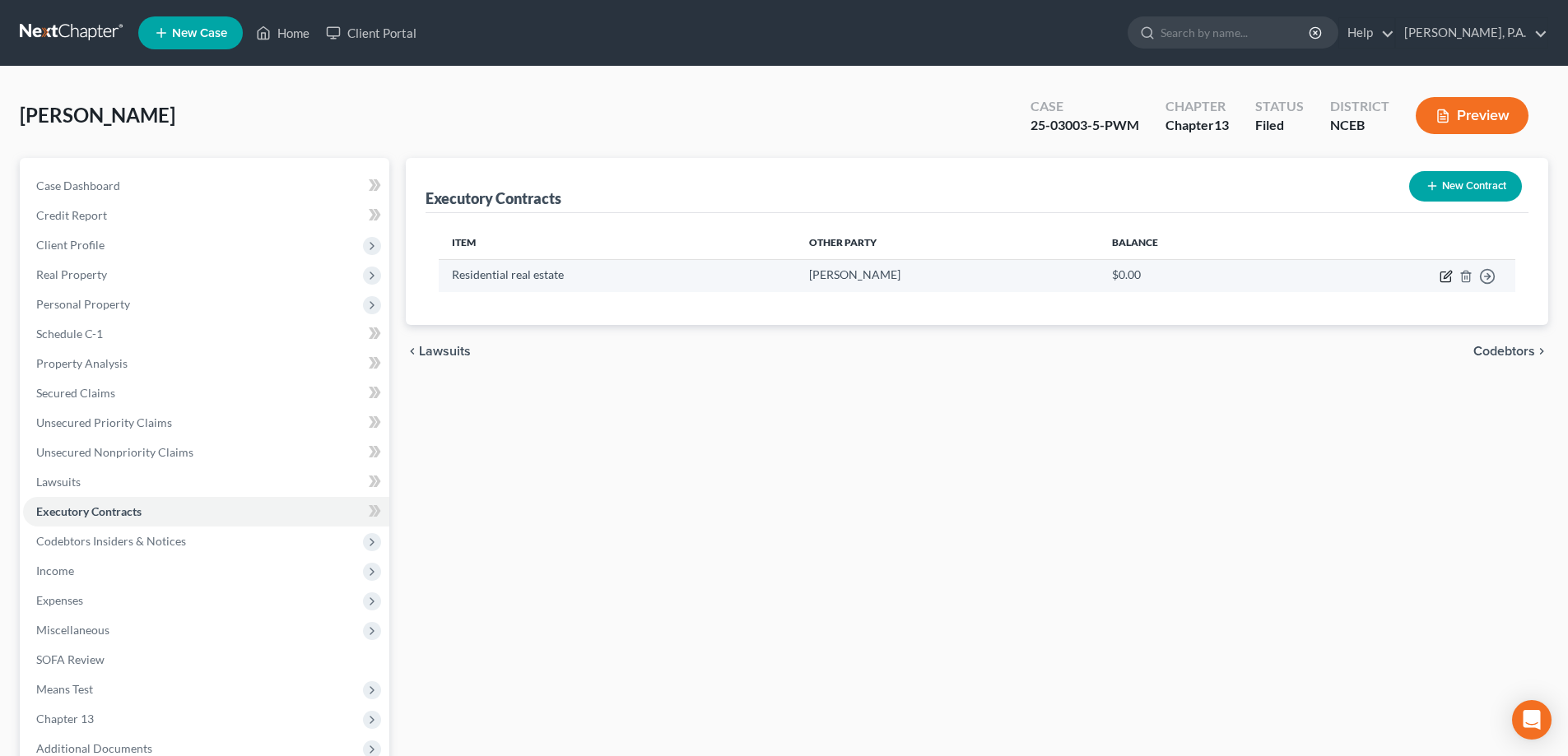
click at [1448, 279] on icon "button" at bounding box center [1445, 276] width 13 height 13
select select "3"
select select "28"
select select "3"
select select "0"
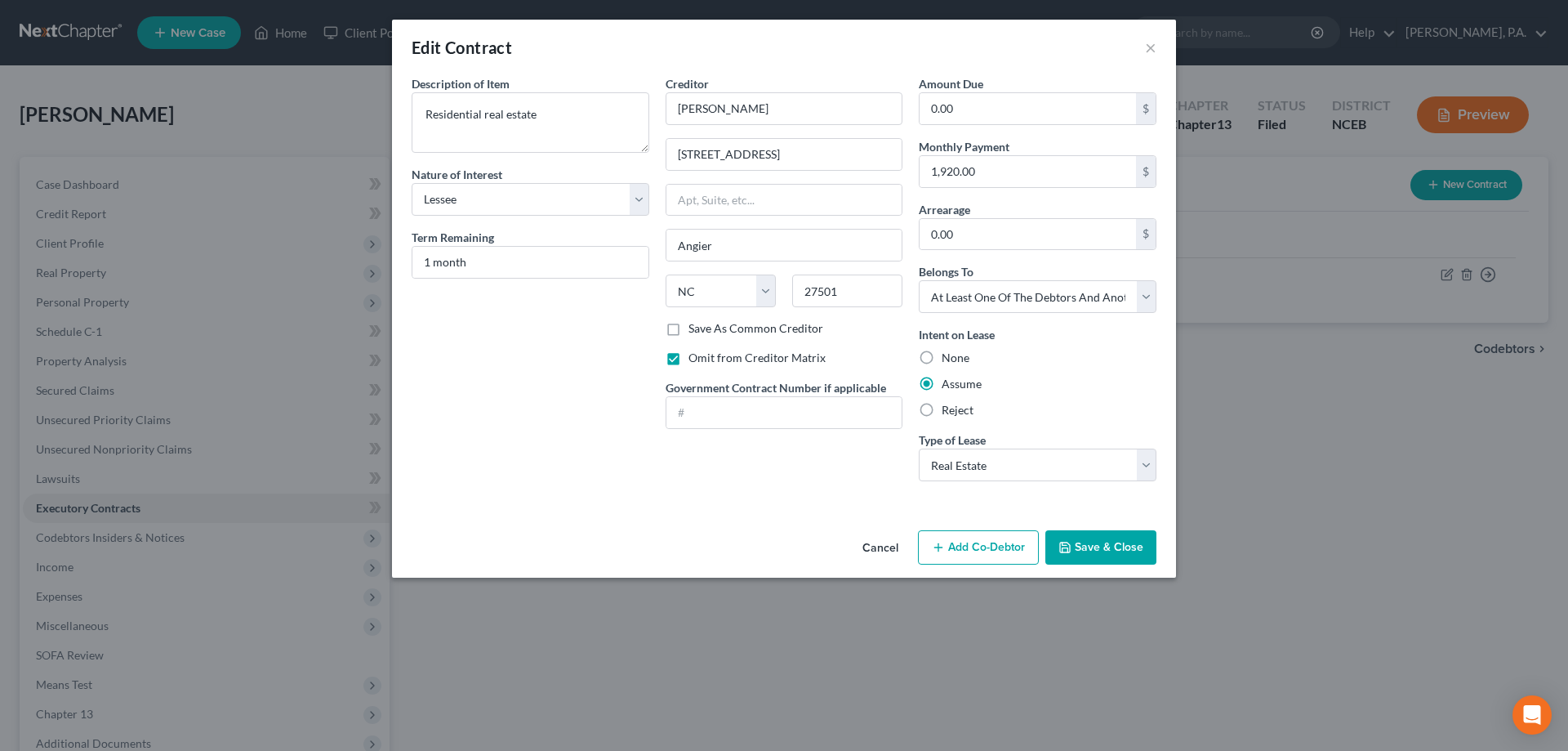
click at [892, 549] on button "Cancel" at bounding box center [880, 548] width 62 height 33
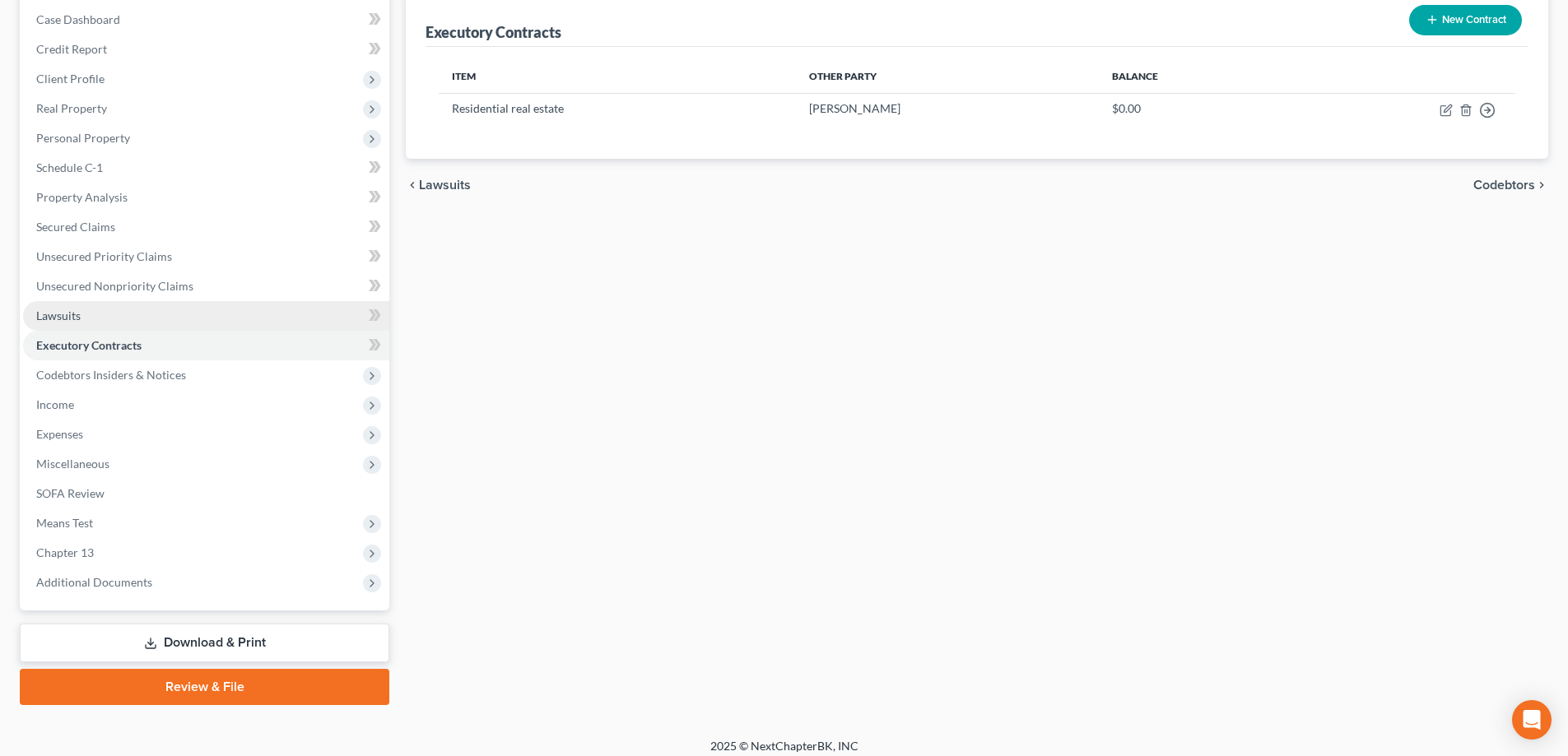
scroll to position [178, 0]
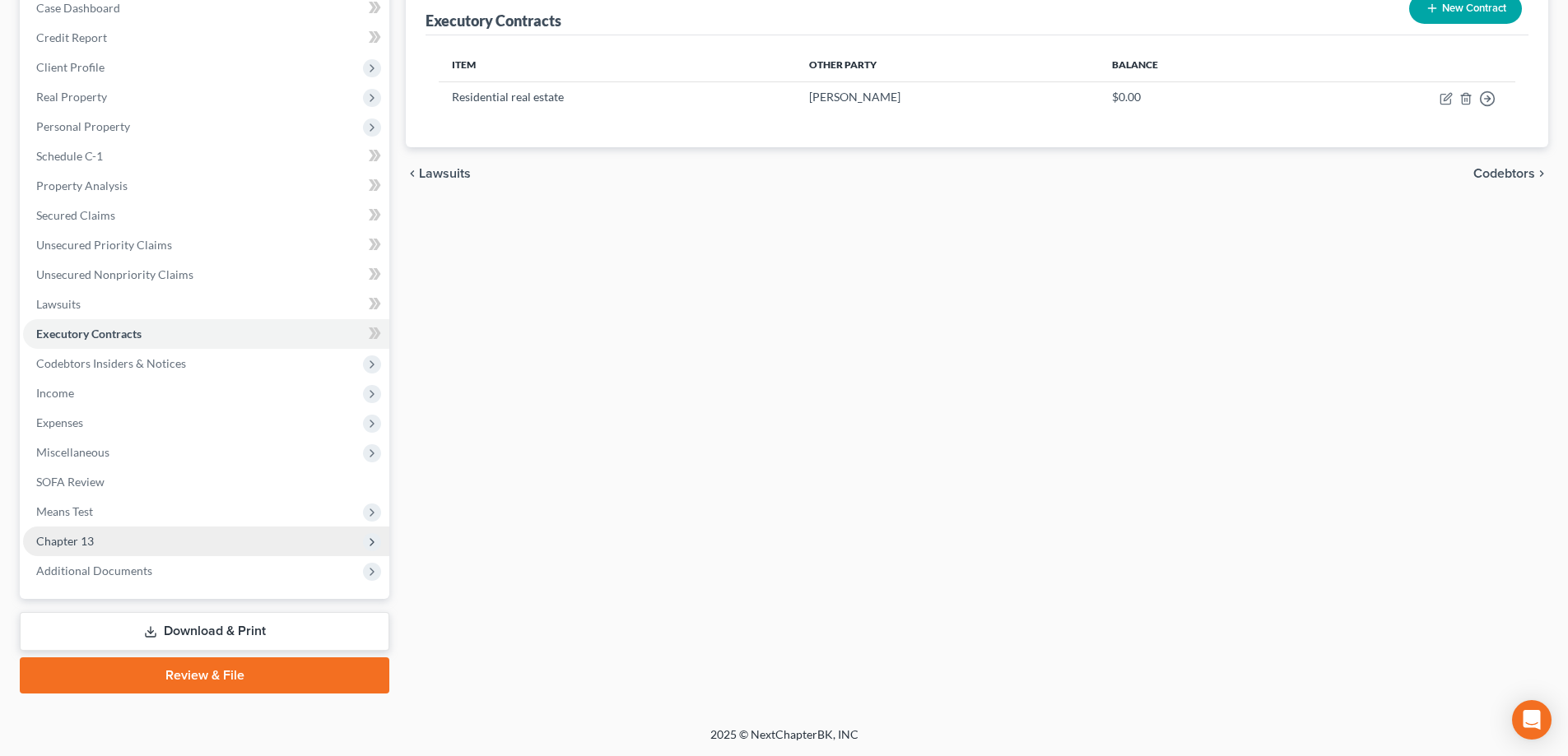
click at [299, 547] on span "Chapter 13" at bounding box center [206, 542] width 366 height 30
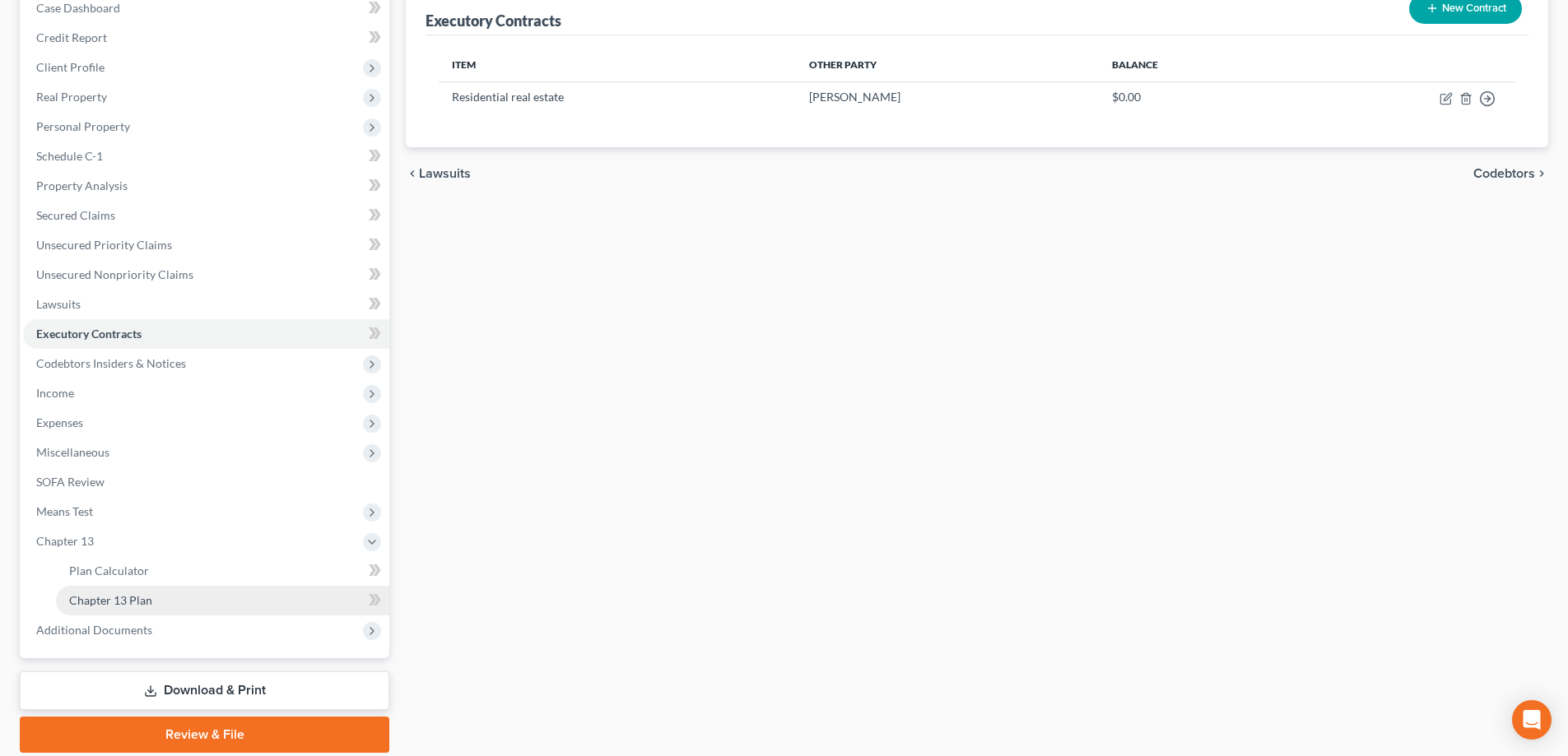
click at [326, 590] on link "Chapter 13 Plan" at bounding box center [222, 600] width 334 height 30
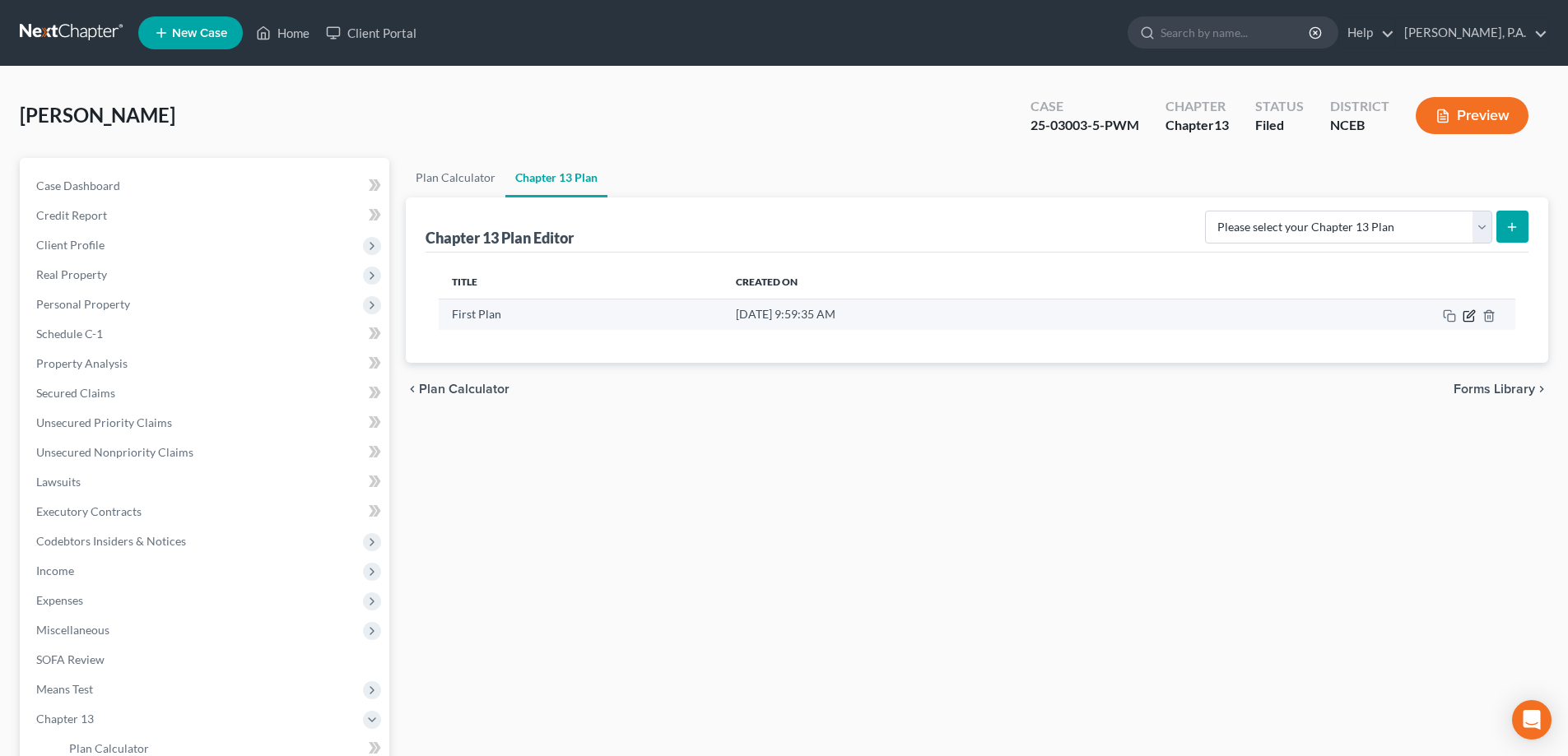
click at [1473, 318] on icon "button" at bounding box center [1469, 315] width 13 height 13
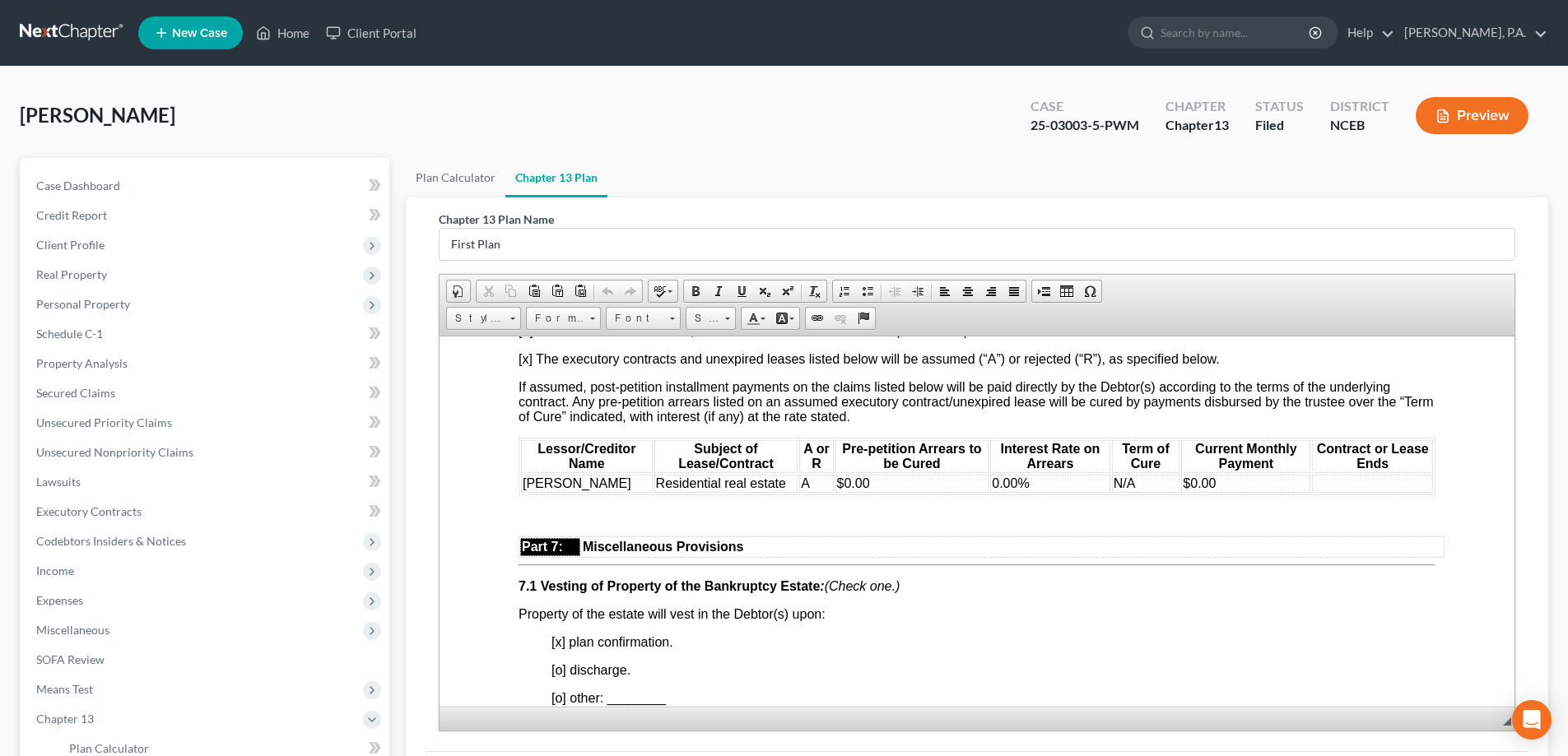
scroll to position [4113, 0]
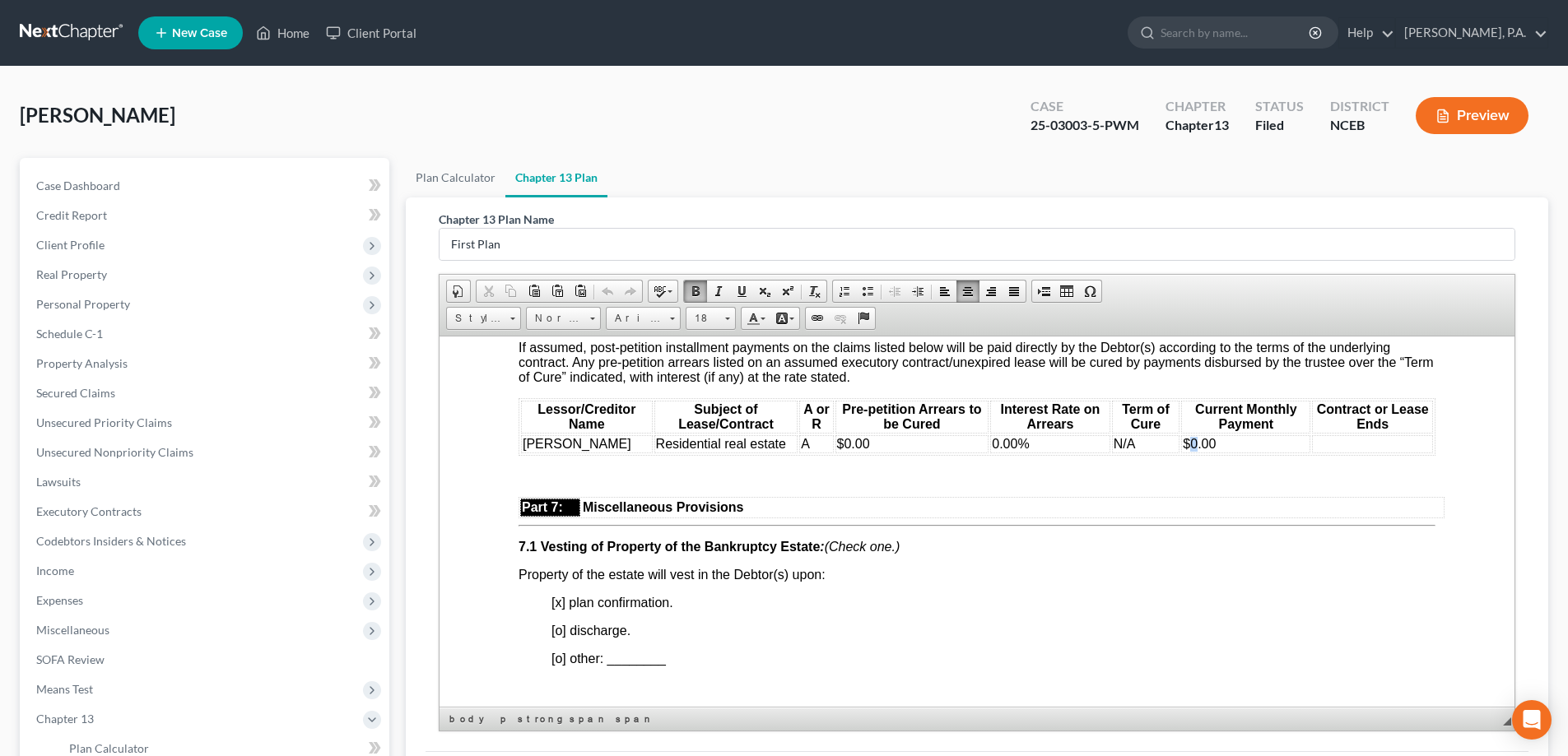
click at [1187, 450] on span "$0.00" at bounding box center [1199, 443] width 33 height 14
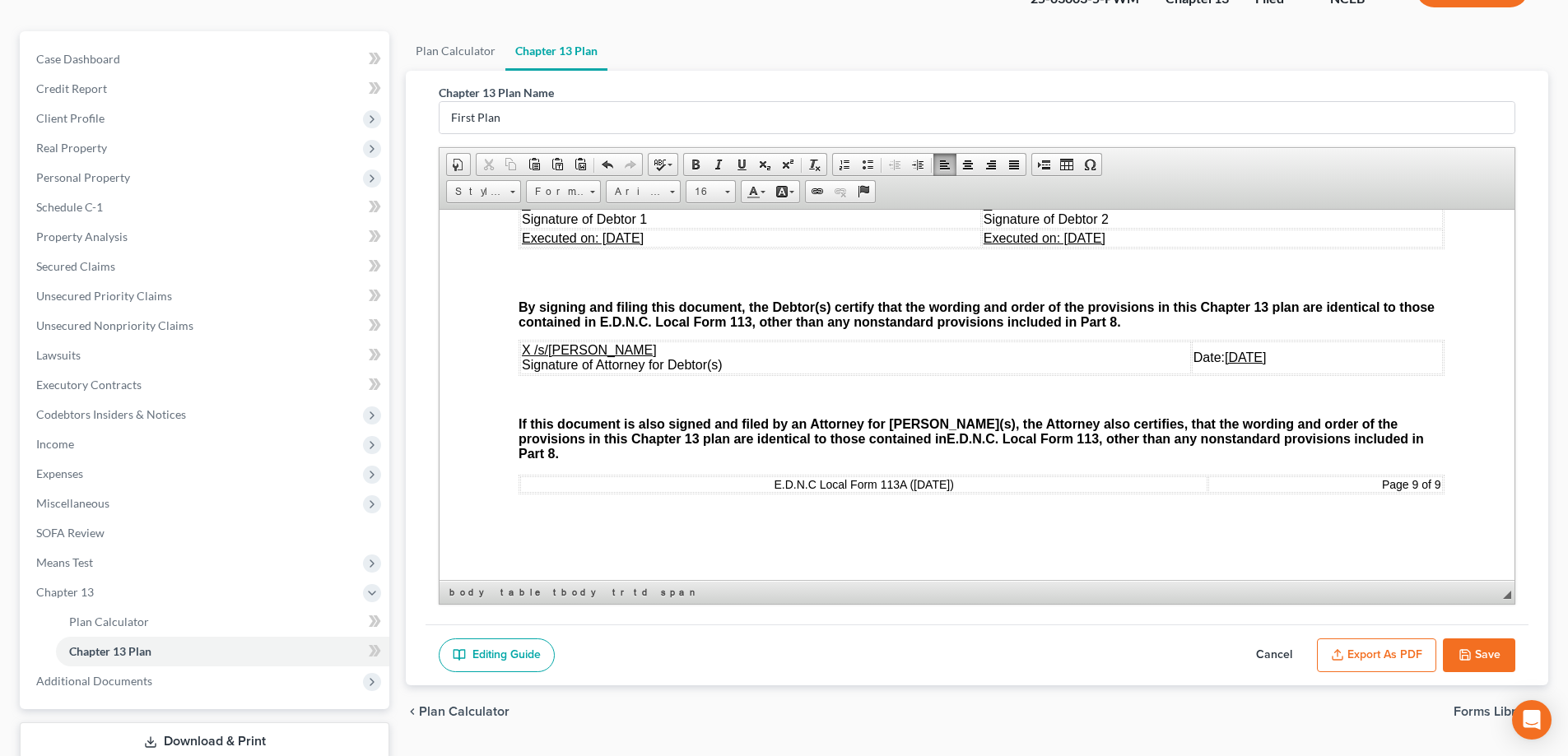
scroll to position [237, 0]
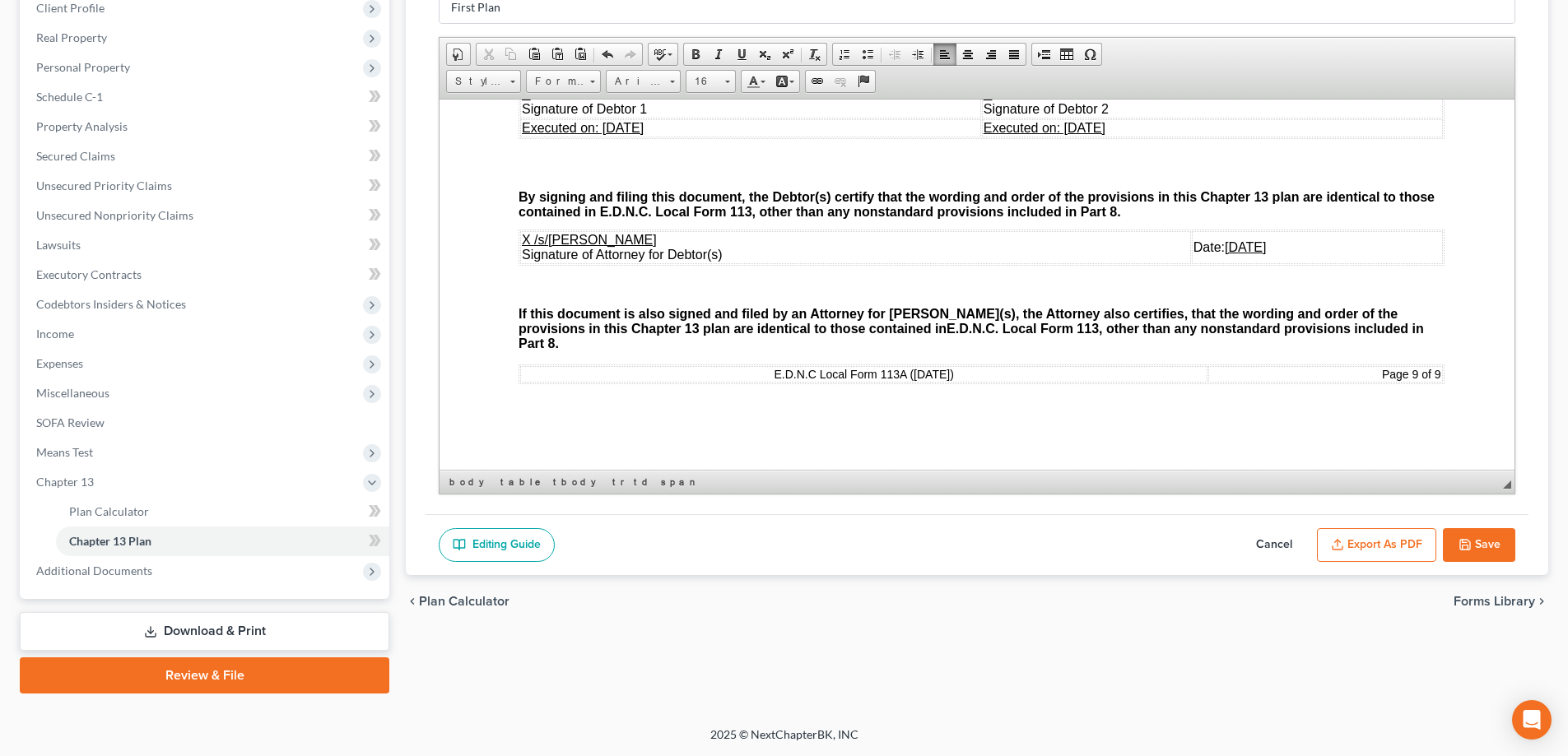
click at [1487, 528] on button "Save" at bounding box center [1479, 545] width 73 height 34
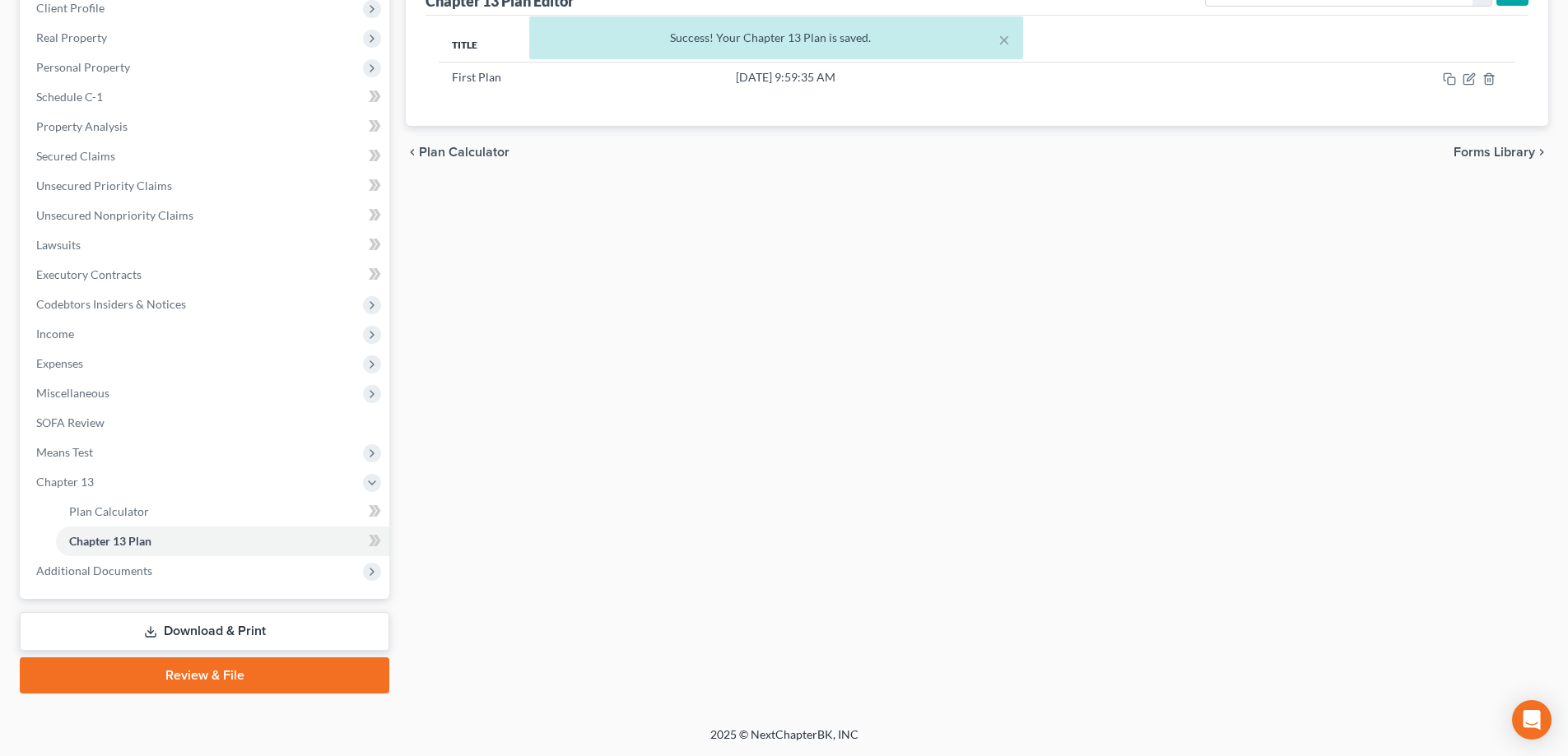
scroll to position [0, 0]
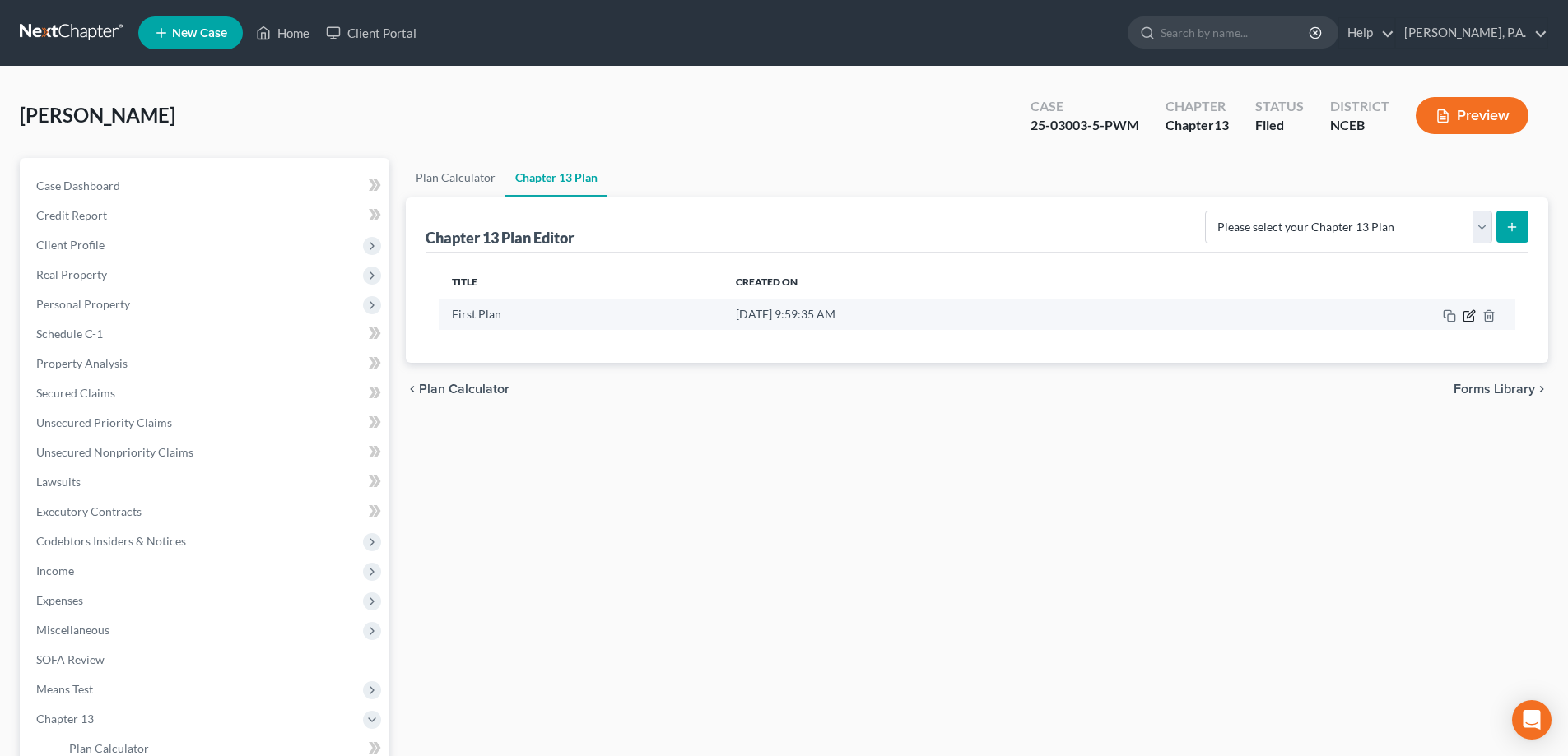
click at [1466, 316] on icon "button" at bounding box center [1469, 315] width 13 height 13
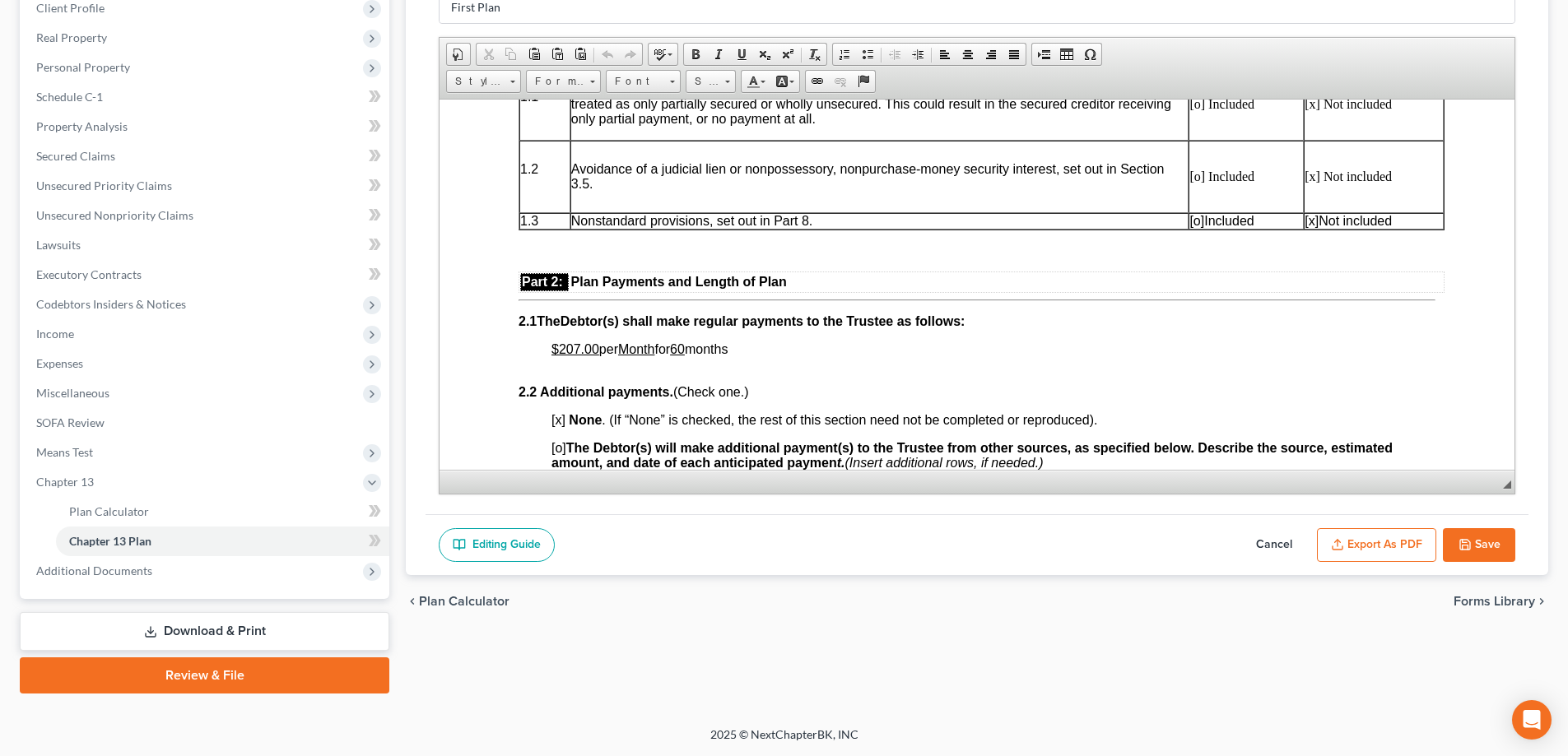
scroll to position [822, 0]
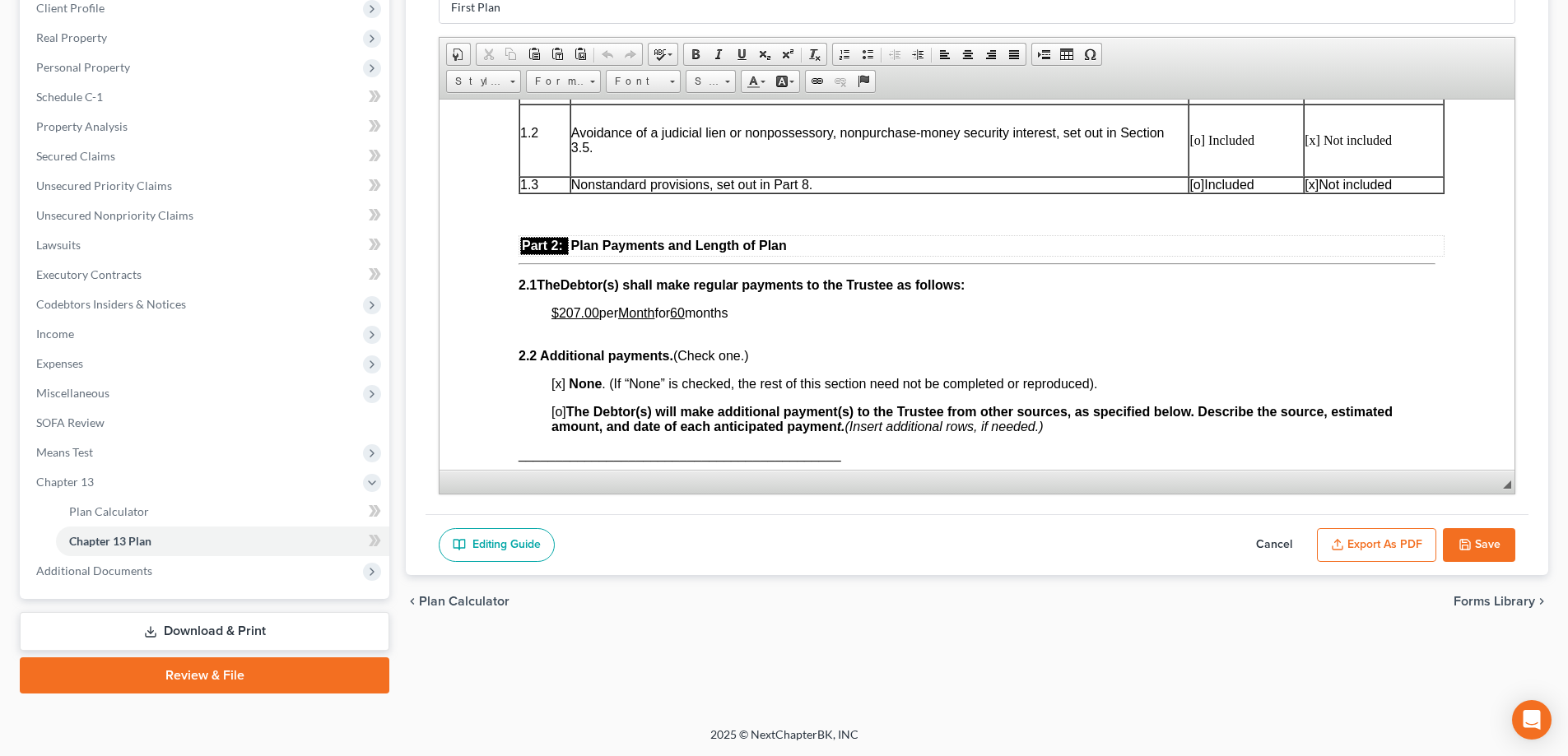
click at [1410, 536] on button "Export as PDF" at bounding box center [1376, 545] width 119 height 34
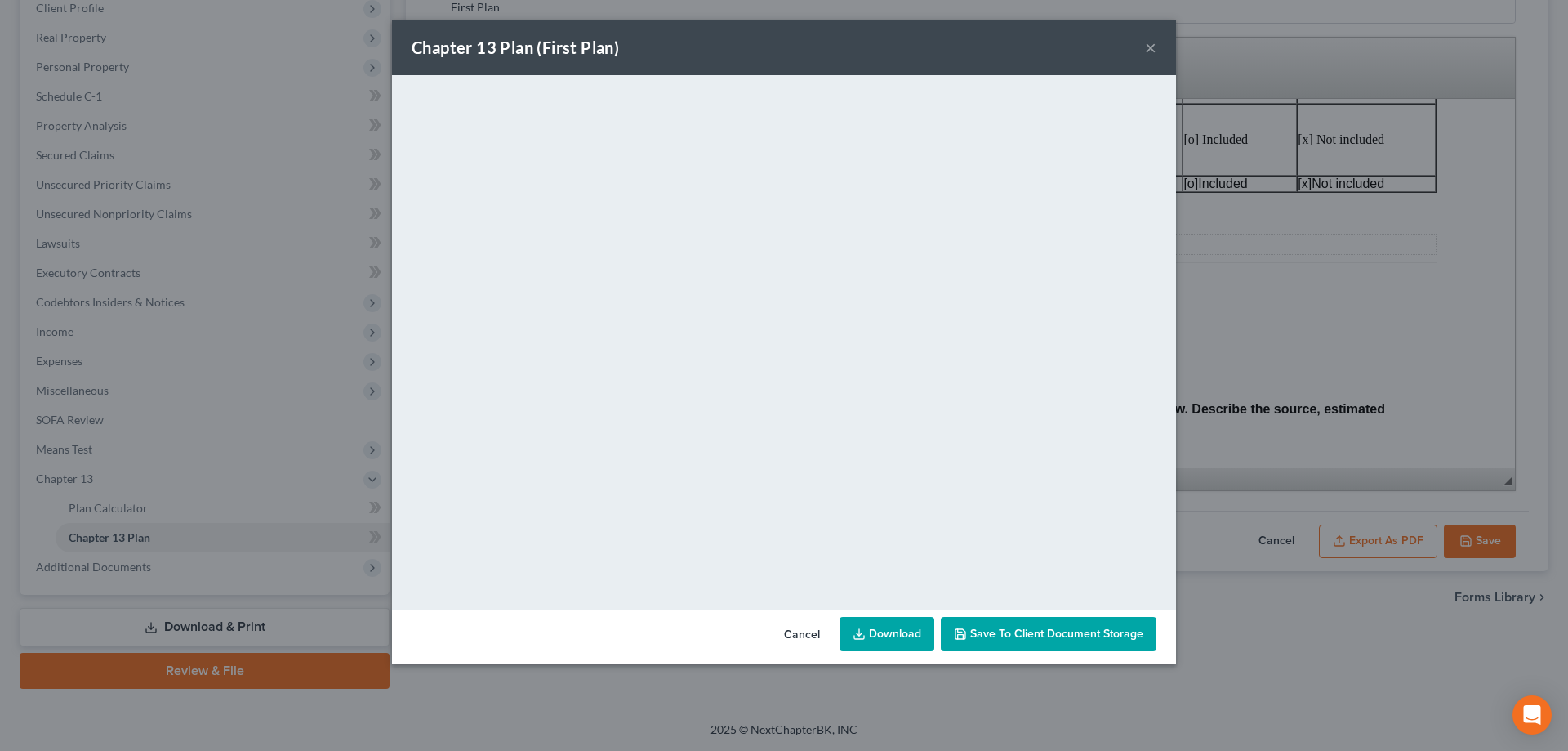
click at [1157, 52] on div "Chapter 13 Plan (First Plan) ×" at bounding box center [784, 48] width 784 height 56
click at [1144, 55] on div "Chapter 13 Plan (First Plan) ×" at bounding box center [784, 48] width 784 height 56
click at [1148, 48] on button "×" at bounding box center [1150, 47] width 11 height 20
